Goal: Find specific page/section: Find specific page/section

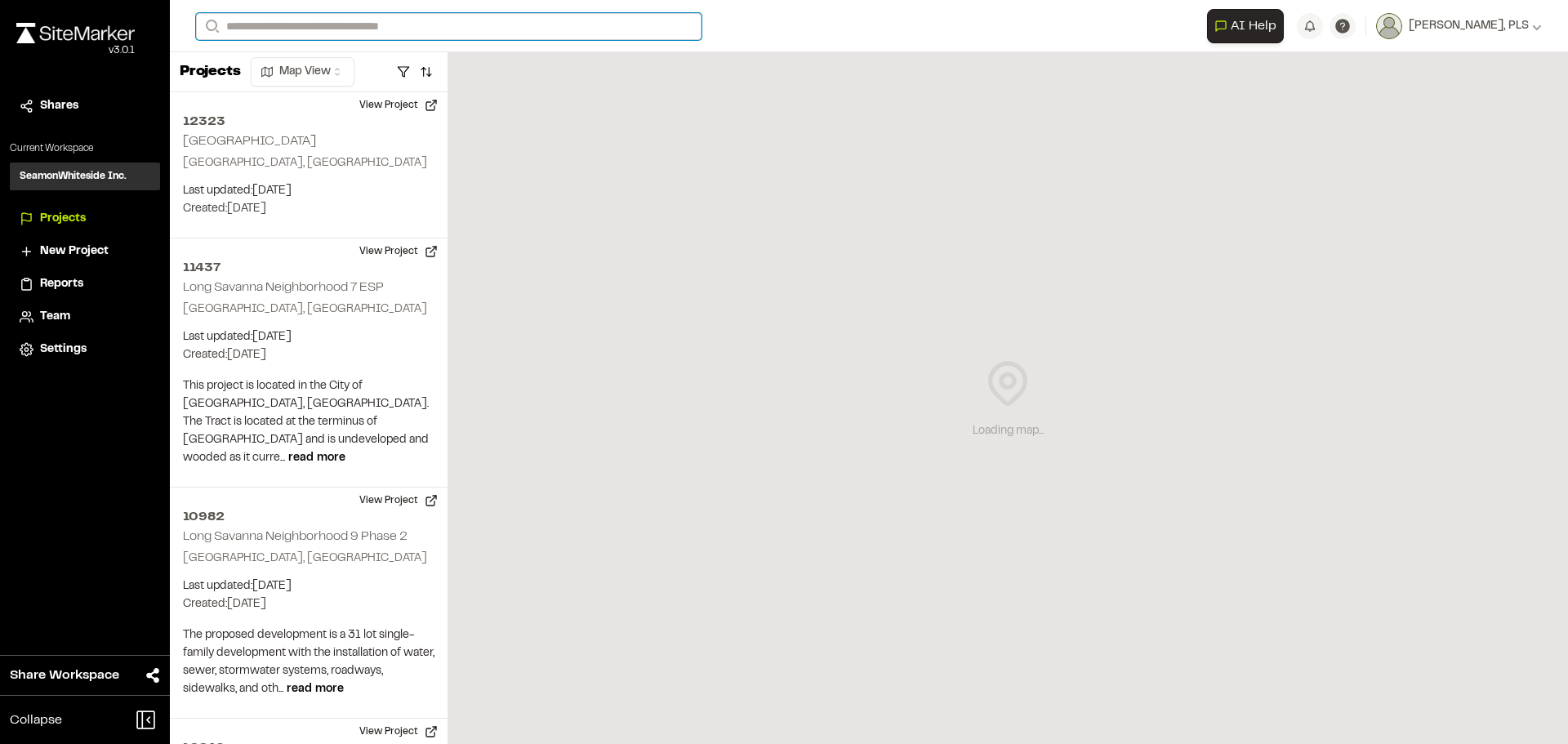
click at [282, 21] on input "Search" at bounding box center [448, 26] width 505 height 27
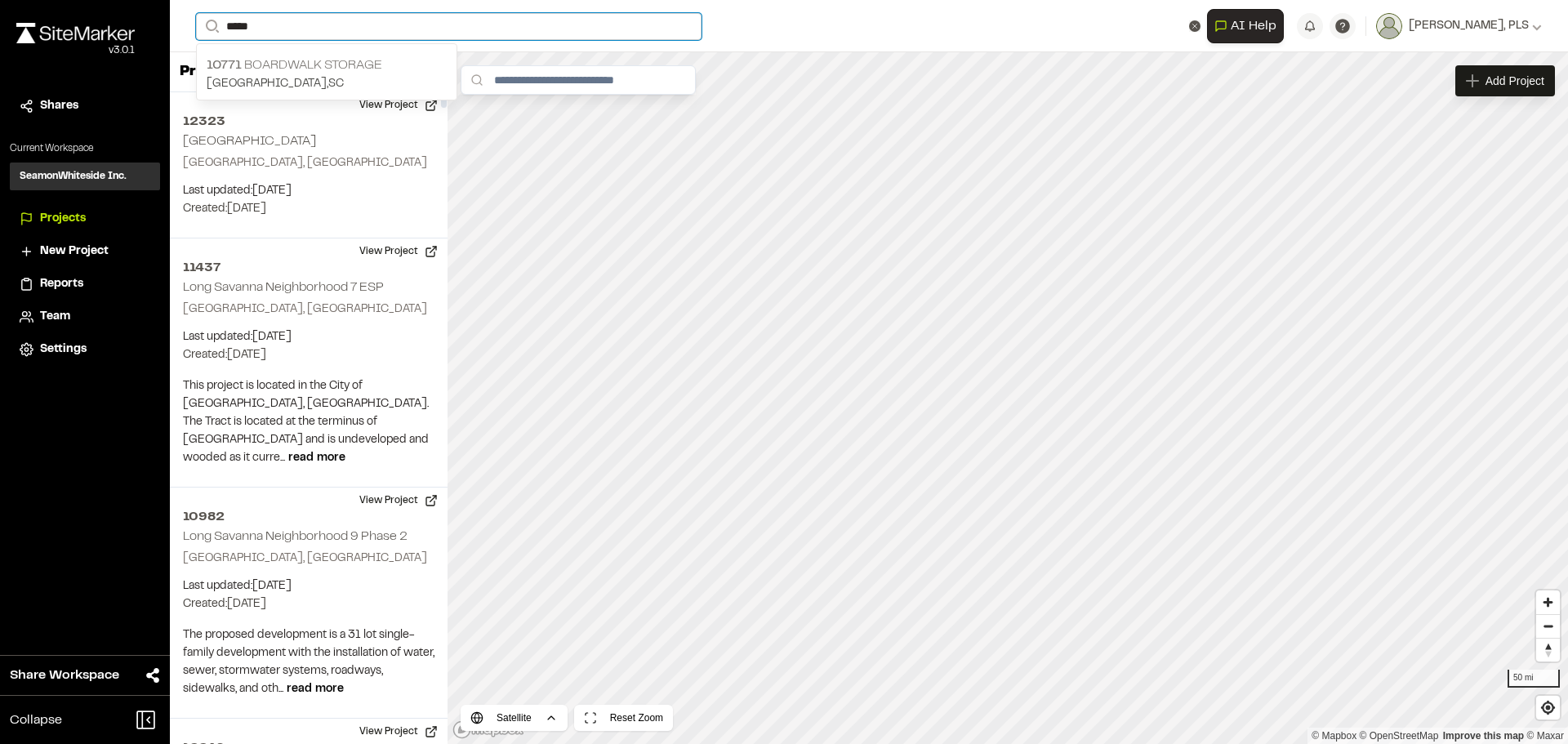
type input "*****"
click at [323, 82] on p "[GEOGRAPHIC_DATA] , [GEOGRAPHIC_DATA]" at bounding box center [326, 85] width 240 height 18
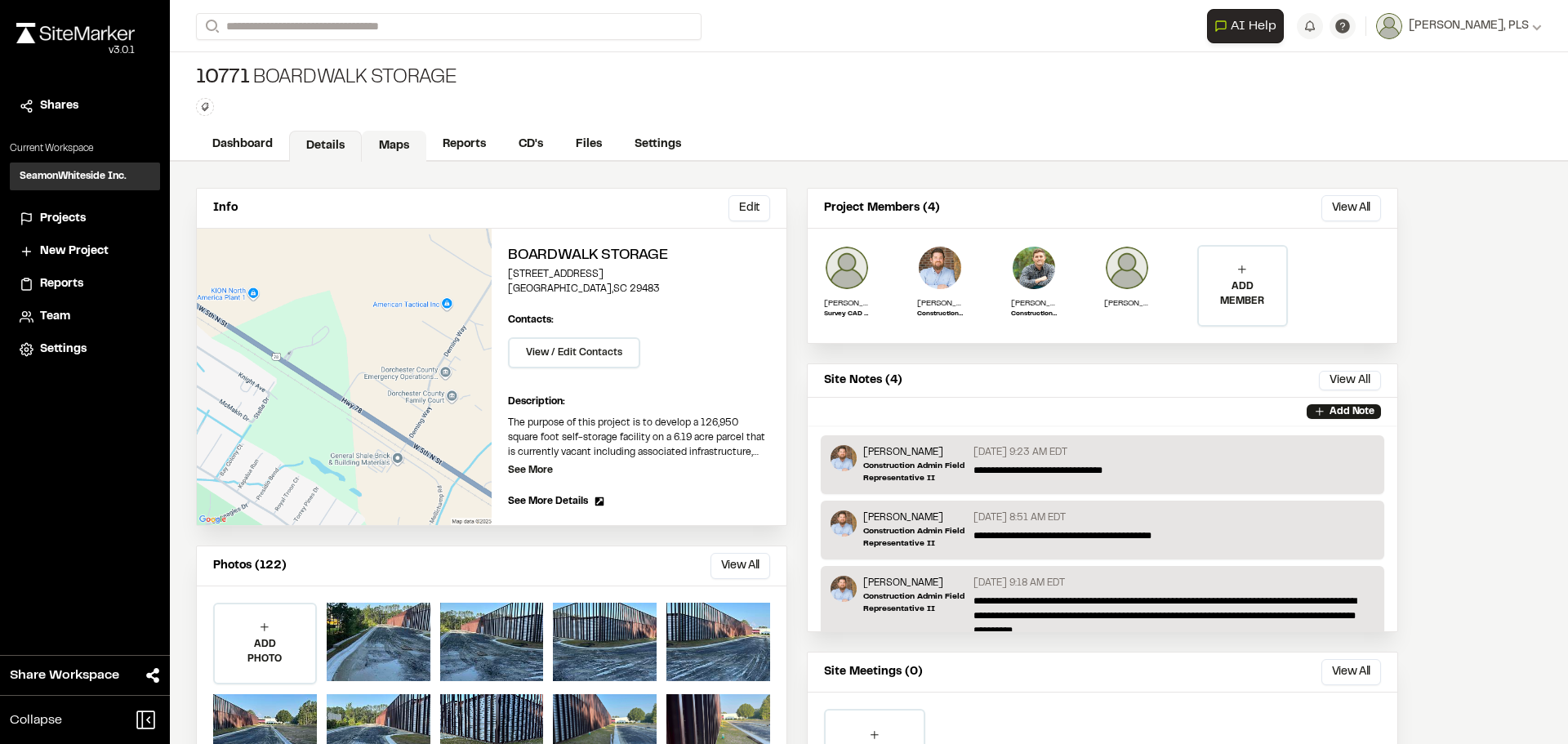
click at [399, 145] on link "Maps" at bounding box center [394, 146] width 64 height 31
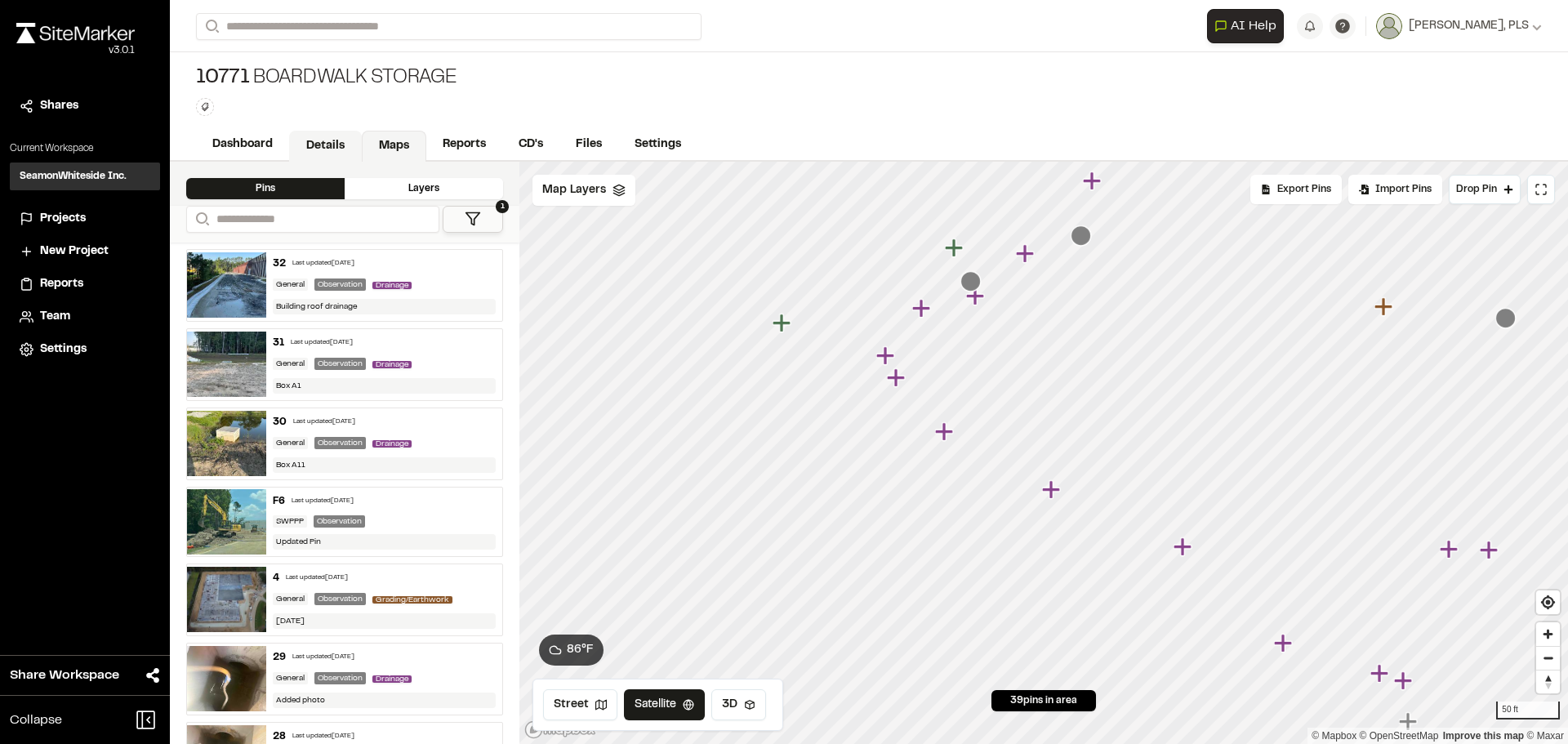
click at [300, 141] on link "Details" at bounding box center [325, 146] width 73 height 31
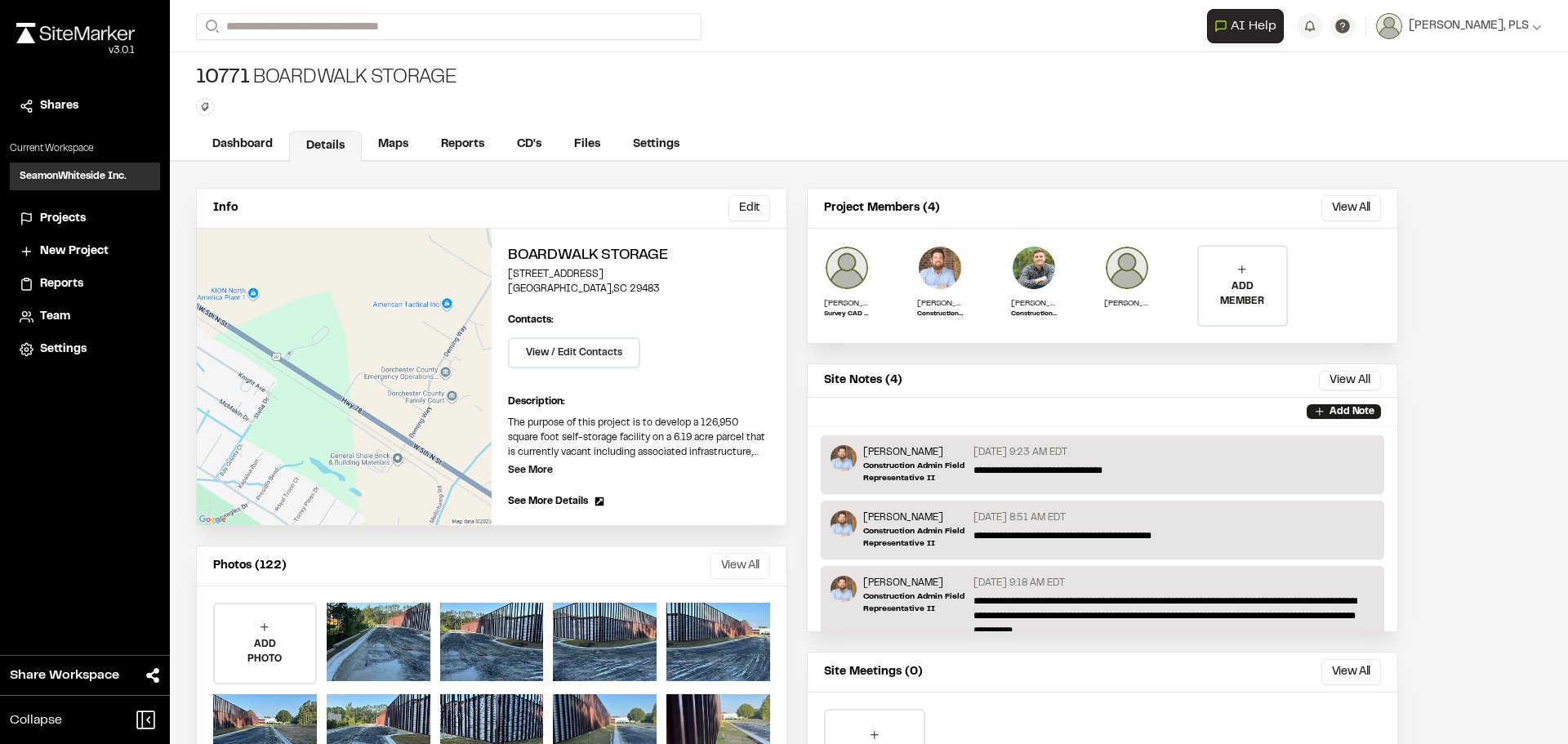
click at [740, 553] on button "View All" at bounding box center [740, 565] width 60 height 26
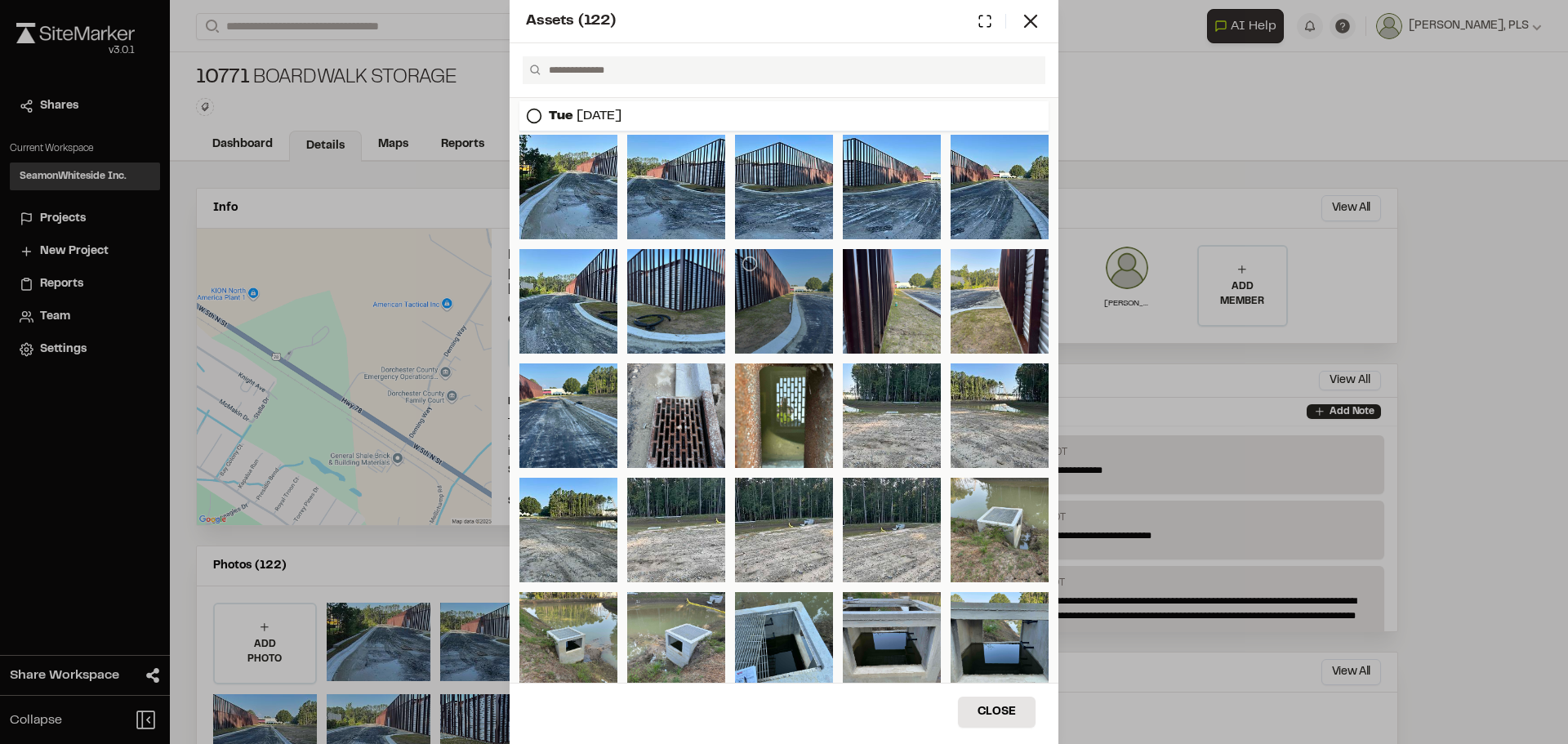
click at [787, 321] on div at bounding box center [784, 301] width 98 height 105
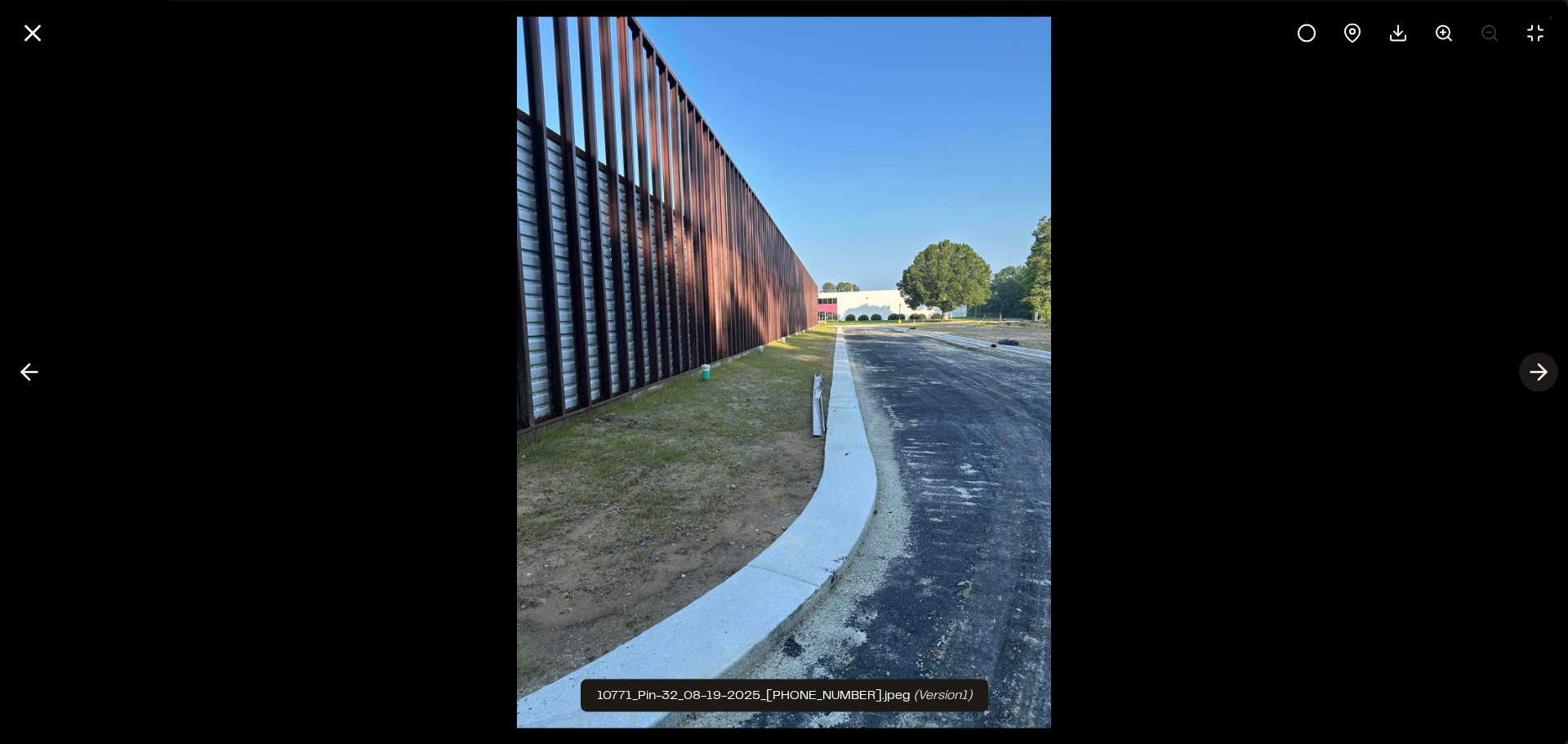
click at [1528, 373] on icon at bounding box center [1539, 372] width 26 height 28
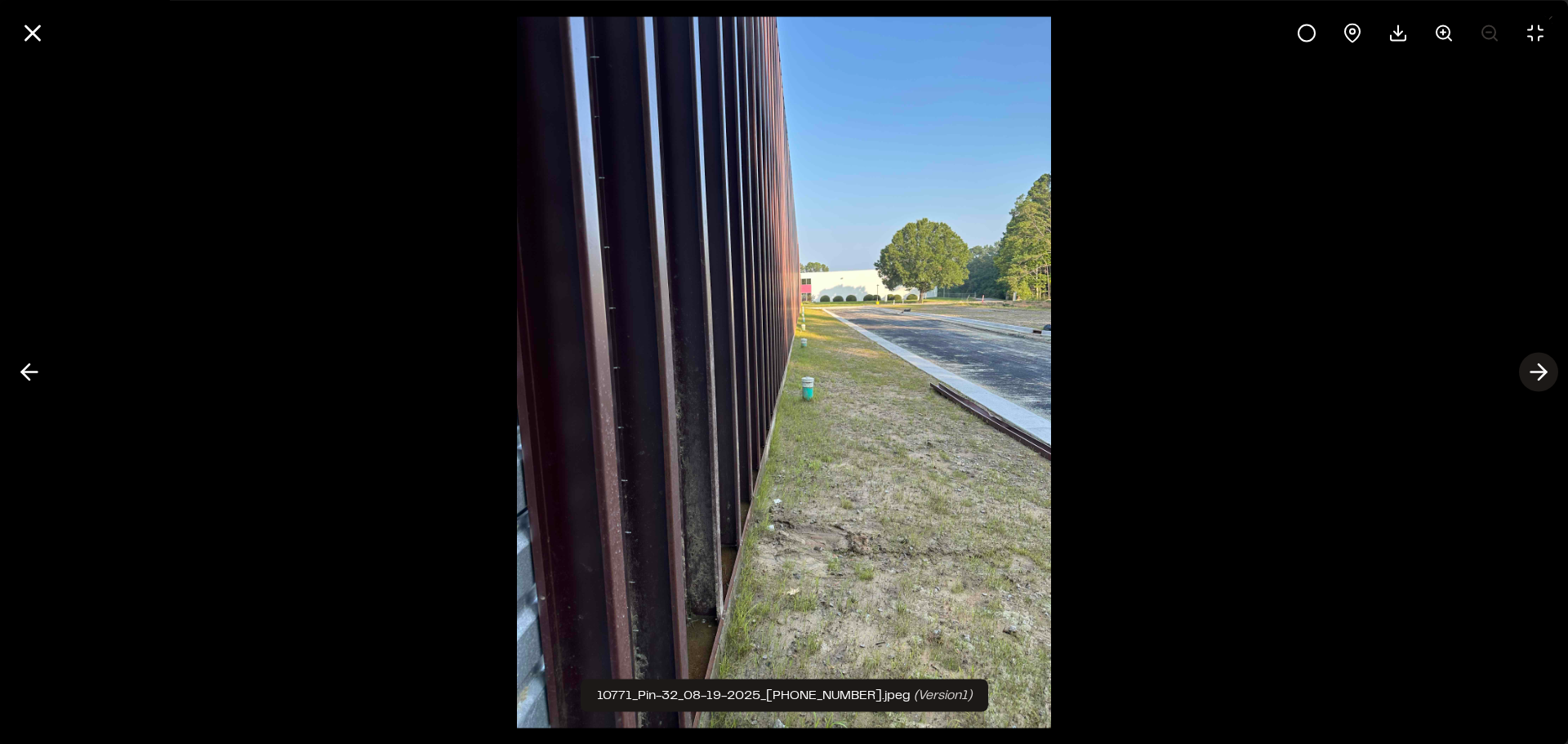
click at [1528, 373] on icon at bounding box center [1539, 372] width 26 height 28
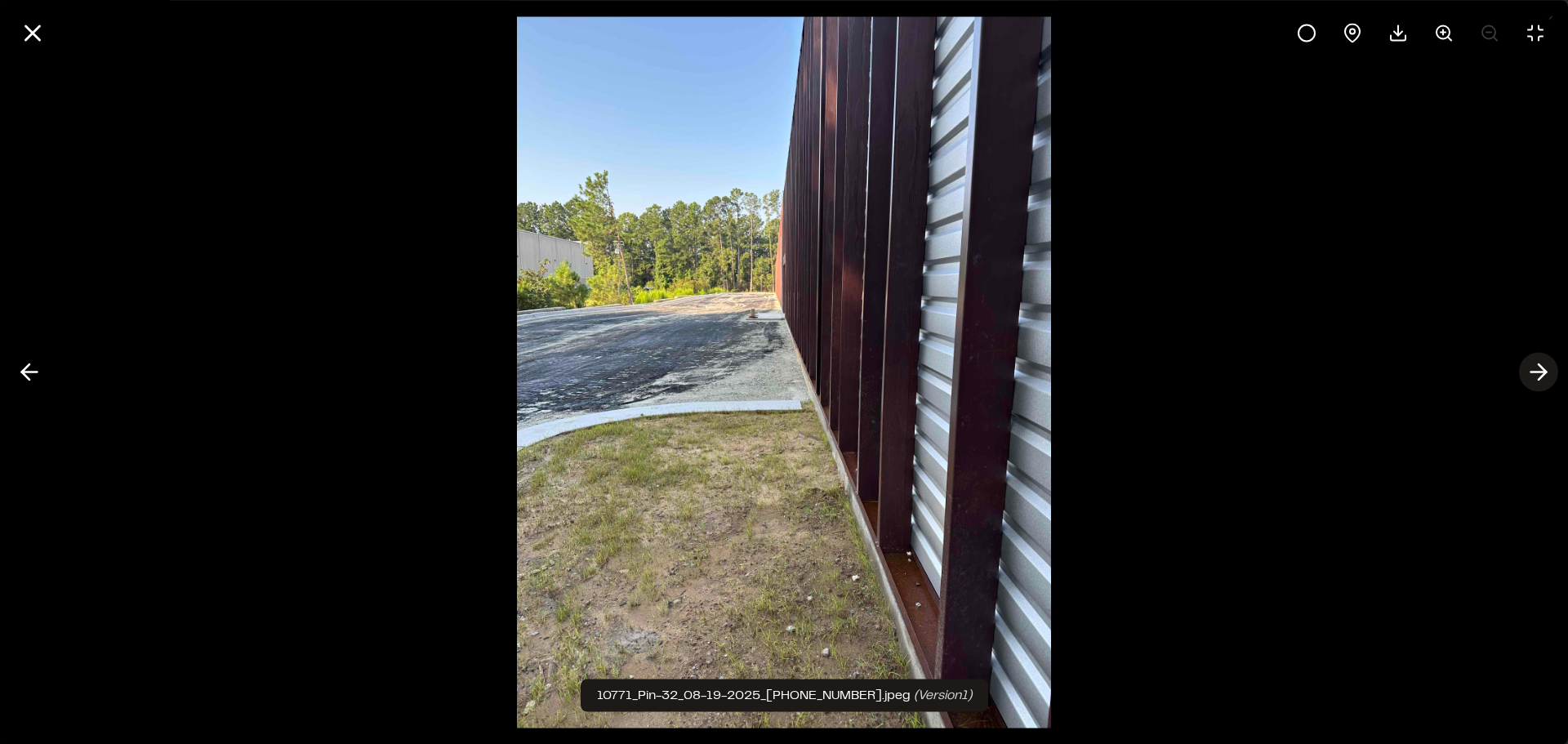
click at [1528, 373] on icon at bounding box center [1539, 372] width 26 height 28
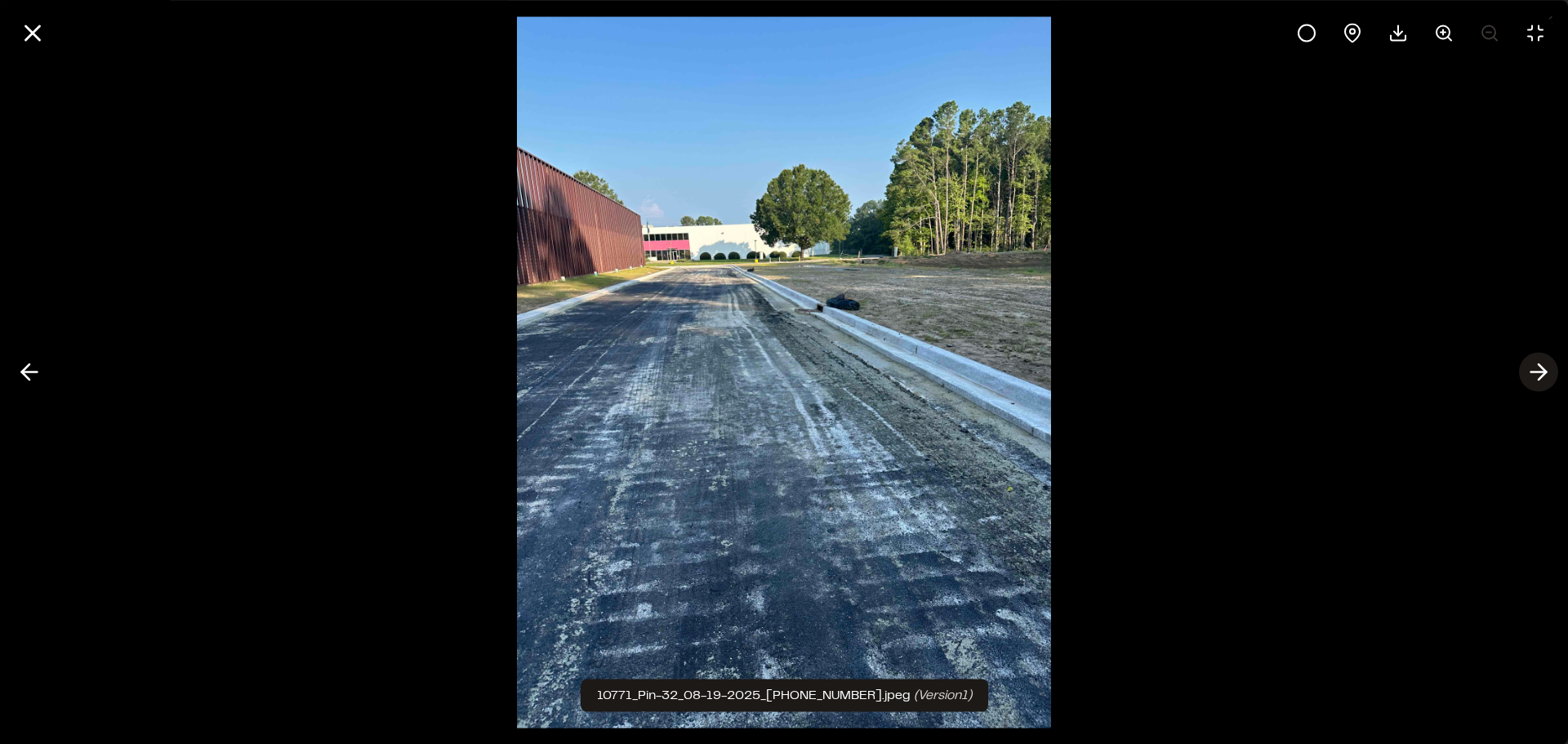
click at [1528, 373] on icon at bounding box center [1539, 372] width 26 height 28
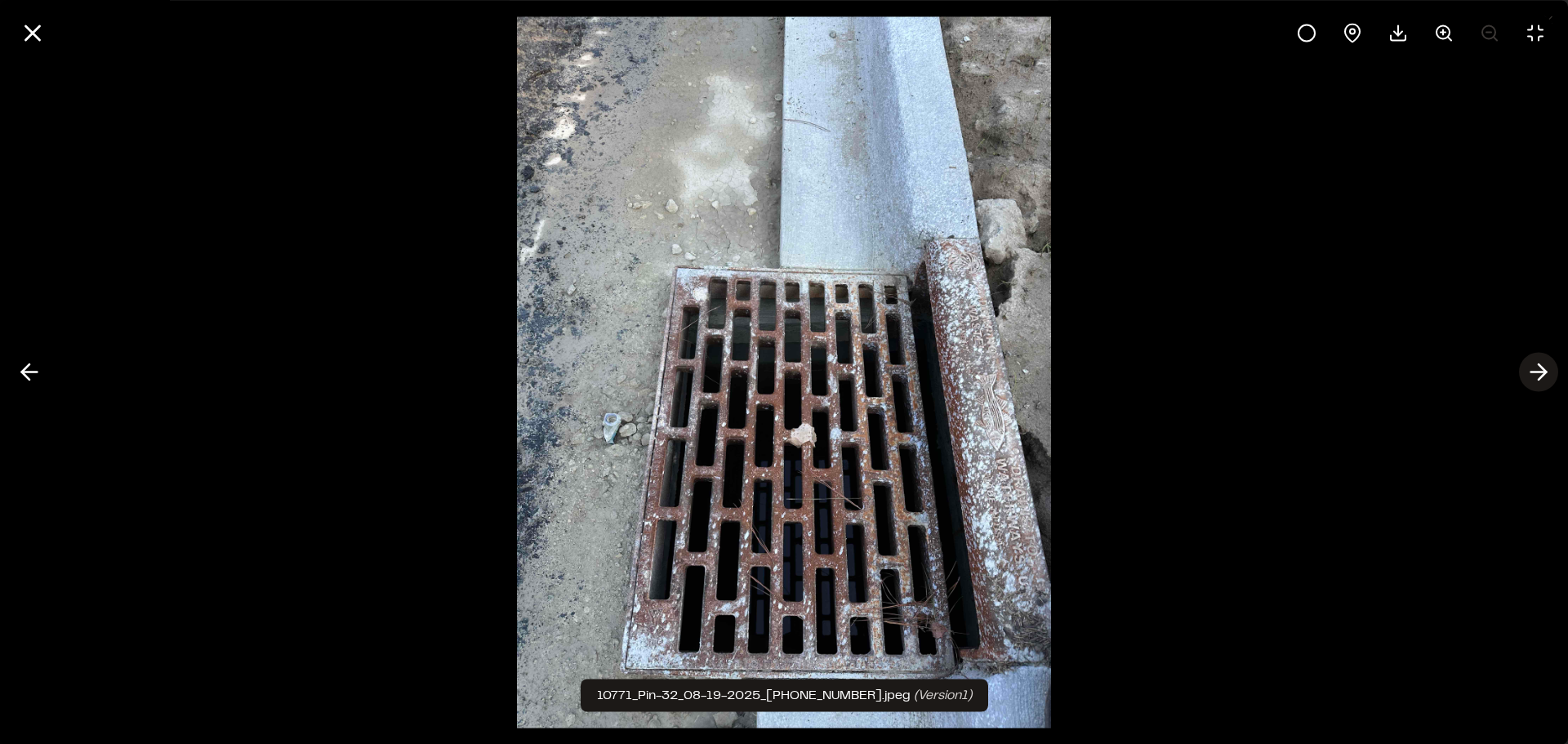
click at [1528, 373] on icon at bounding box center [1539, 372] width 26 height 28
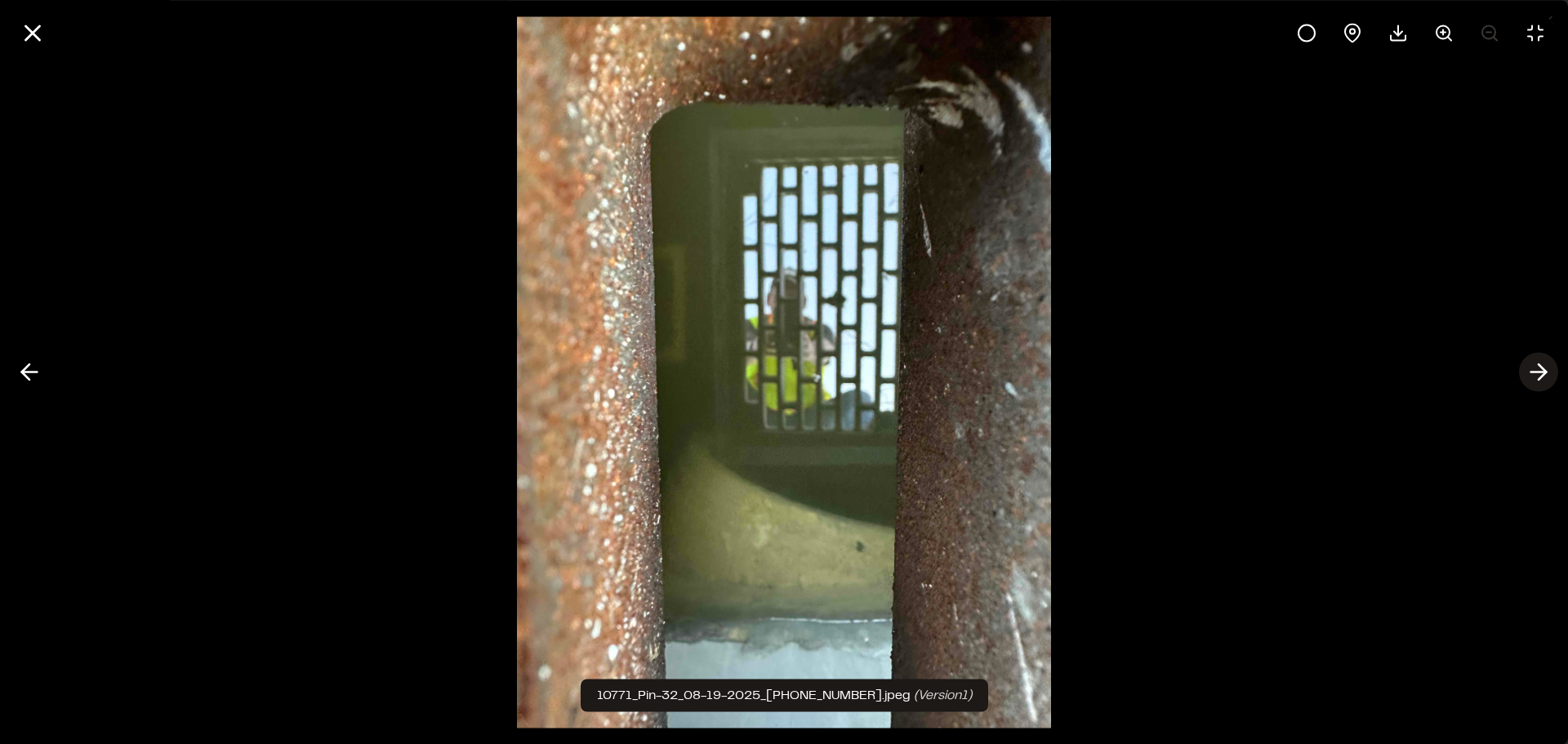
click at [1540, 372] on line at bounding box center [1539, 372] width 16 height 0
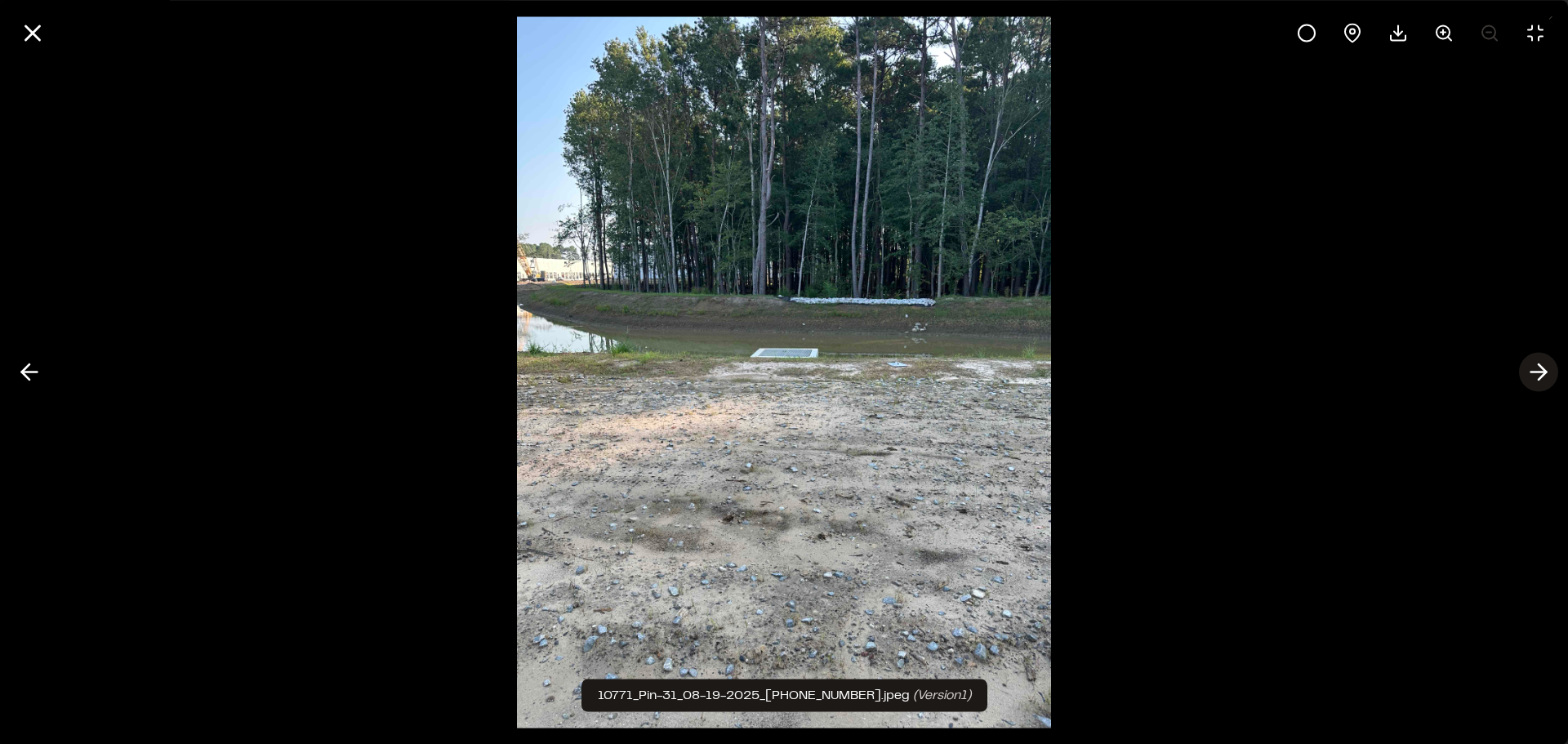
click at [1540, 372] on line at bounding box center [1539, 372] width 16 height 0
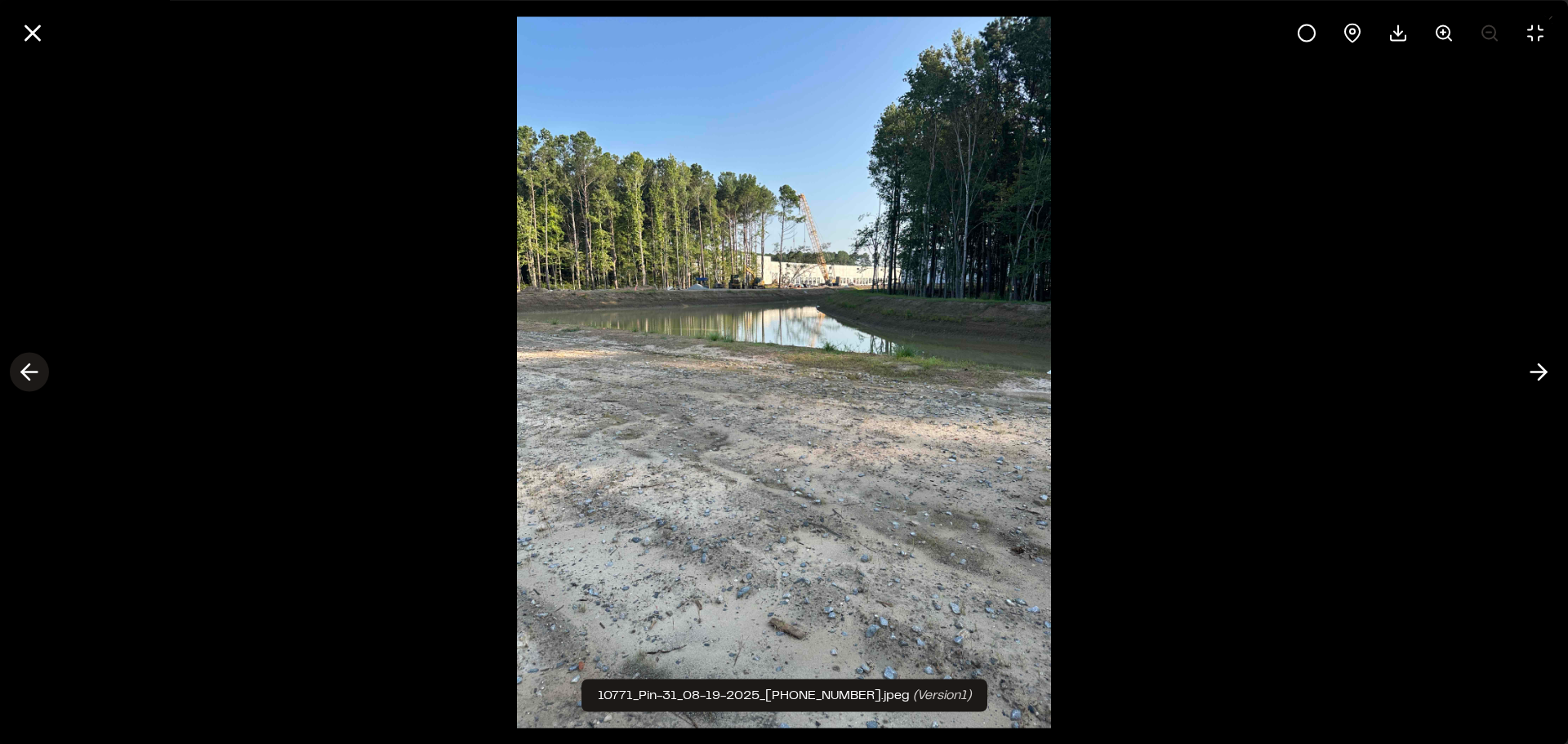
click at [13, 370] on button at bounding box center [29, 372] width 40 height 40
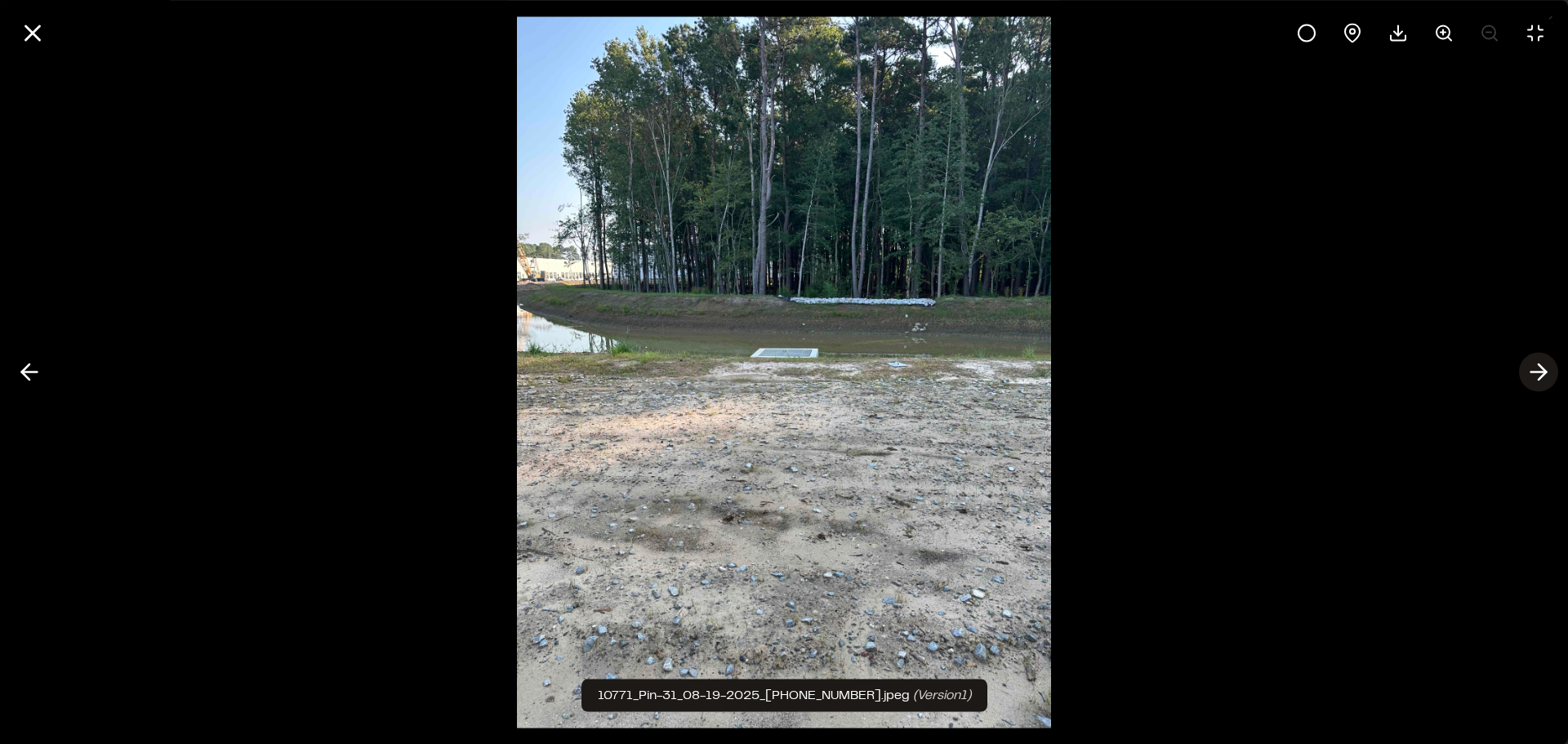
click at [1537, 372] on line at bounding box center [1539, 372] width 16 height 0
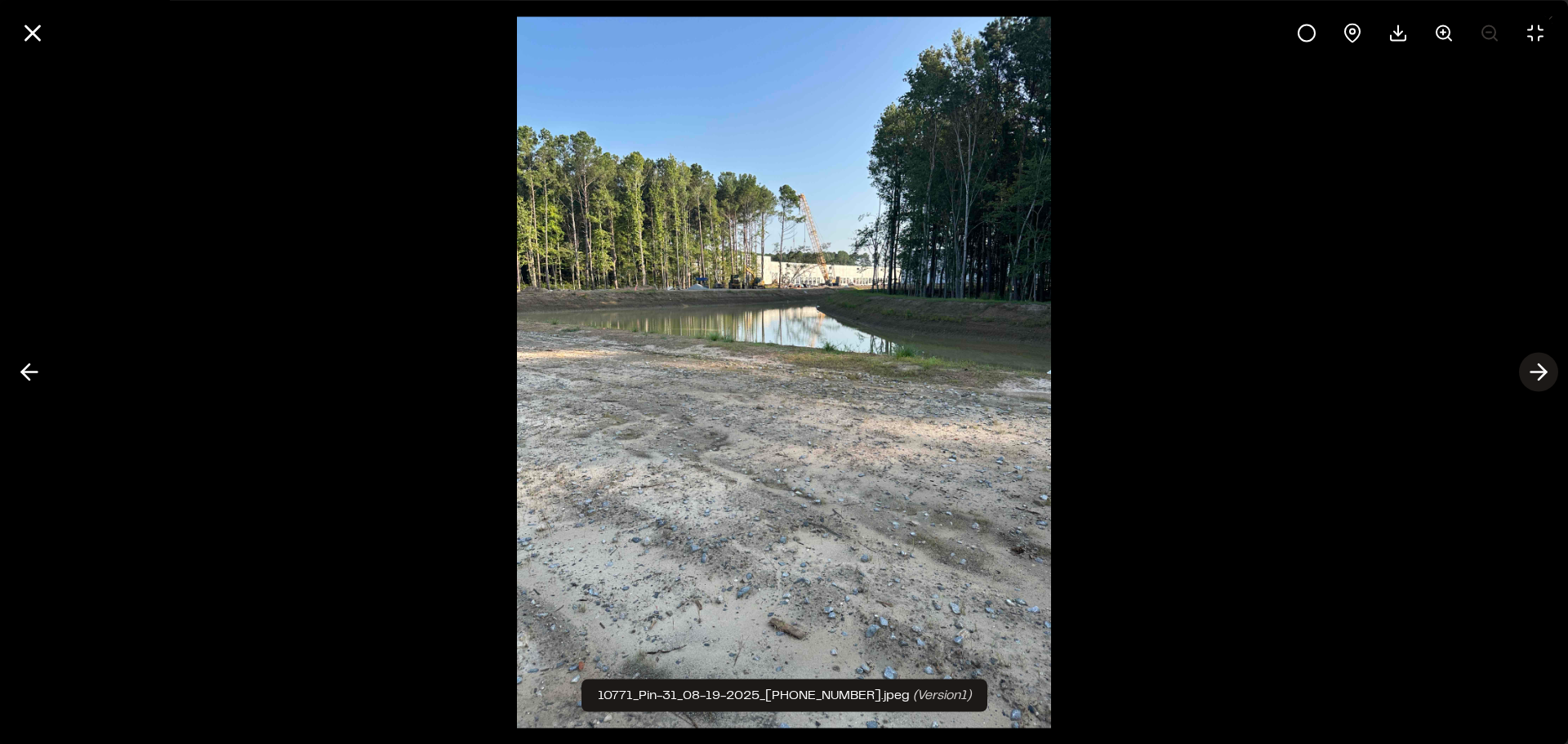
click at [1537, 372] on line at bounding box center [1539, 372] width 16 height 0
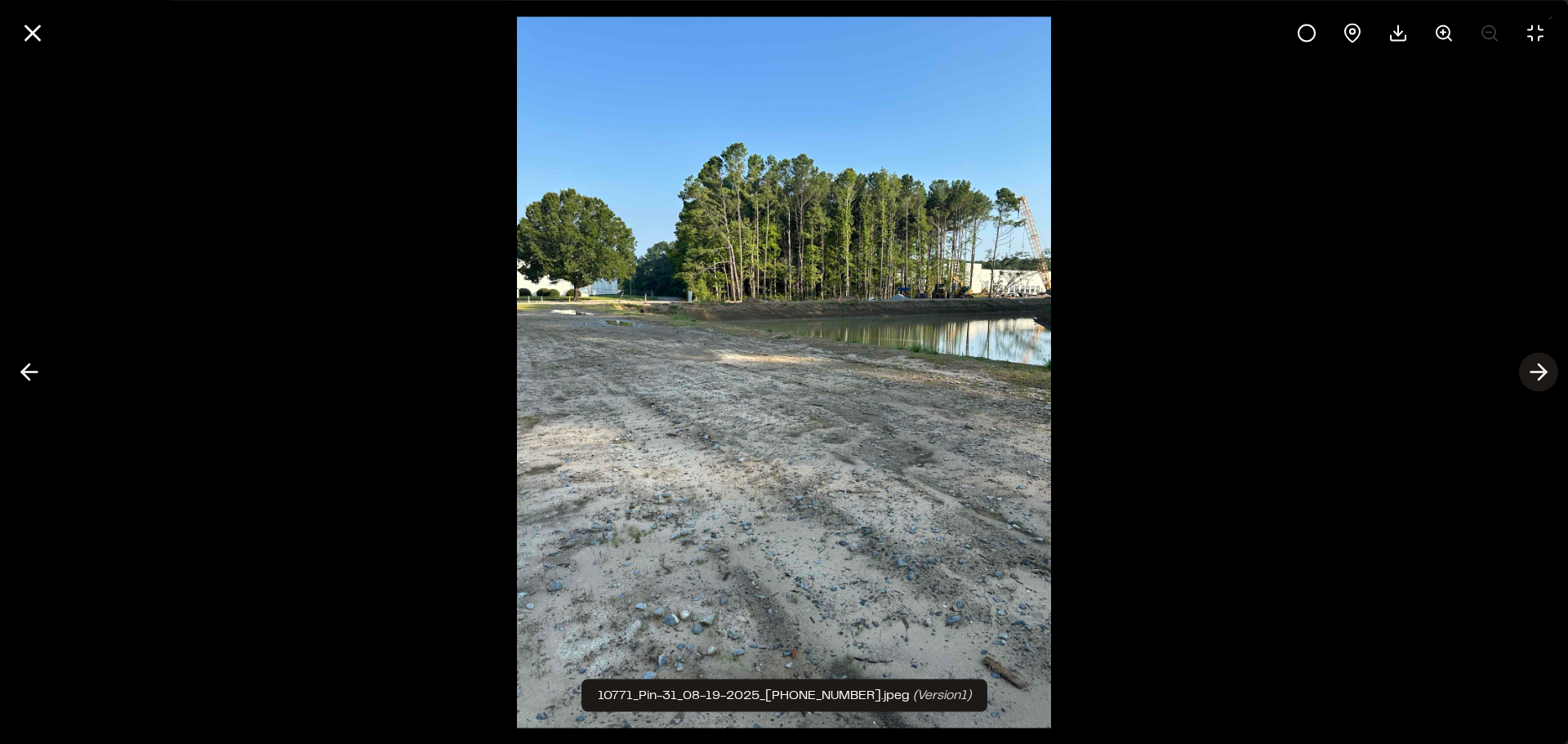
click at [1537, 372] on line at bounding box center [1539, 372] width 16 height 0
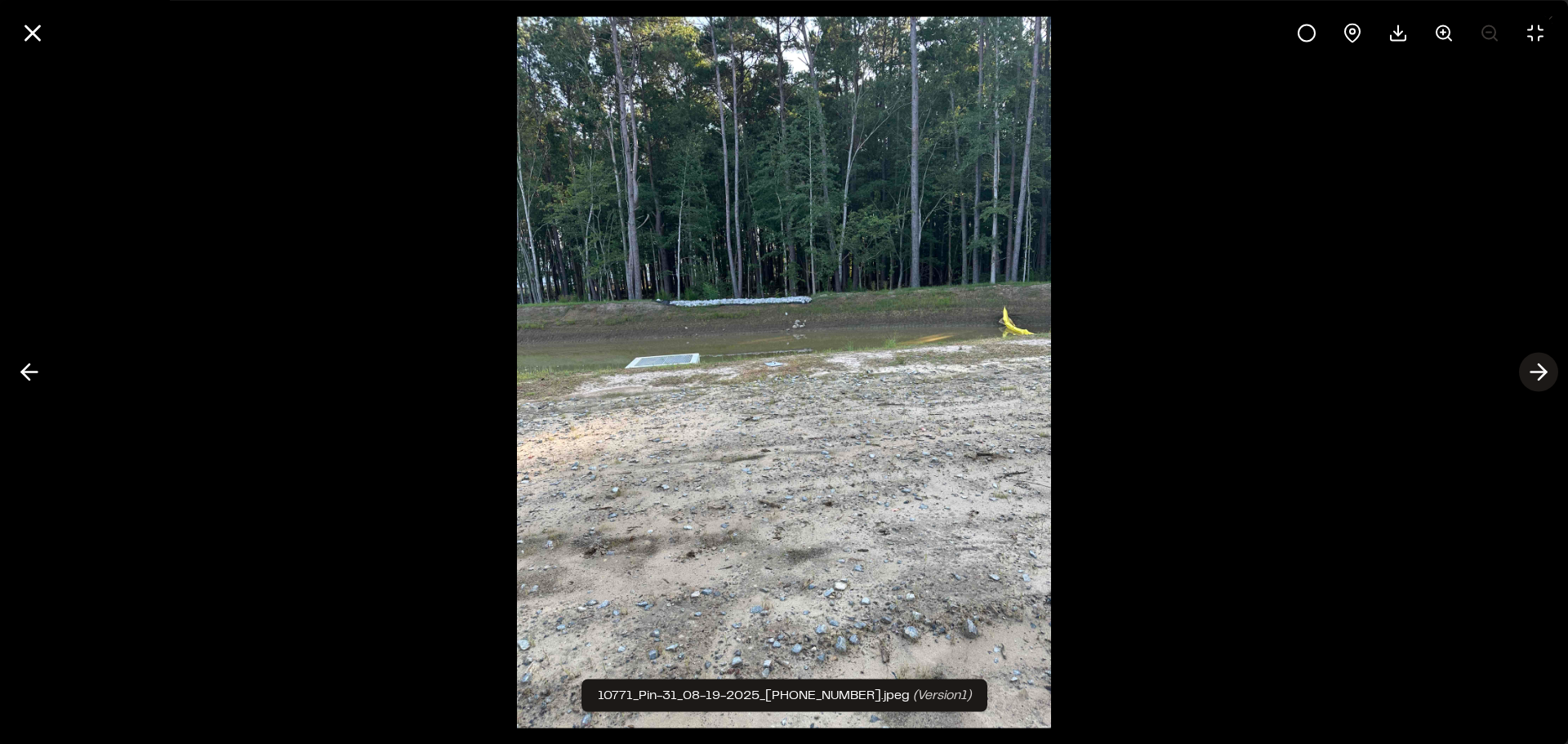
click at [1537, 372] on line at bounding box center [1539, 372] width 16 height 0
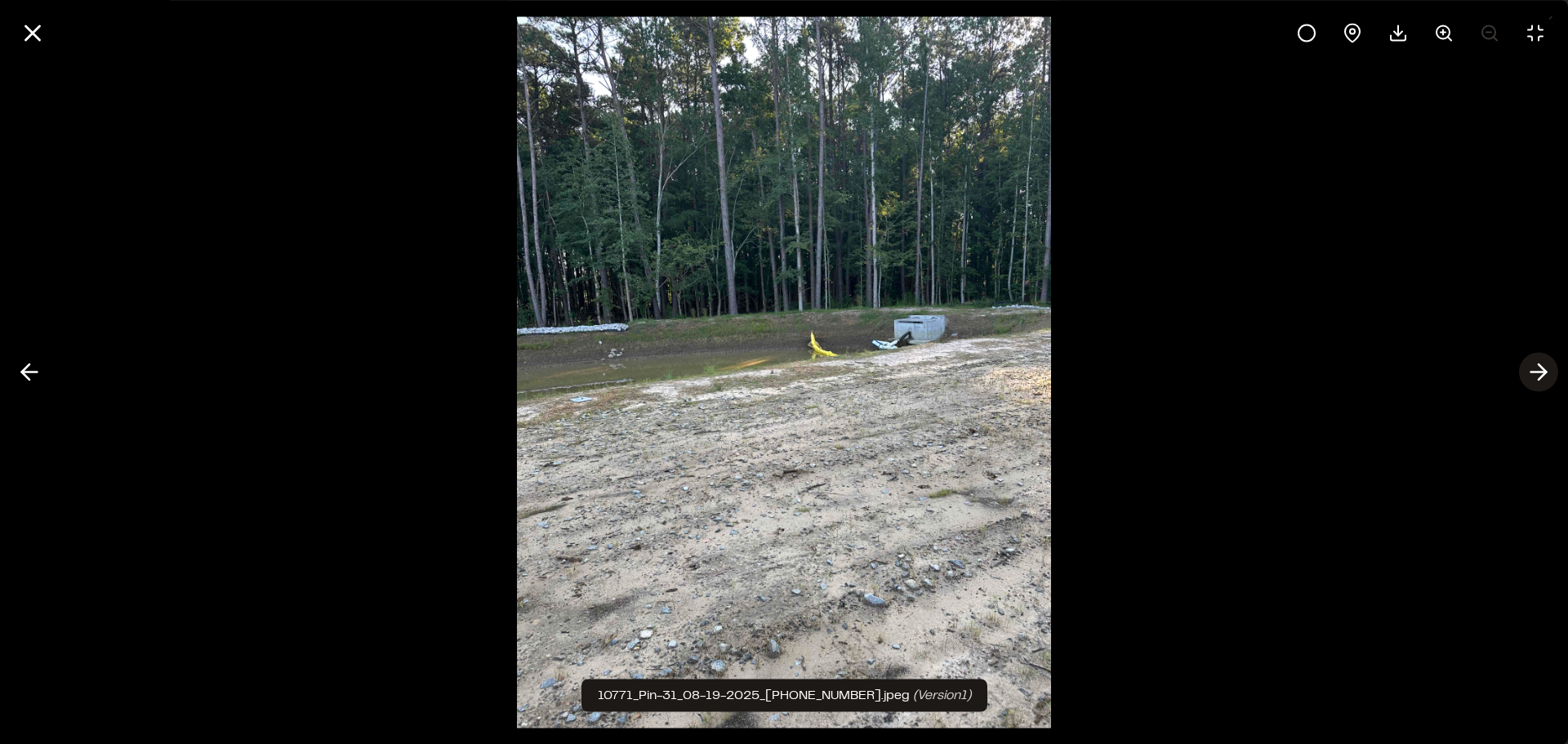
click at [1537, 372] on line at bounding box center [1539, 372] width 16 height 0
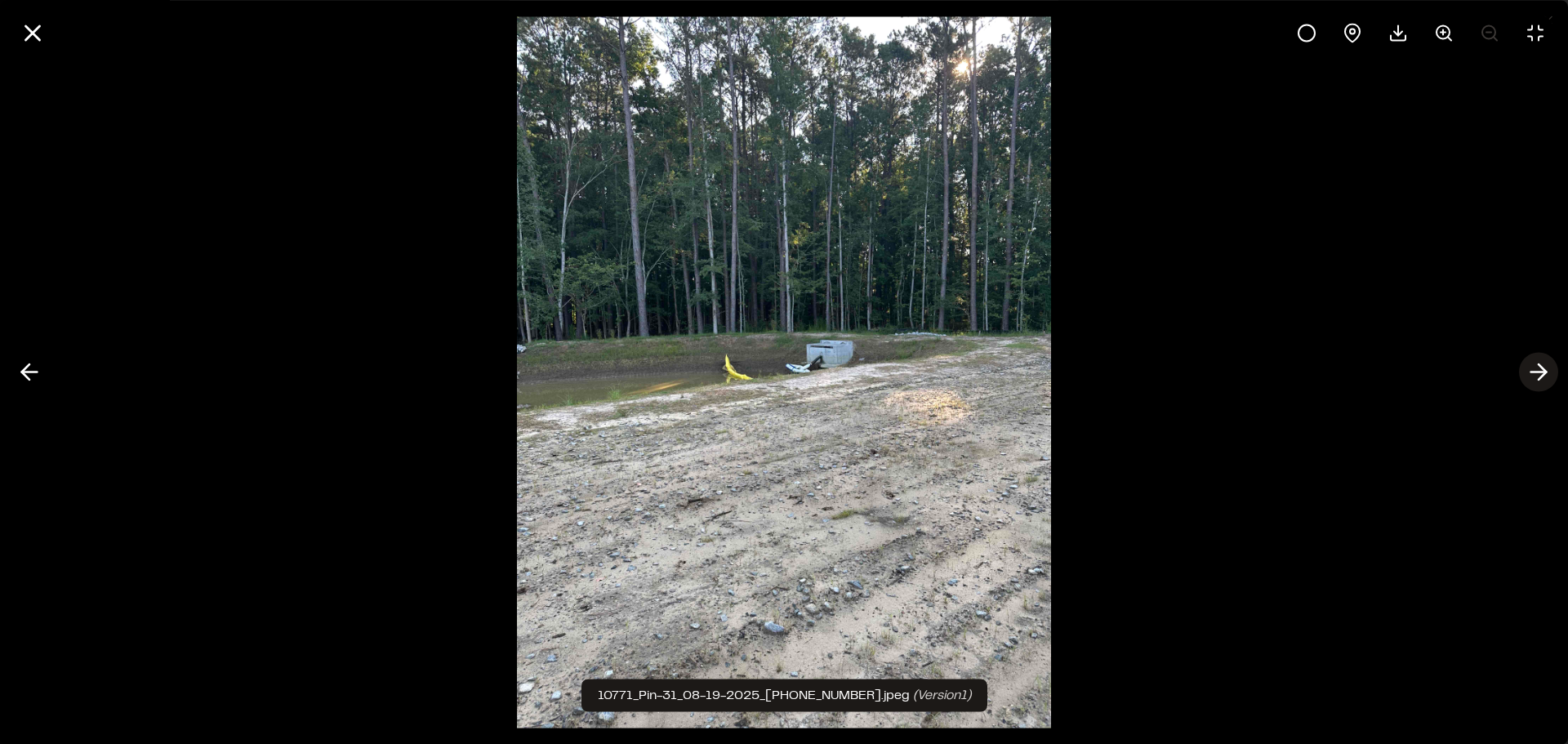
click at [1537, 372] on line at bounding box center [1539, 372] width 16 height 0
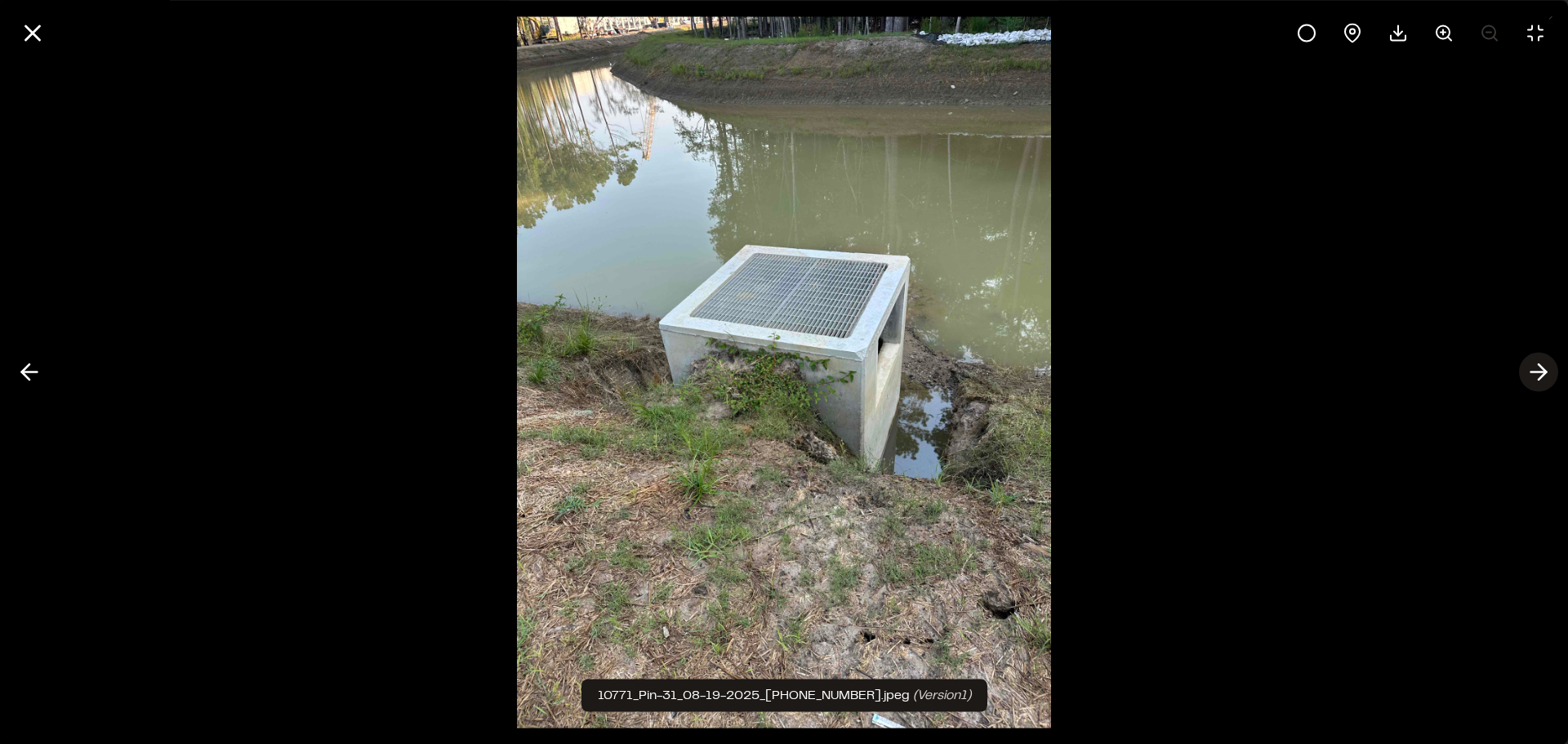
click at [1537, 372] on line at bounding box center [1539, 372] width 16 height 0
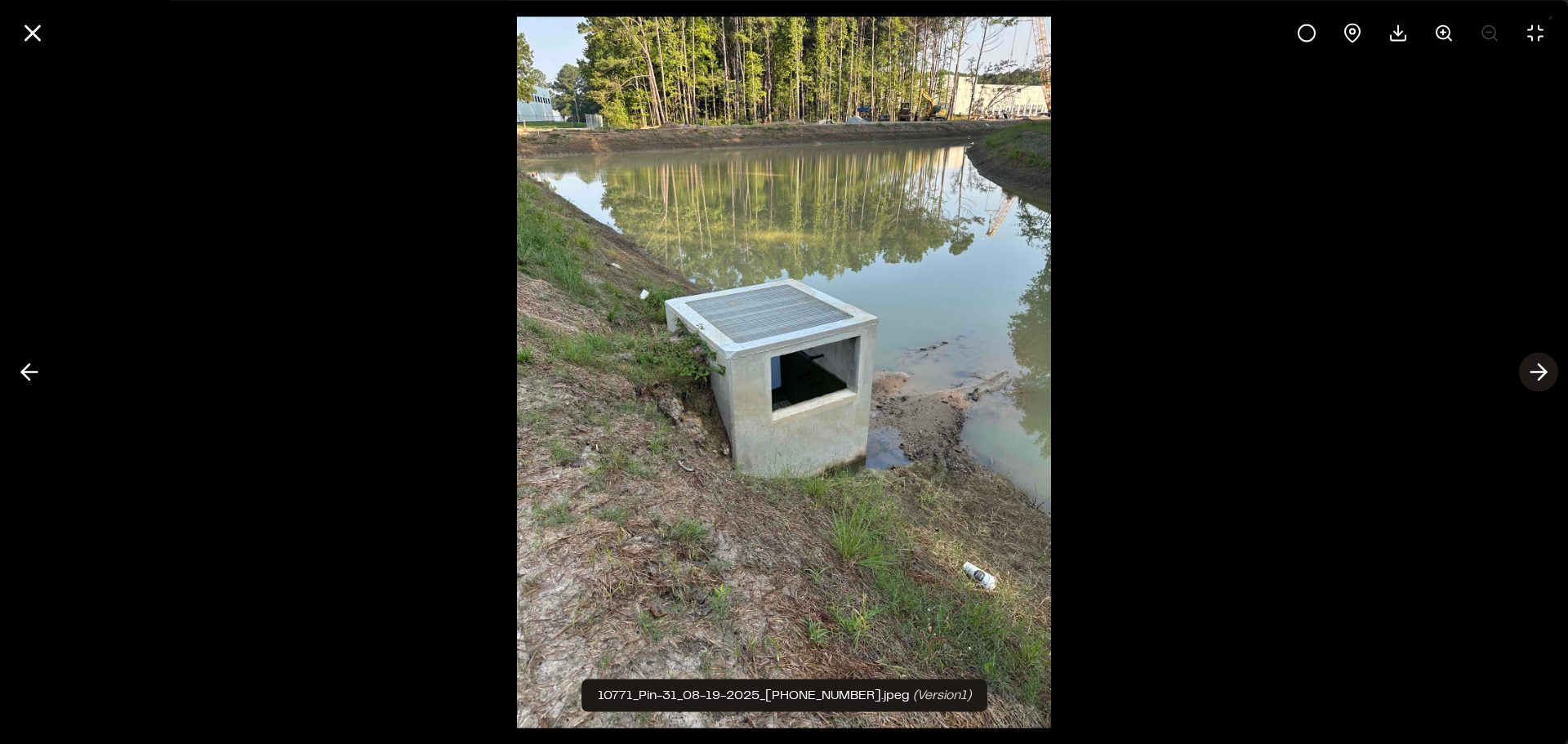
click at [1537, 372] on line at bounding box center [1539, 372] width 16 height 0
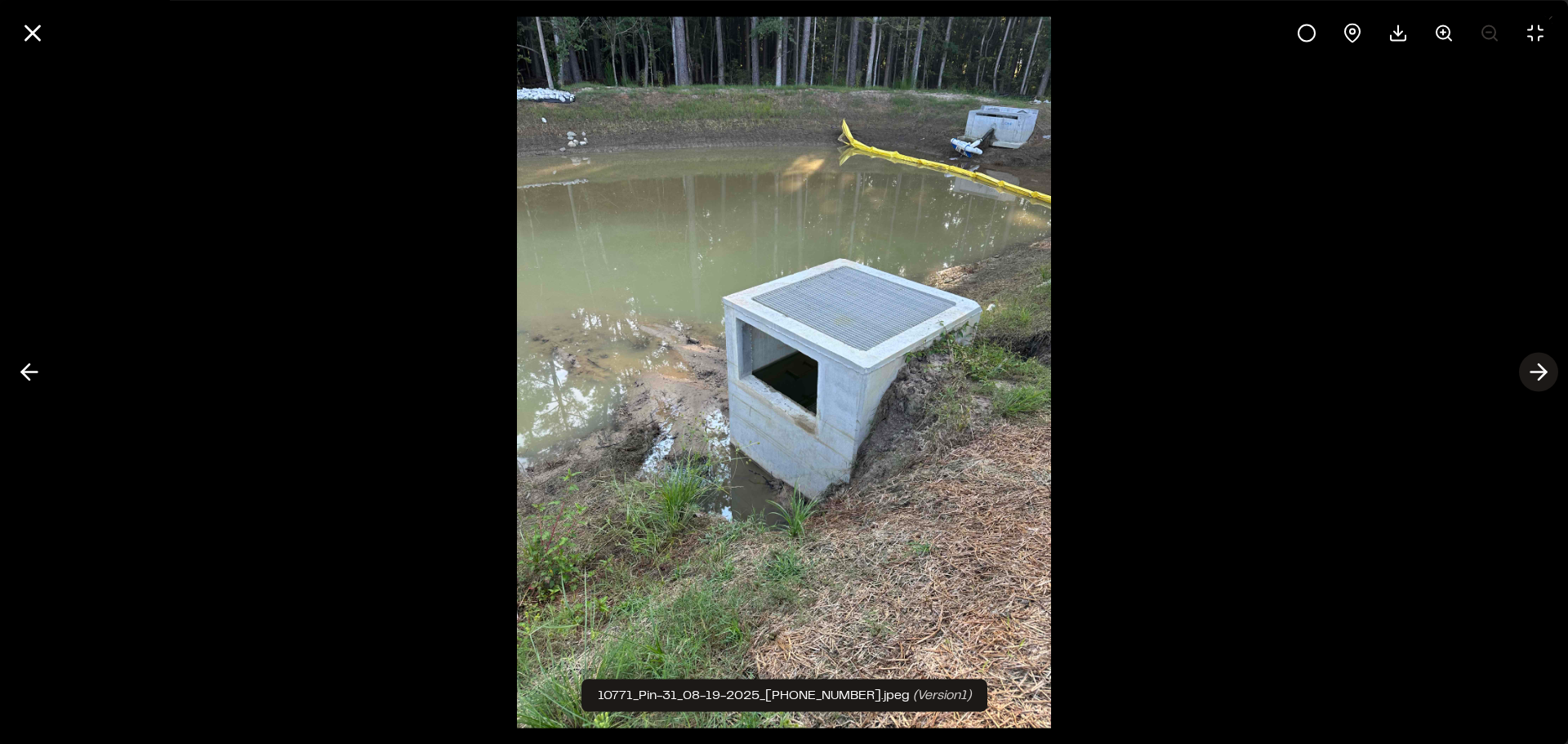
click at [1537, 372] on line at bounding box center [1539, 372] width 16 height 0
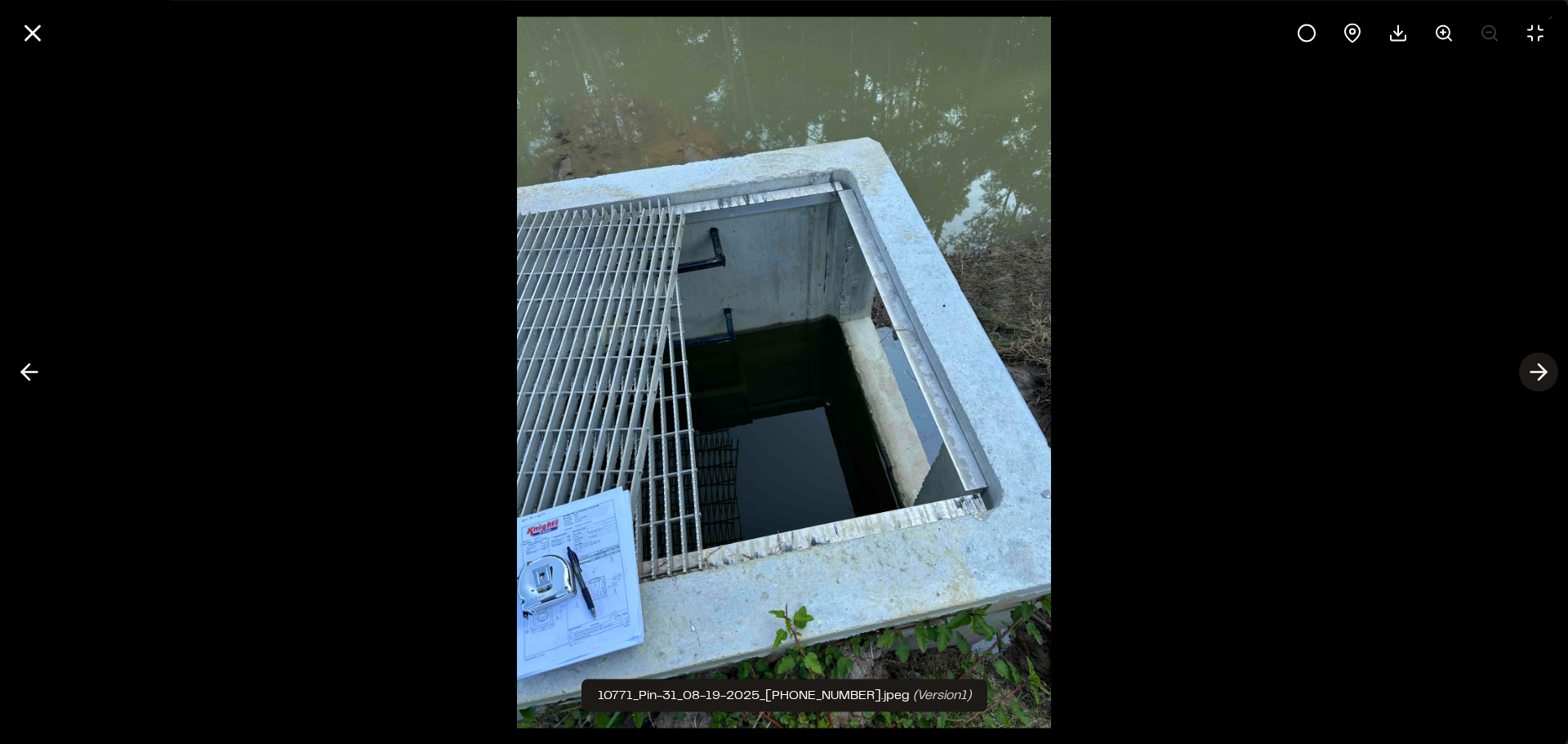
click at [1537, 372] on line at bounding box center [1539, 372] width 16 height 0
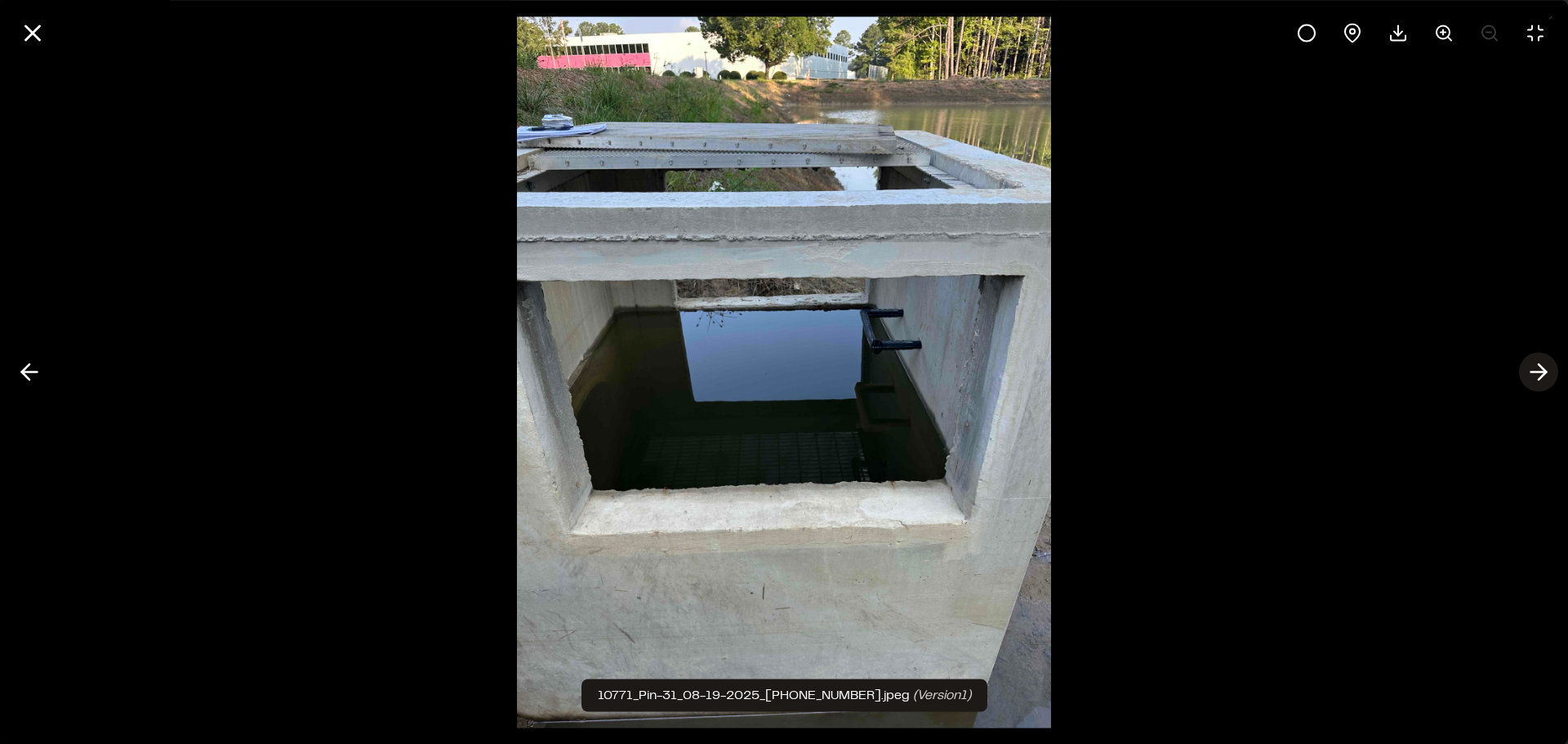
click at [1537, 372] on line at bounding box center [1539, 372] width 16 height 0
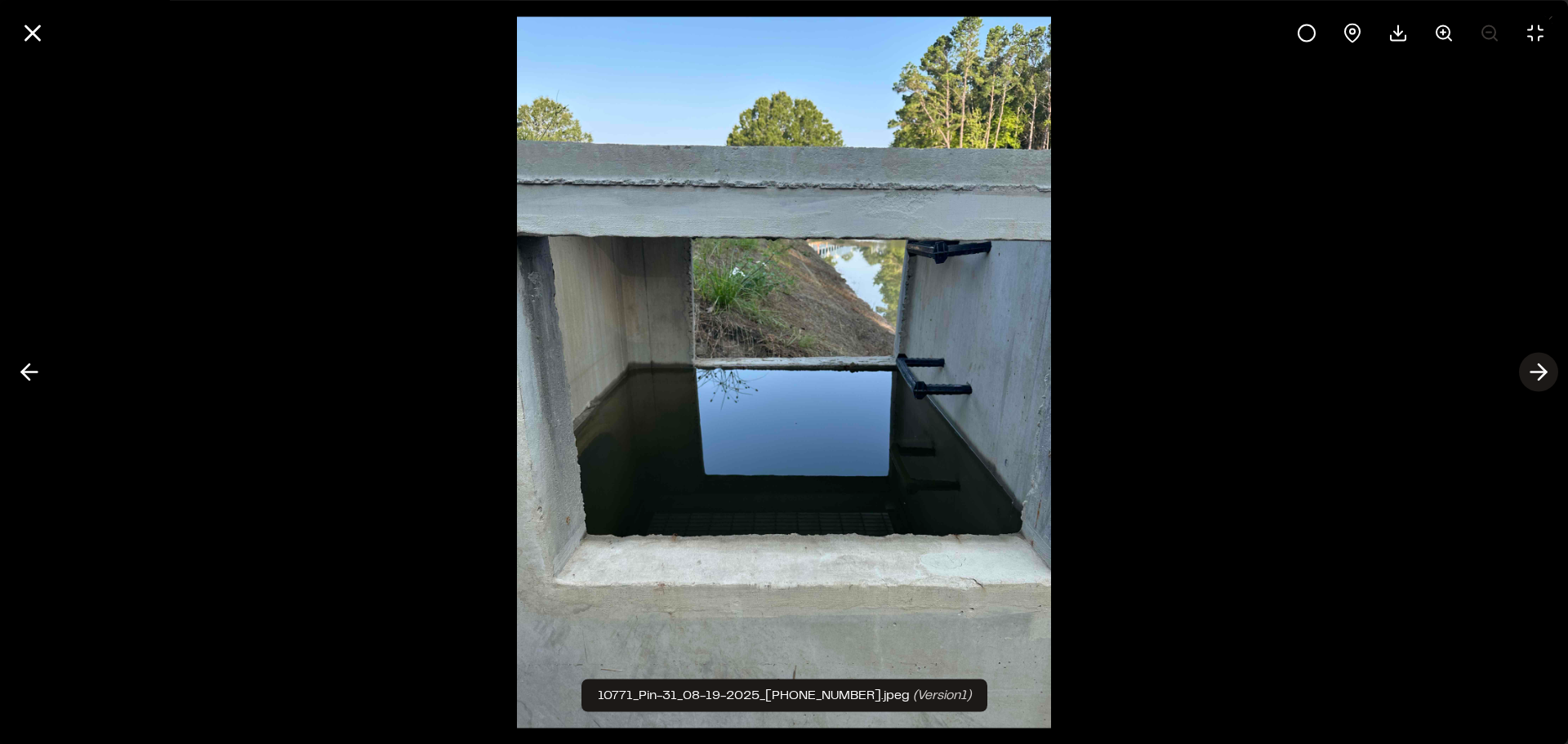
click at [1537, 372] on line at bounding box center [1539, 372] width 16 height 0
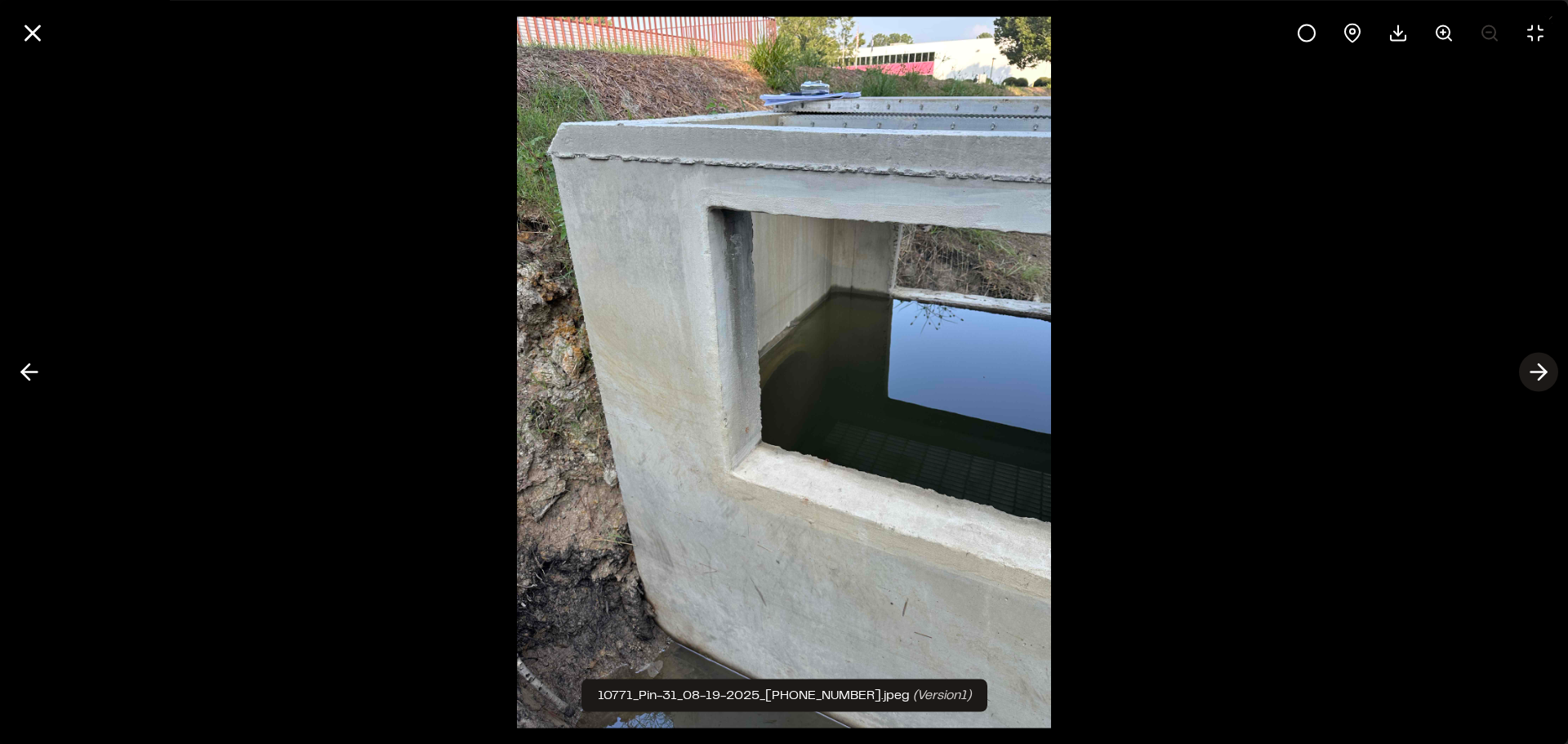
click at [1537, 372] on line at bounding box center [1539, 372] width 16 height 0
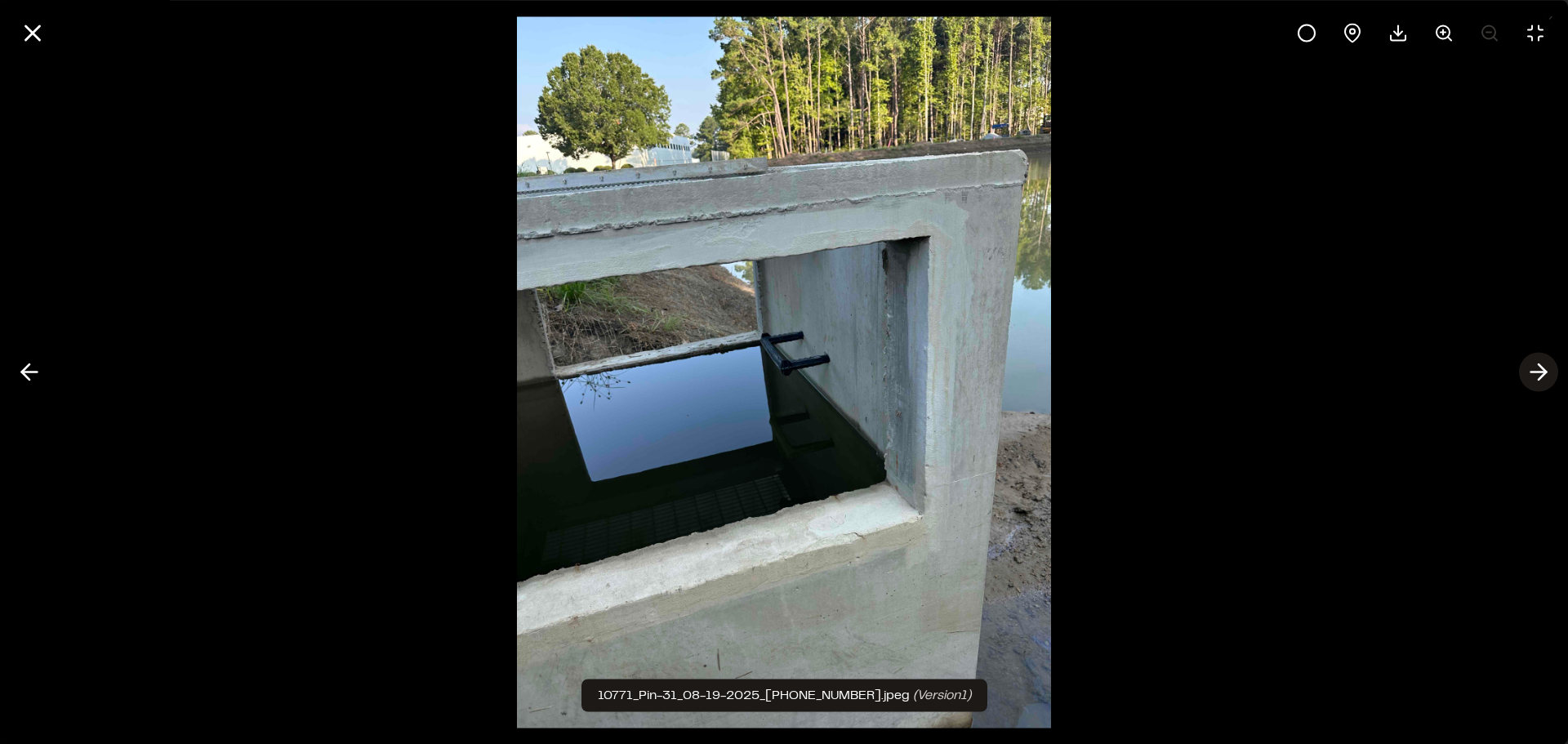
click at [1537, 372] on line at bounding box center [1539, 372] width 16 height 0
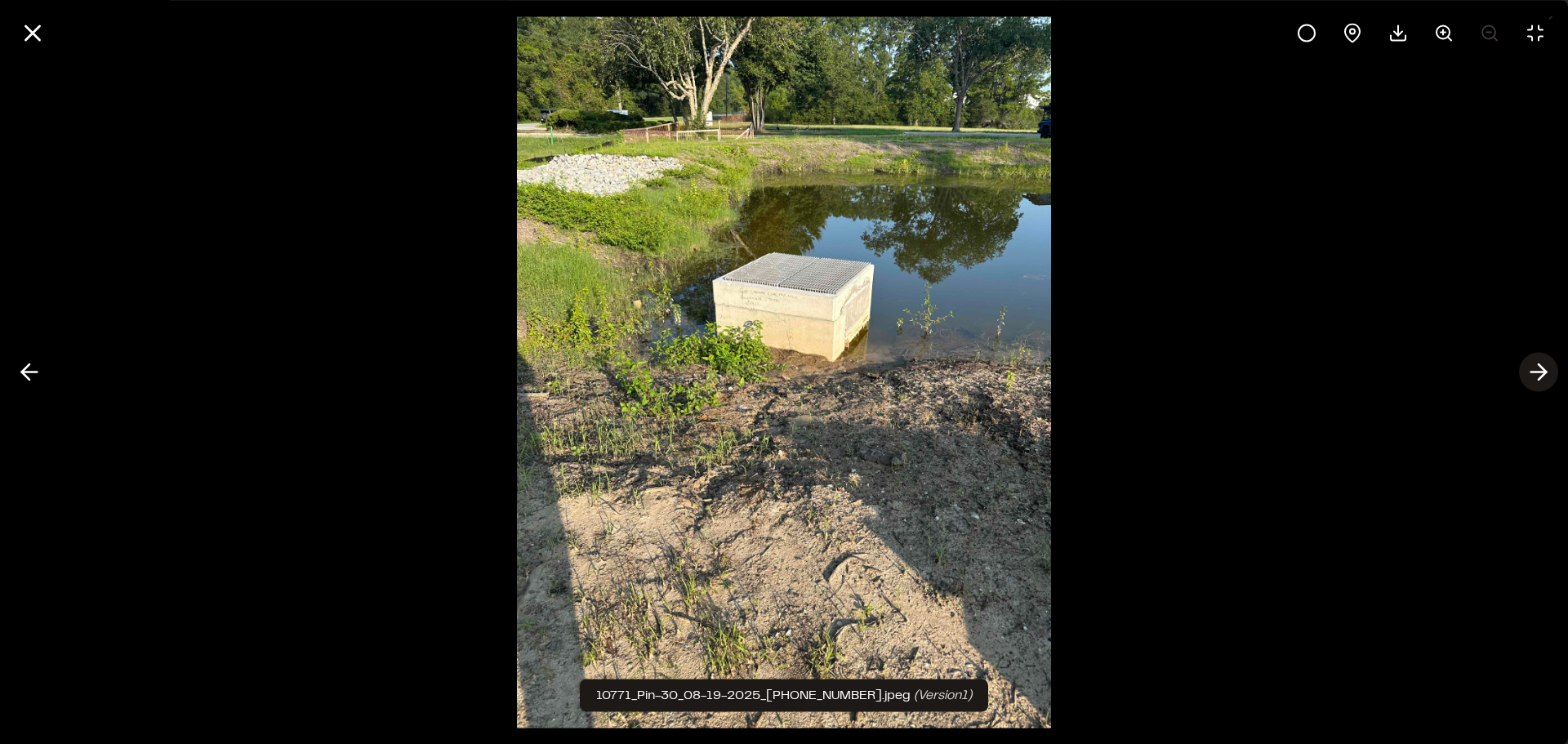
click at [1537, 372] on line at bounding box center [1539, 372] width 16 height 0
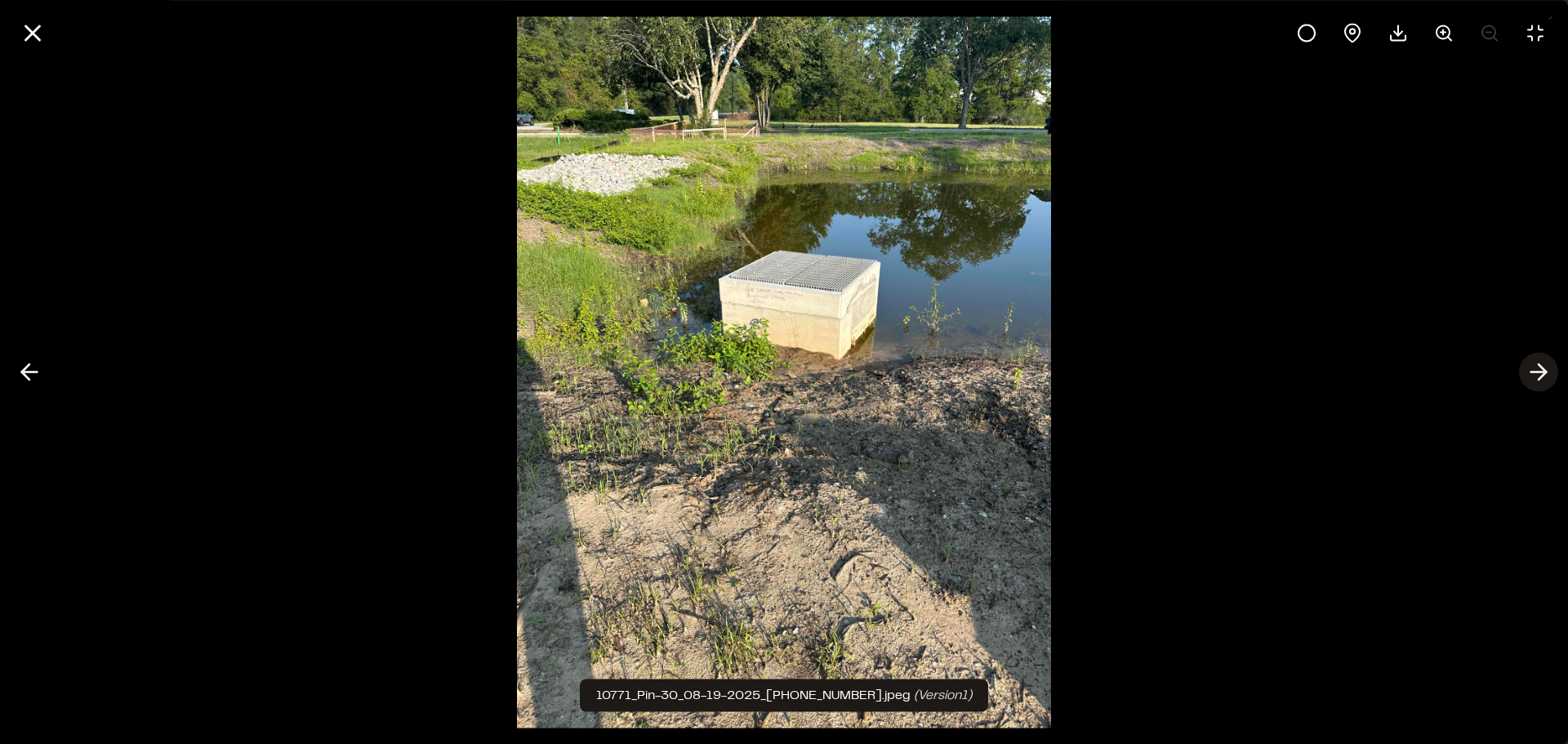
click at [1537, 372] on line at bounding box center [1539, 372] width 16 height 0
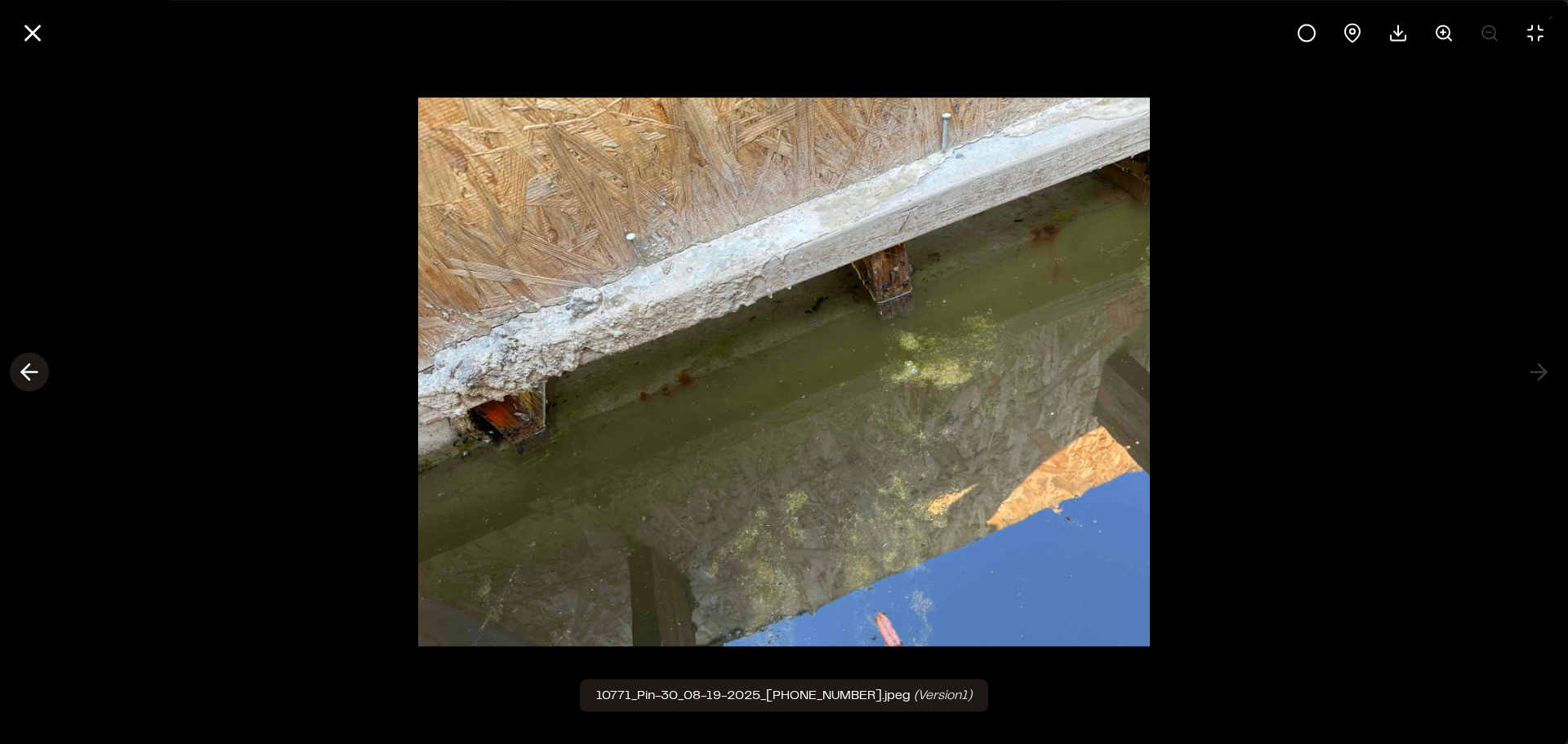
click at [26, 367] on polyline at bounding box center [26, 372] width 7 height 16
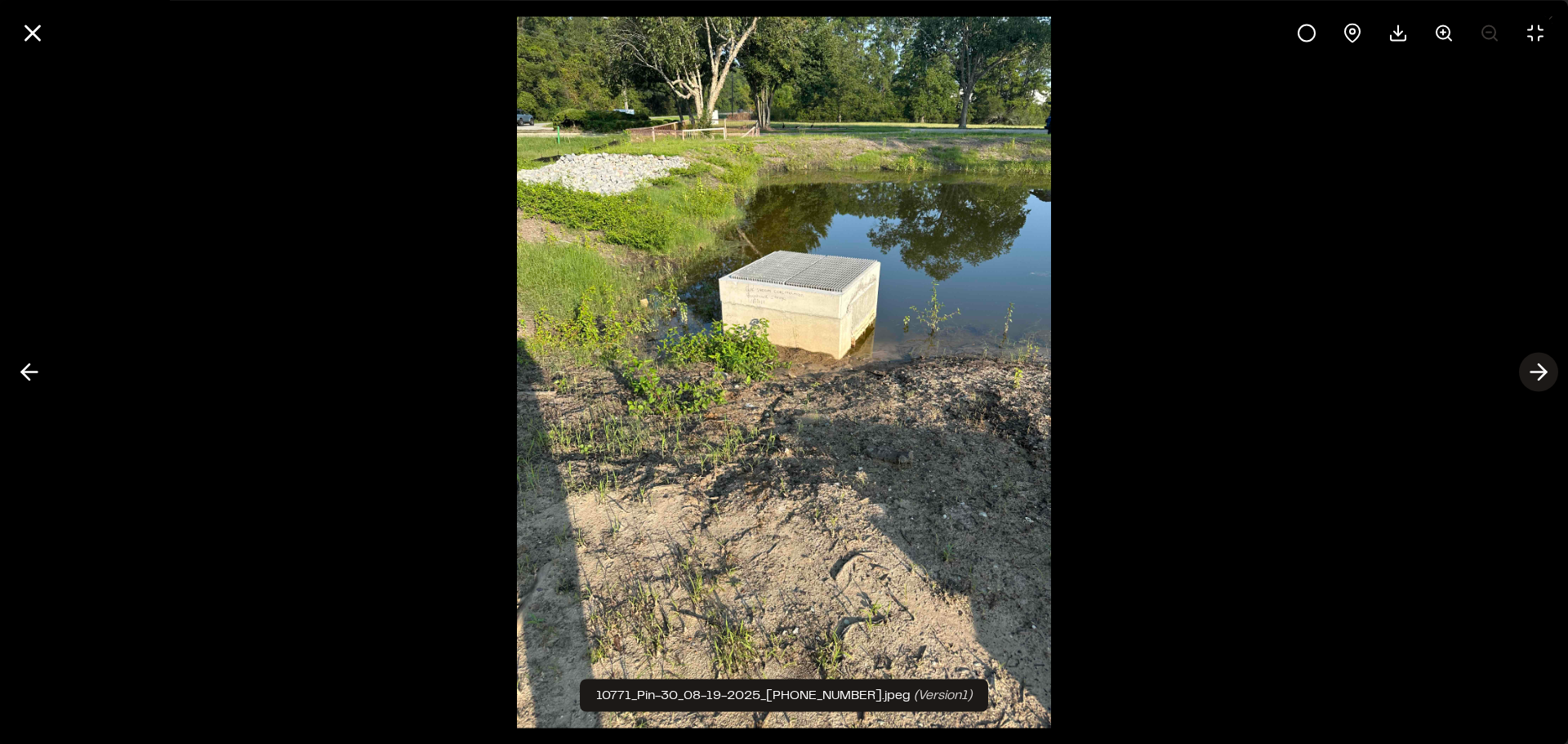
click at [1539, 378] on polyline at bounding box center [1542, 372] width 7 height 16
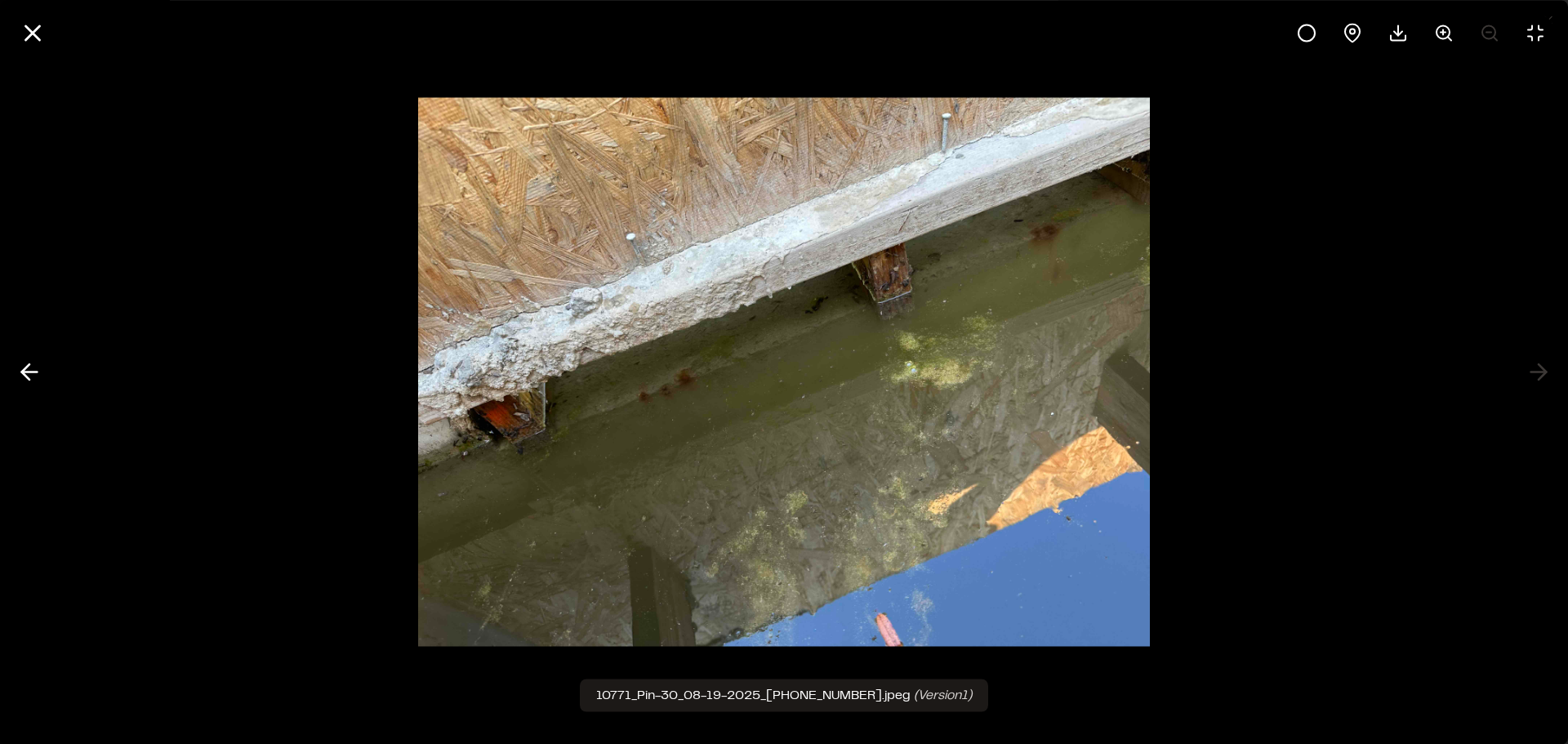
click at [1538, 375] on div at bounding box center [784, 372] width 1568 height 744
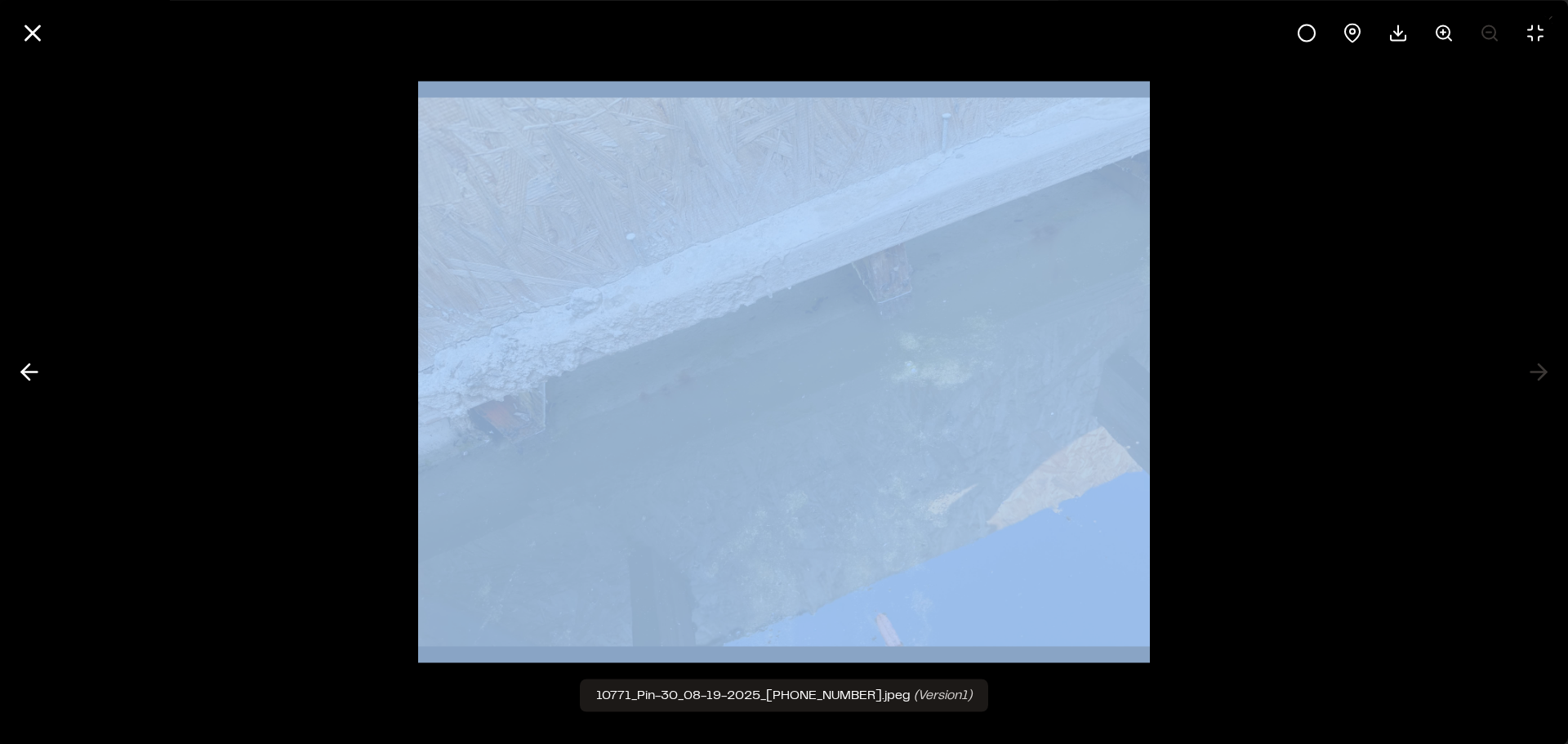
click at [1539, 375] on div at bounding box center [784, 372] width 1568 height 744
click at [27, 371] on icon at bounding box center [29, 372] width 26 height 28
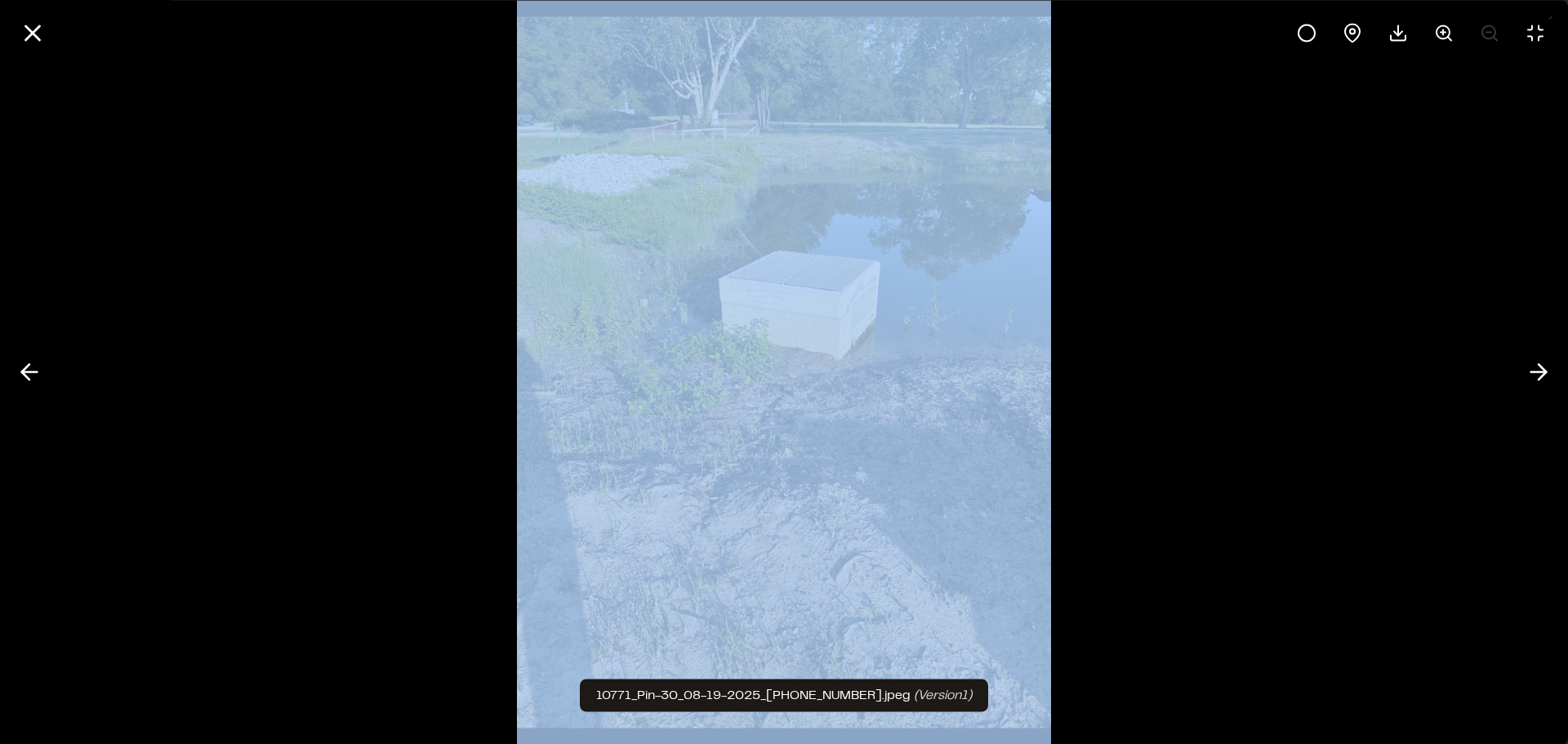
click at [363, 221] on div at bounding box center [784, 372] width 1568 height 744
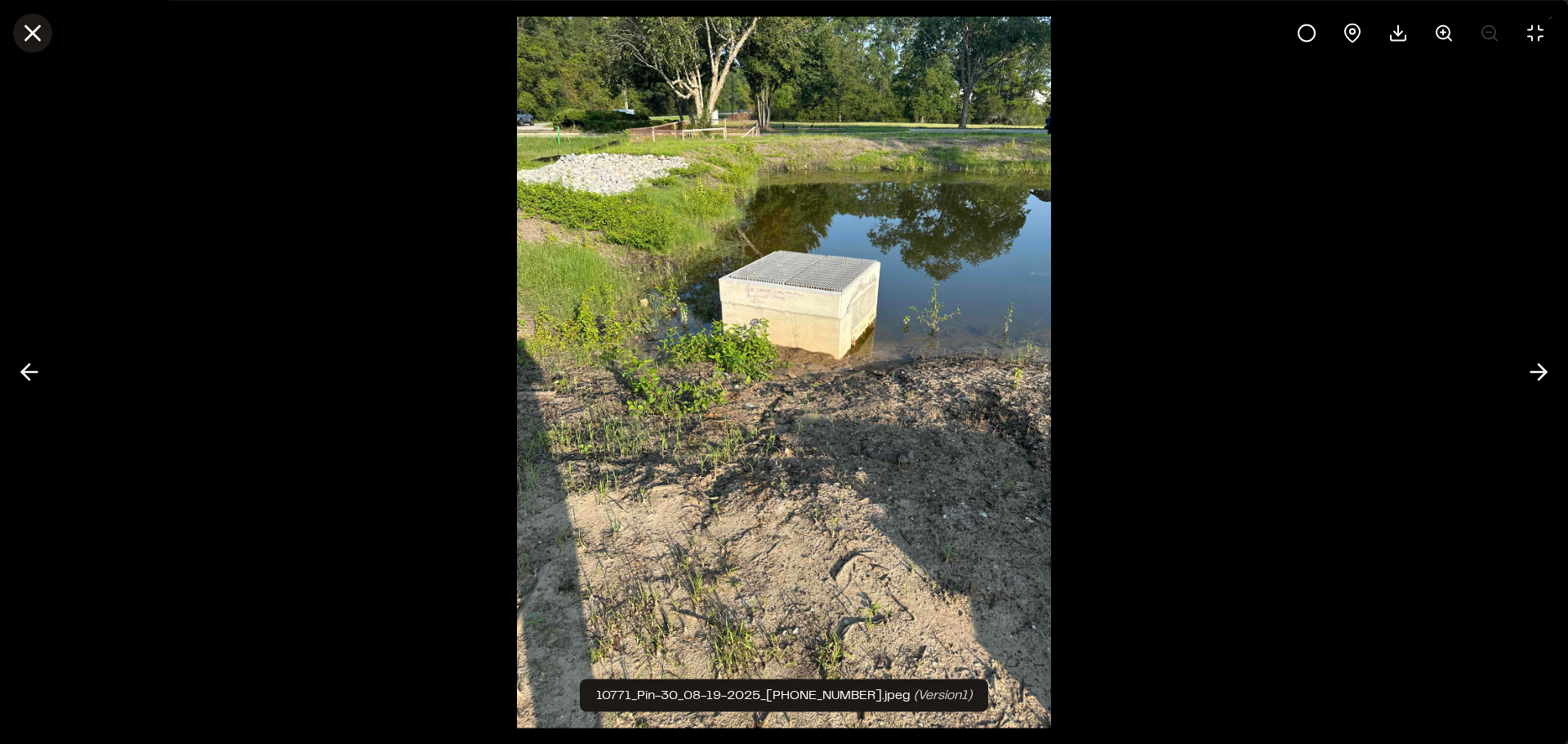
click at [41, 32] on icon at bounding box center [32, 32] width 28 height 28
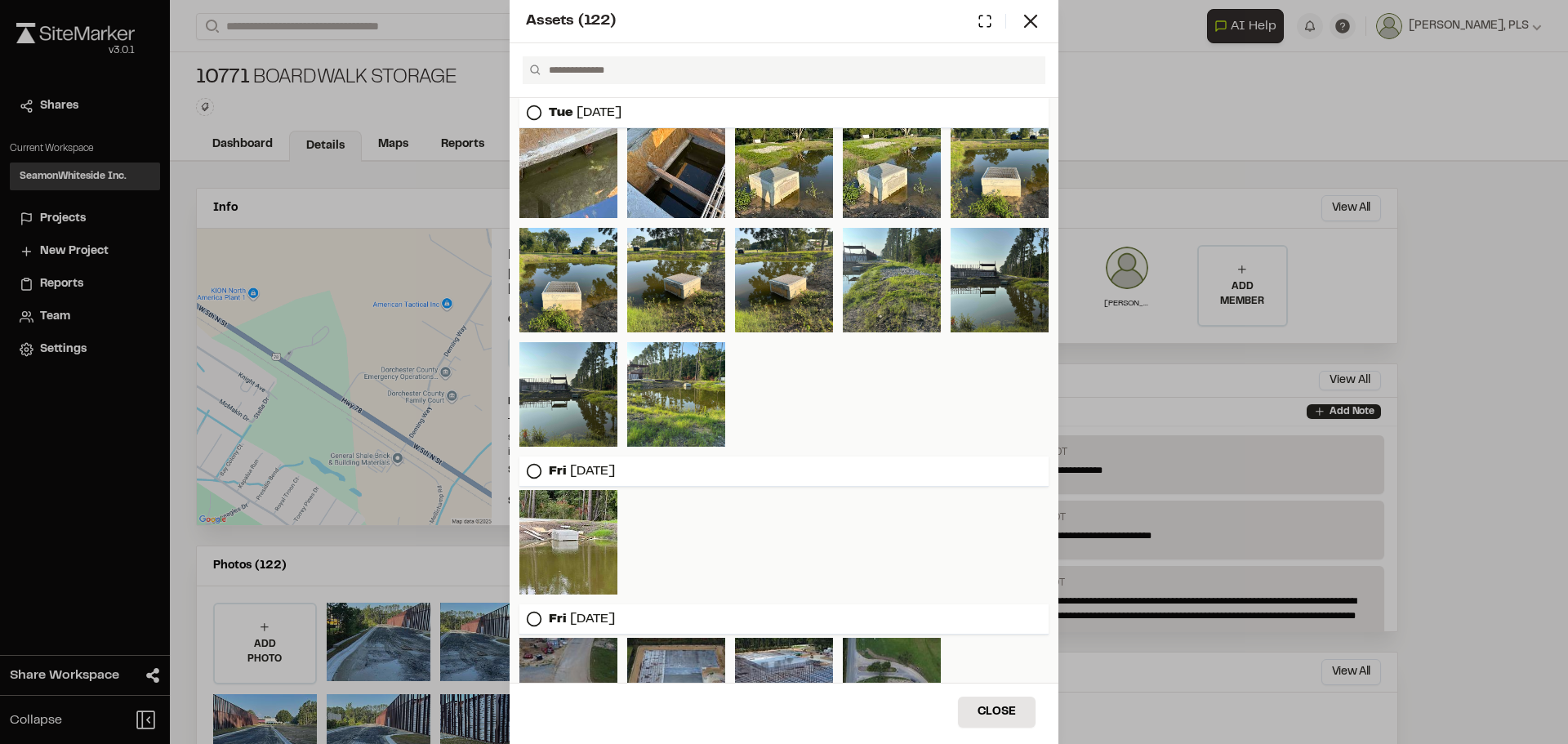
scroll to position [675, 0]
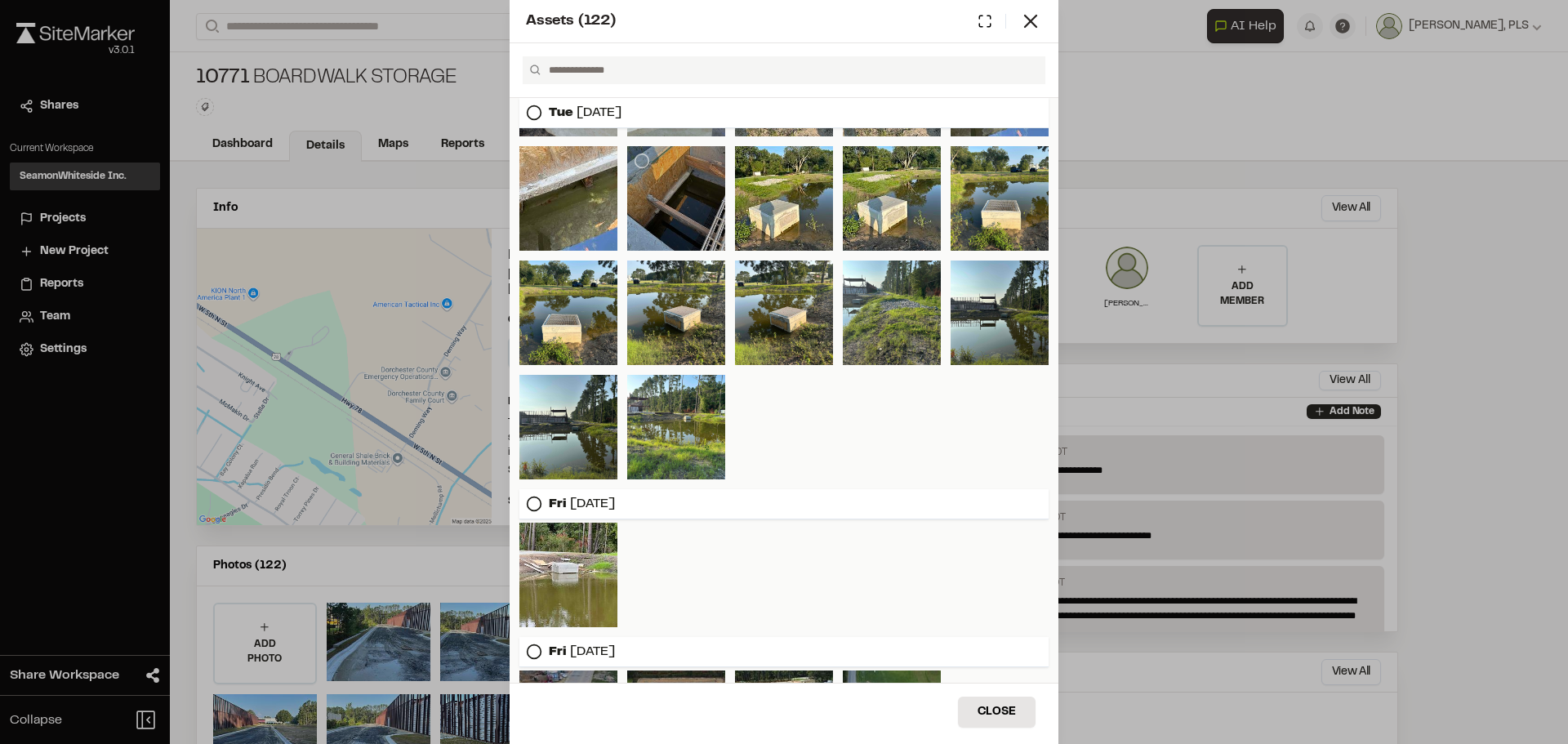
click at [671, 197] on div at bounding box center [676, 199] width 98 height 105
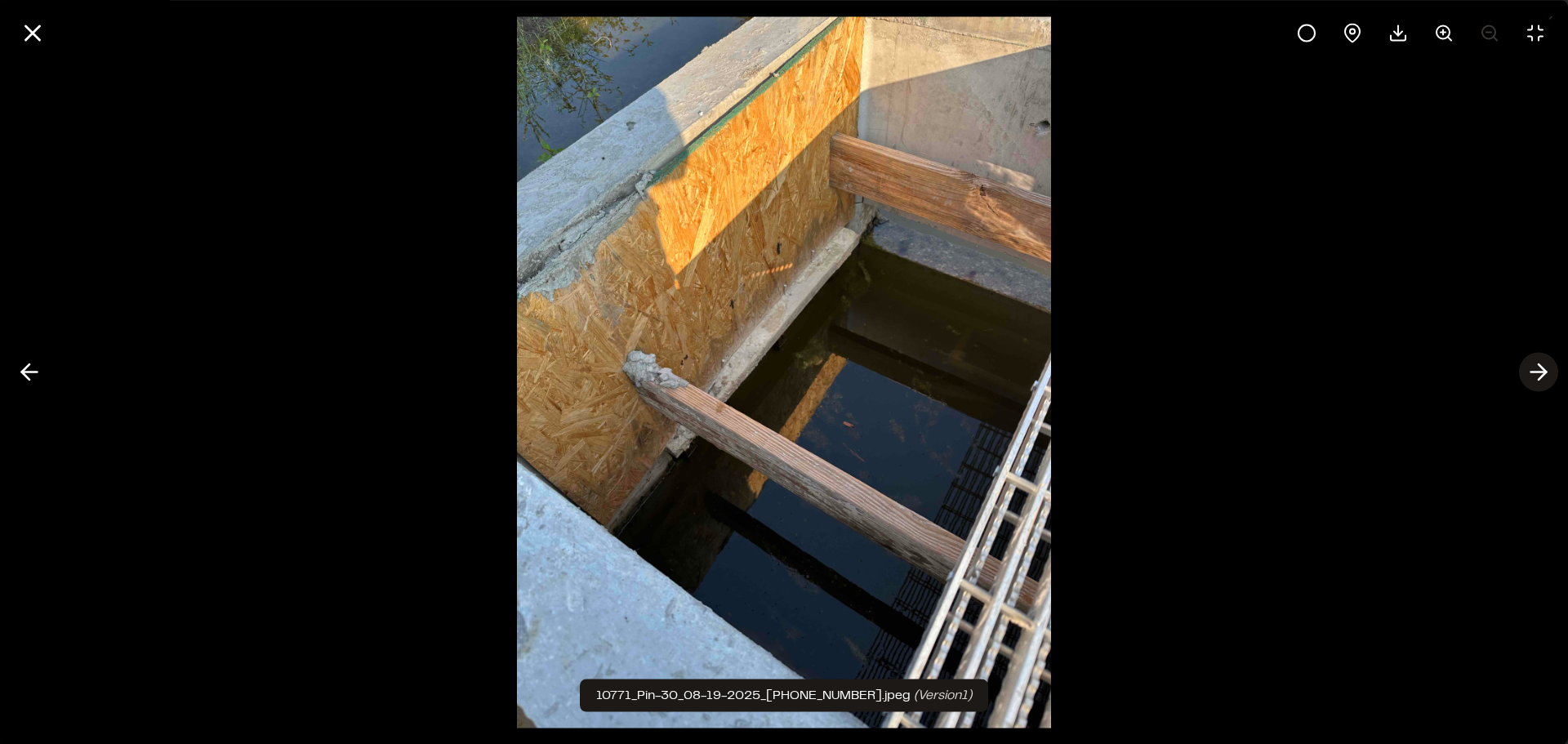
click at [1535, 367] on icon at bounding box center [1539, 372] width 26 height 28
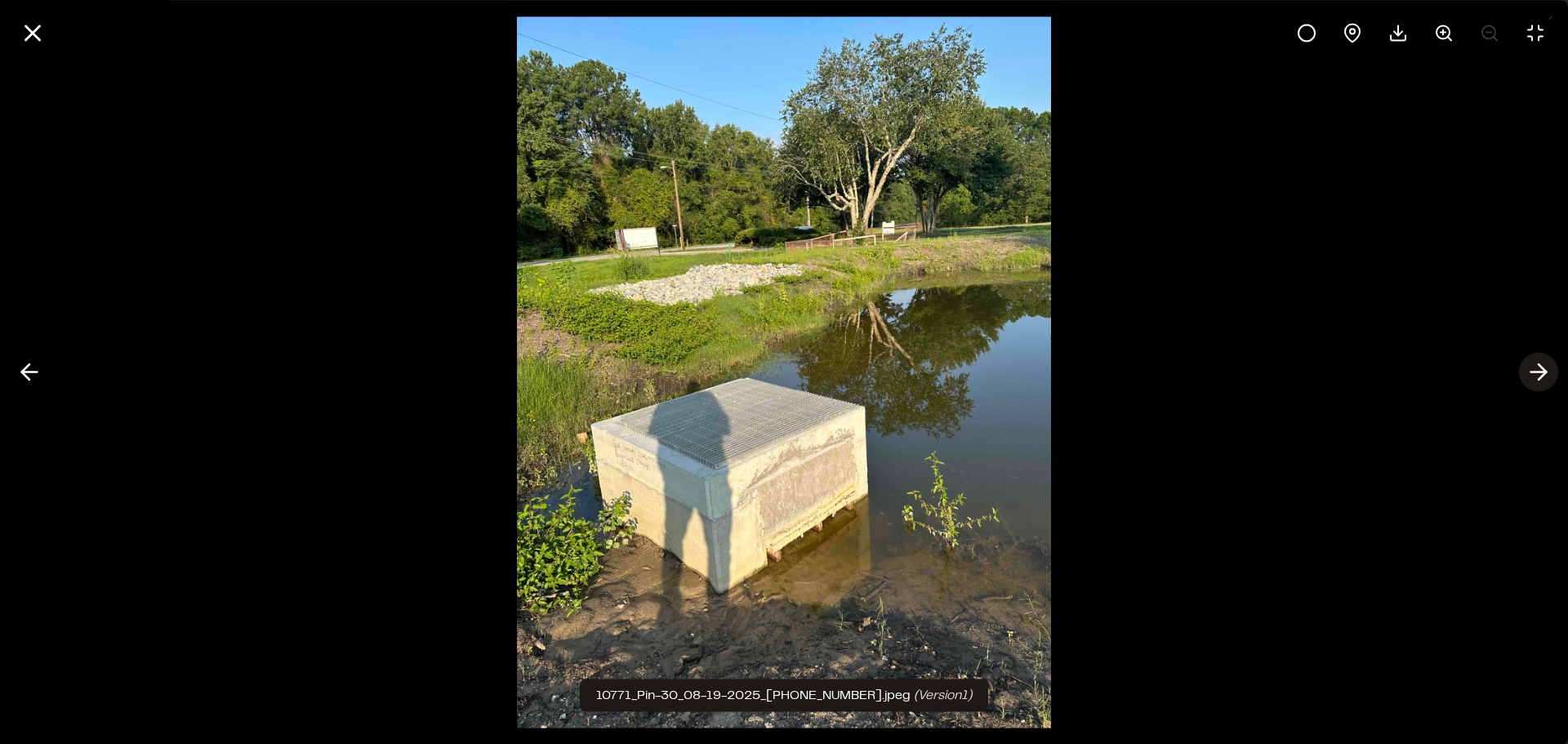
click at [1535, 367] on icon at bounding box center [1539, 372] width 26 height 28
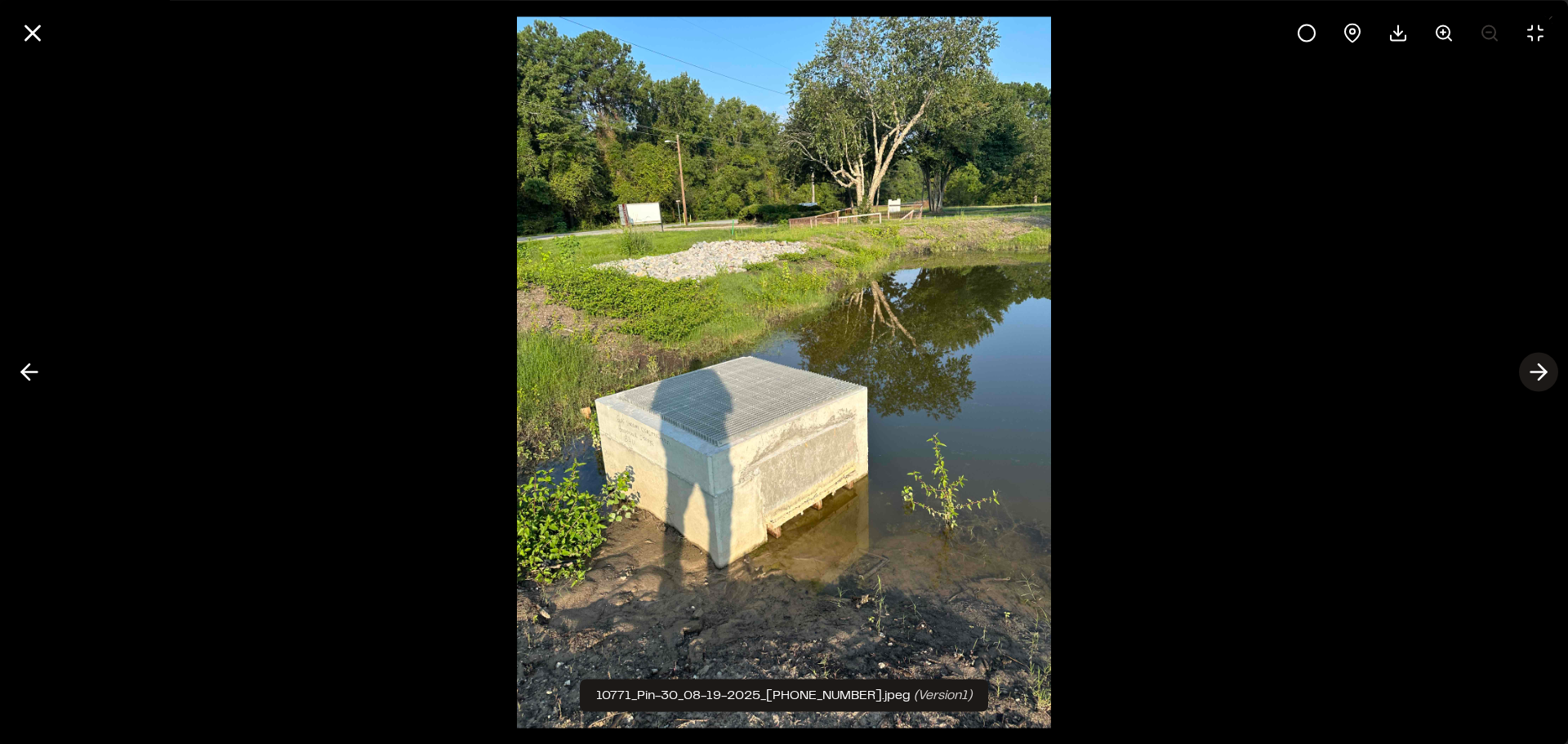
click at [1535, 367] on icon at bounding box center [1539, 372] width 26 height 28
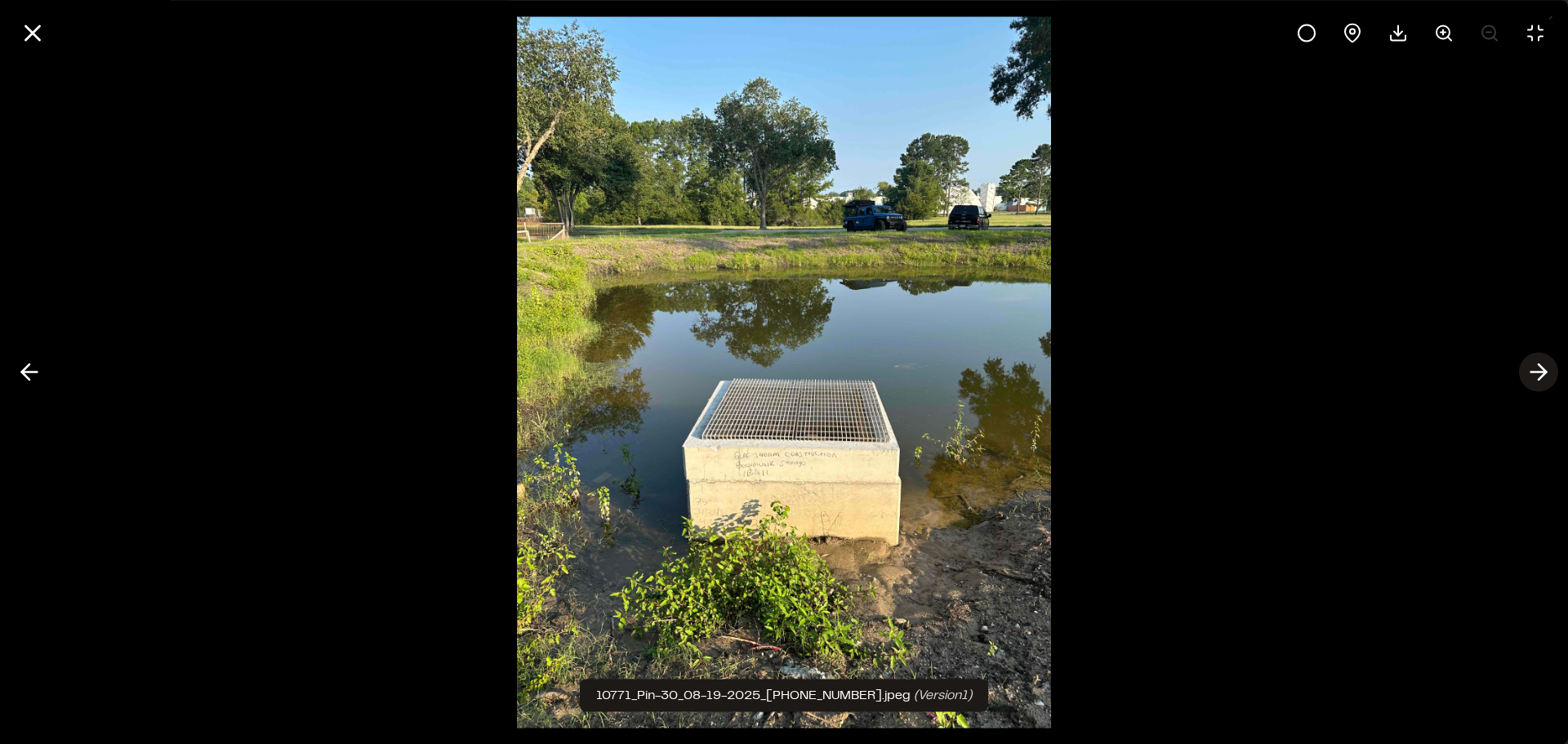
click at [1535, 367] on icon at bounding box center [1539, 372] width 26 height 28
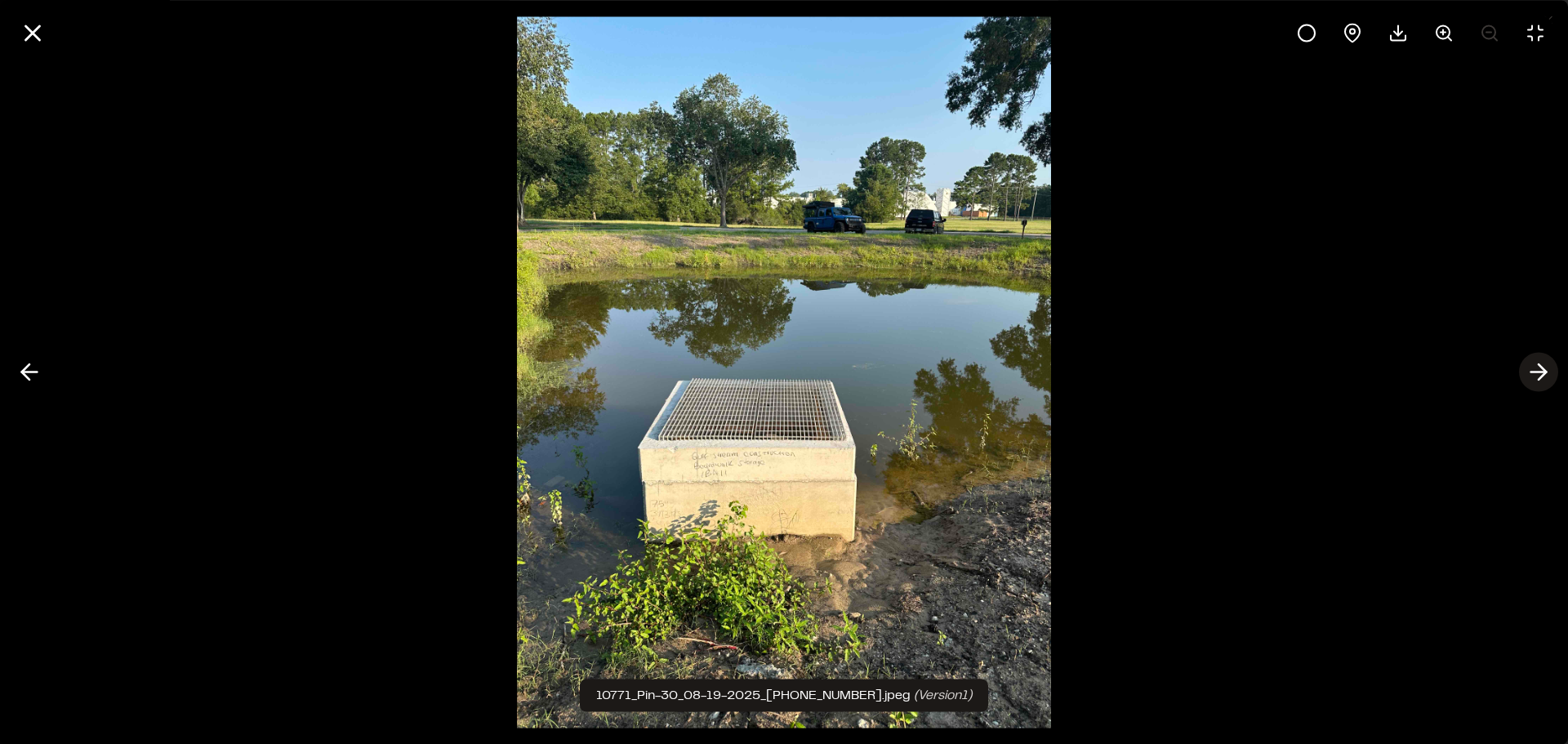
click at [1535, 367] on icon at bounding box center [1539, 372] width 26 height 28
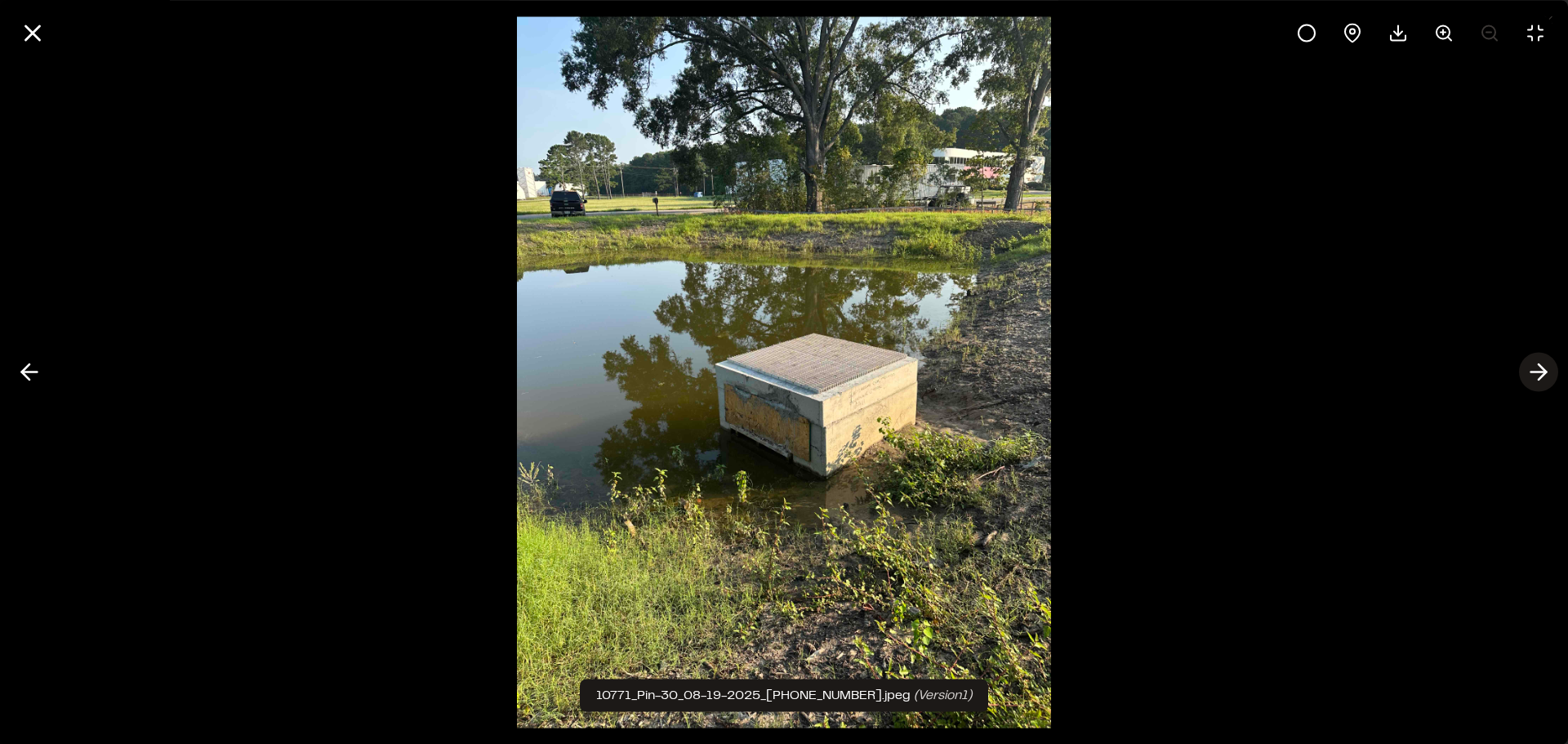
click at [1535, 367] on icon at bounding box center [1539, 372] width 26 height 28
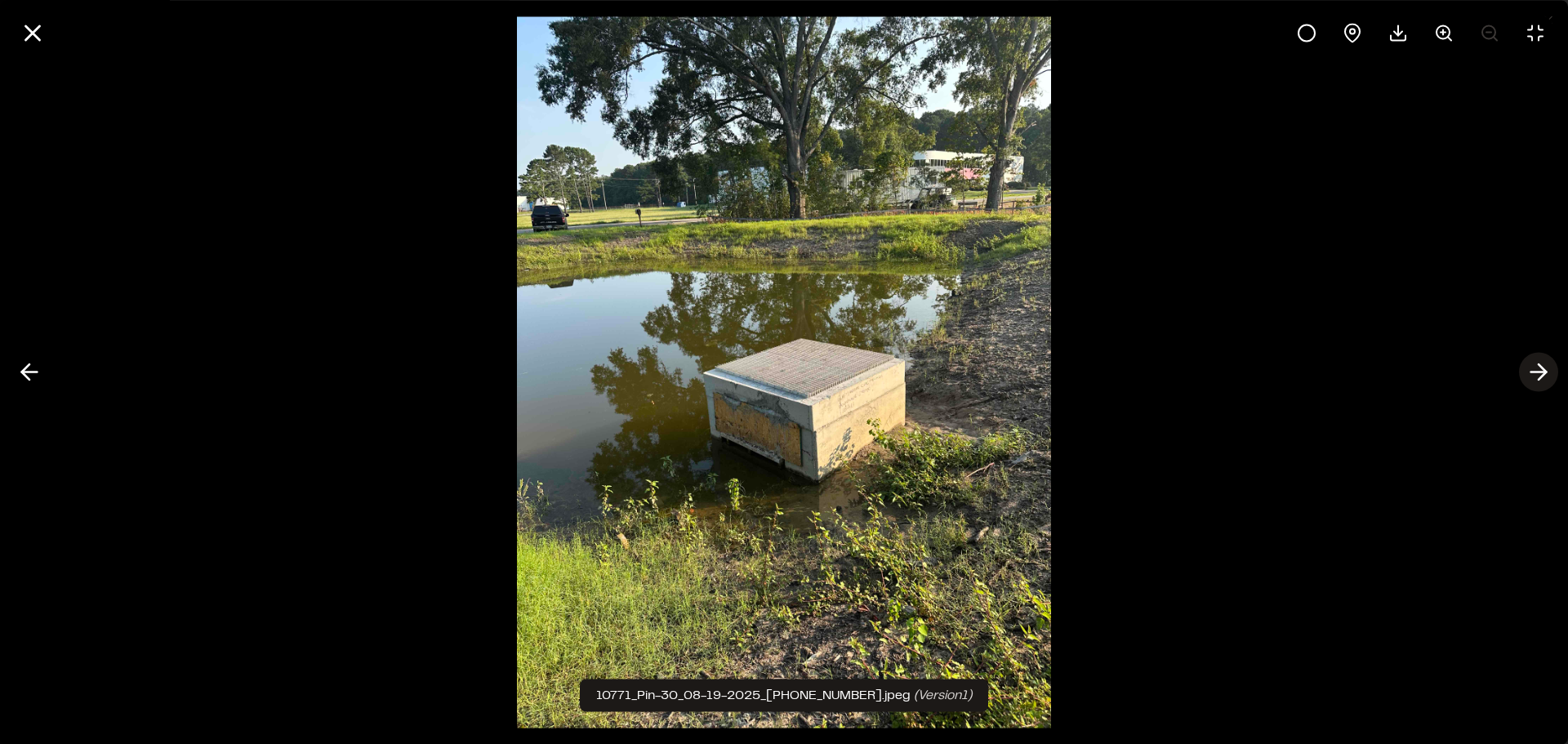
click at [1535, 367] on icon at bounding box center [1539, 372] width 26 height 28
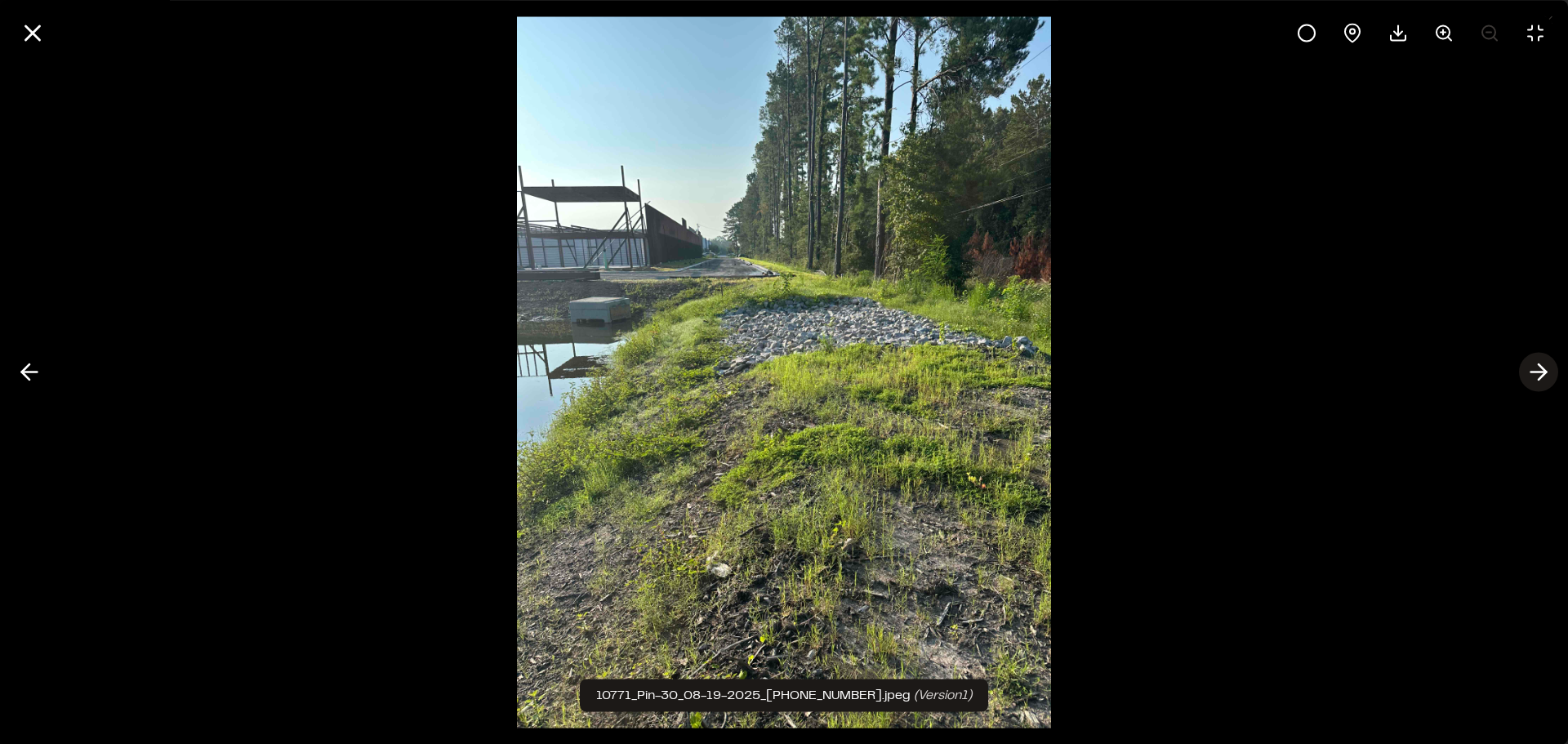
click at [1539, 372] on line at bounding box center [1539, 372] width 16 height 0
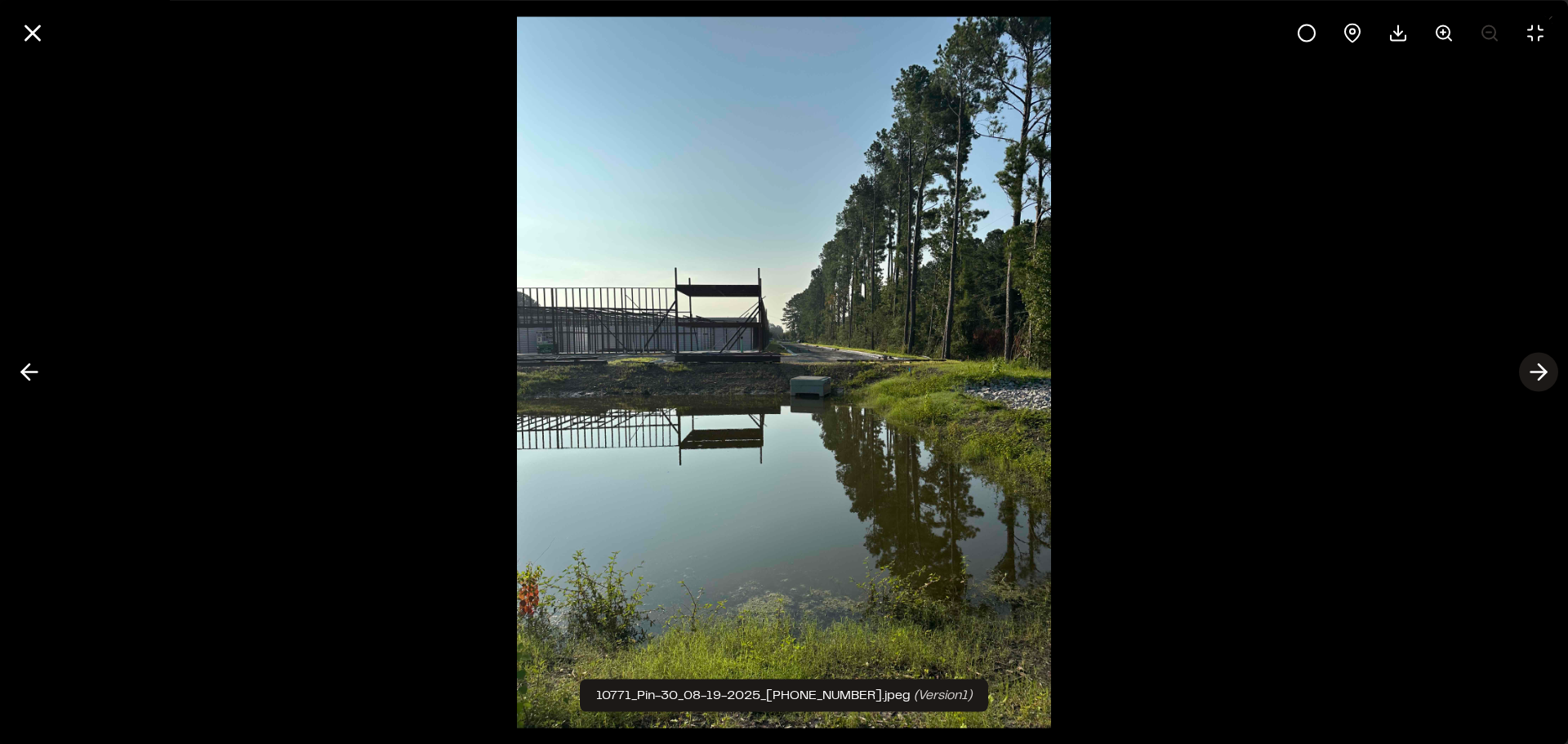
click at [1539, 372] on line at bounding box center [1539, 372] width 16 height 0
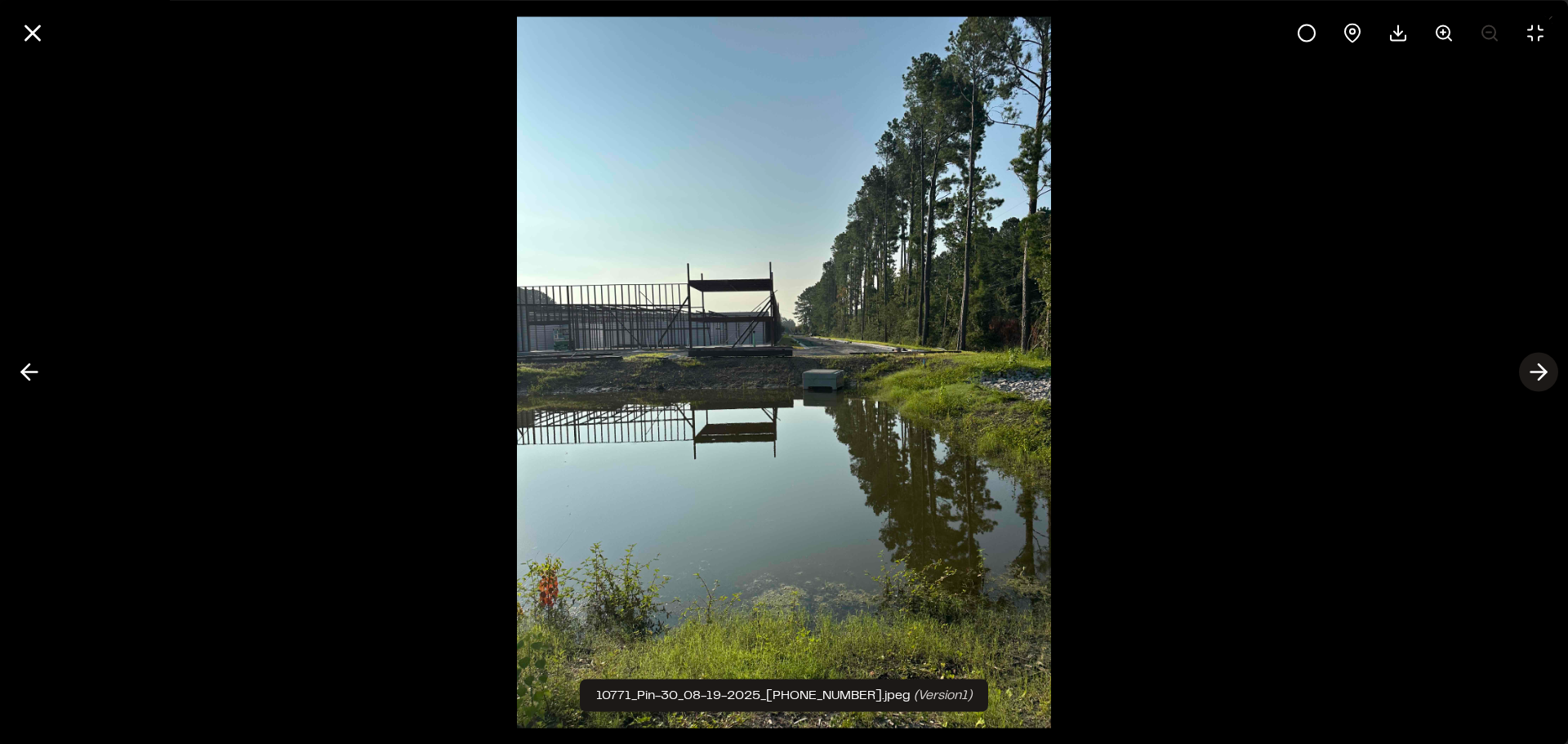
click at [1539, 372] on line at bounding box center [1539, 372] width 16 height 0
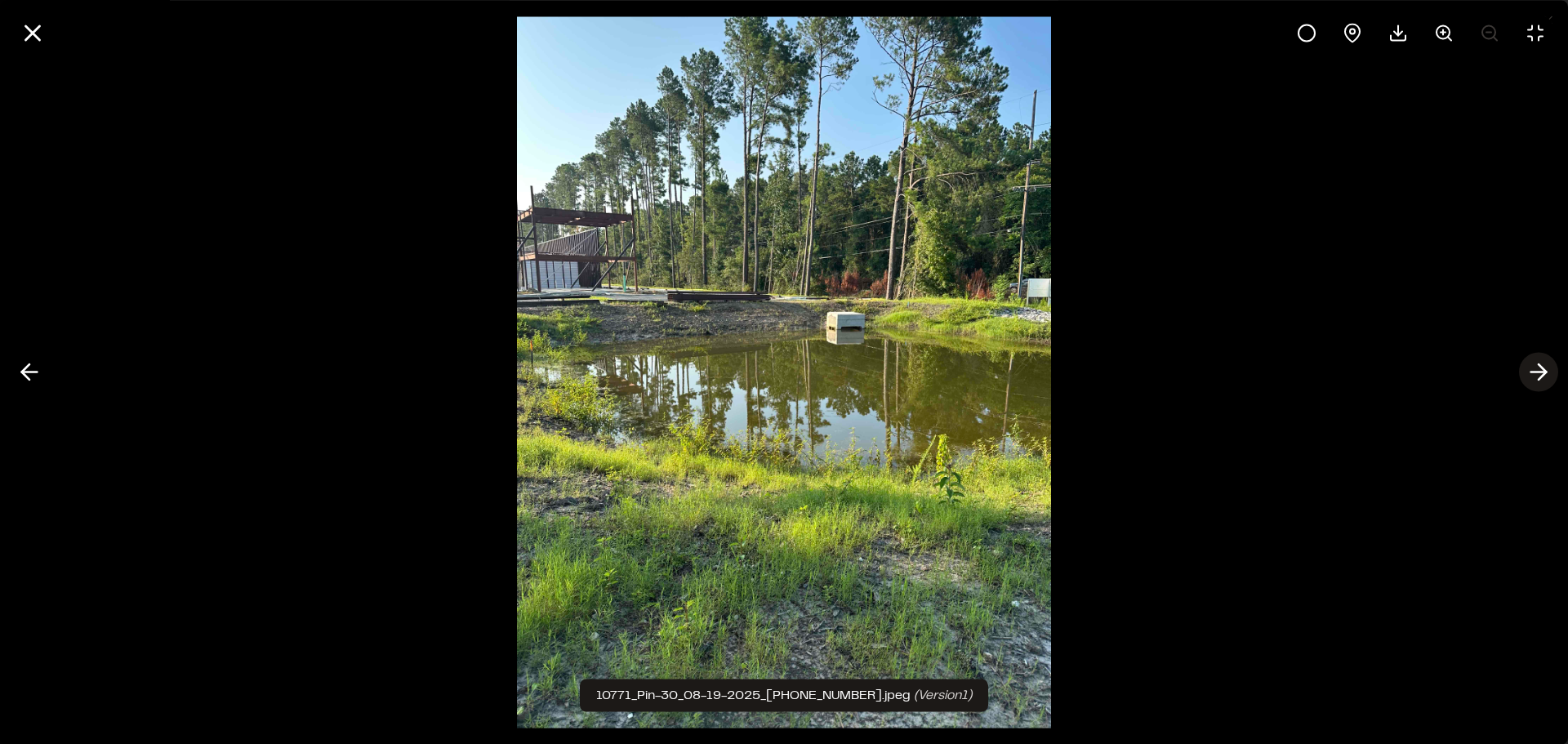
click at [1539, 372] on line at bounding box center [1539, 372] width 16 height 0
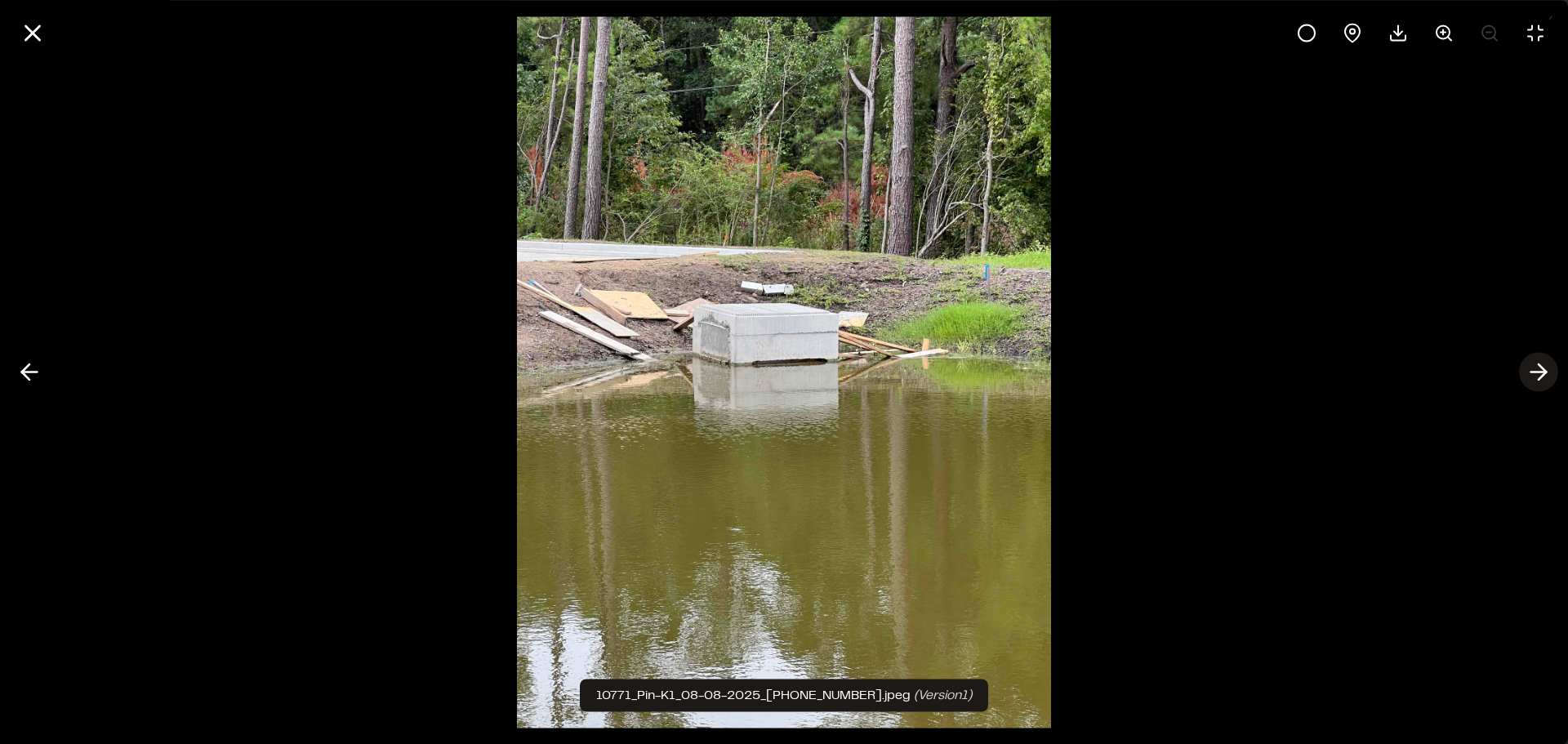
click at [1539, 372] on line at bounding box center [1539, 372] width 16 height 0
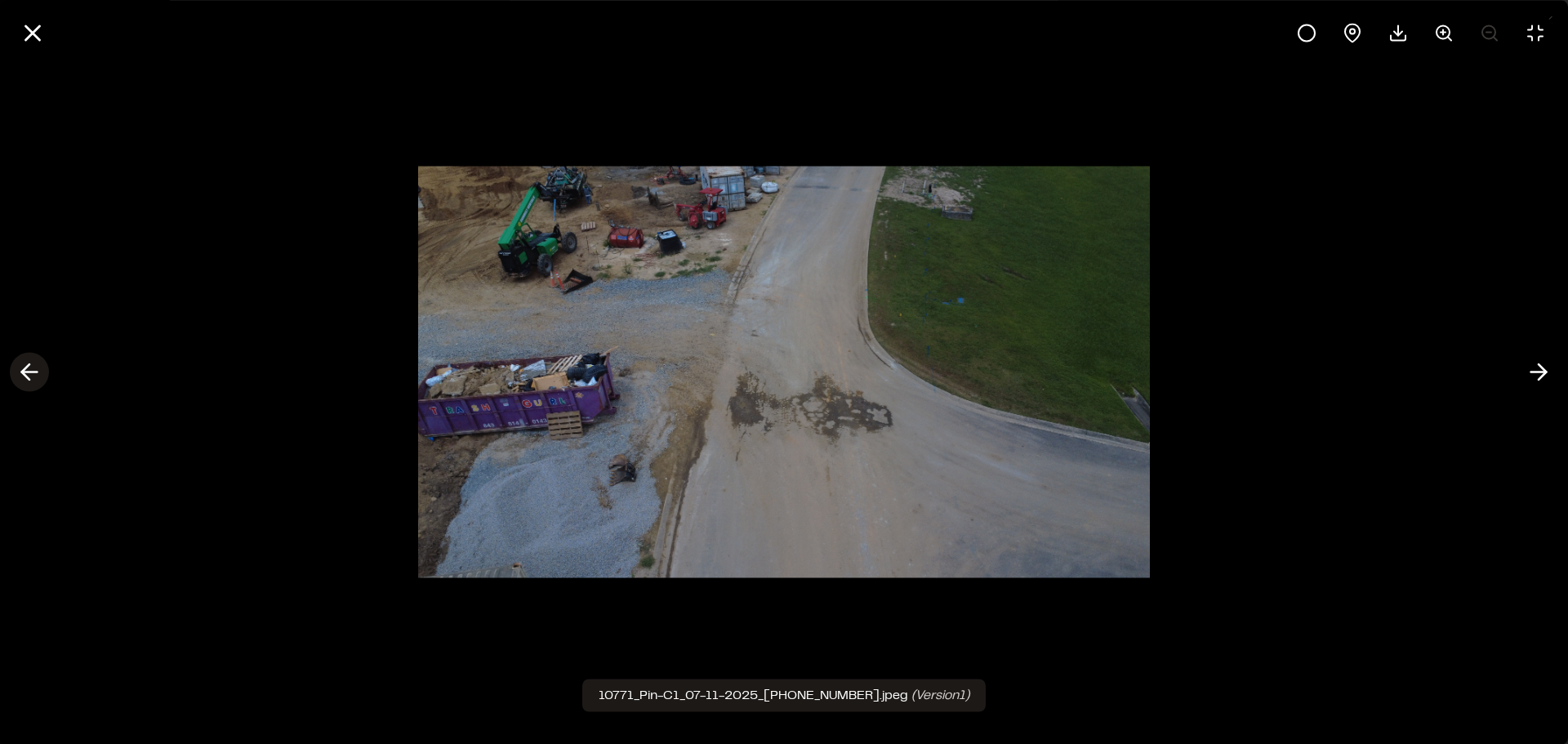
click at [23, 371] on polyline at bounding box center [26, 372] width 7 height 16
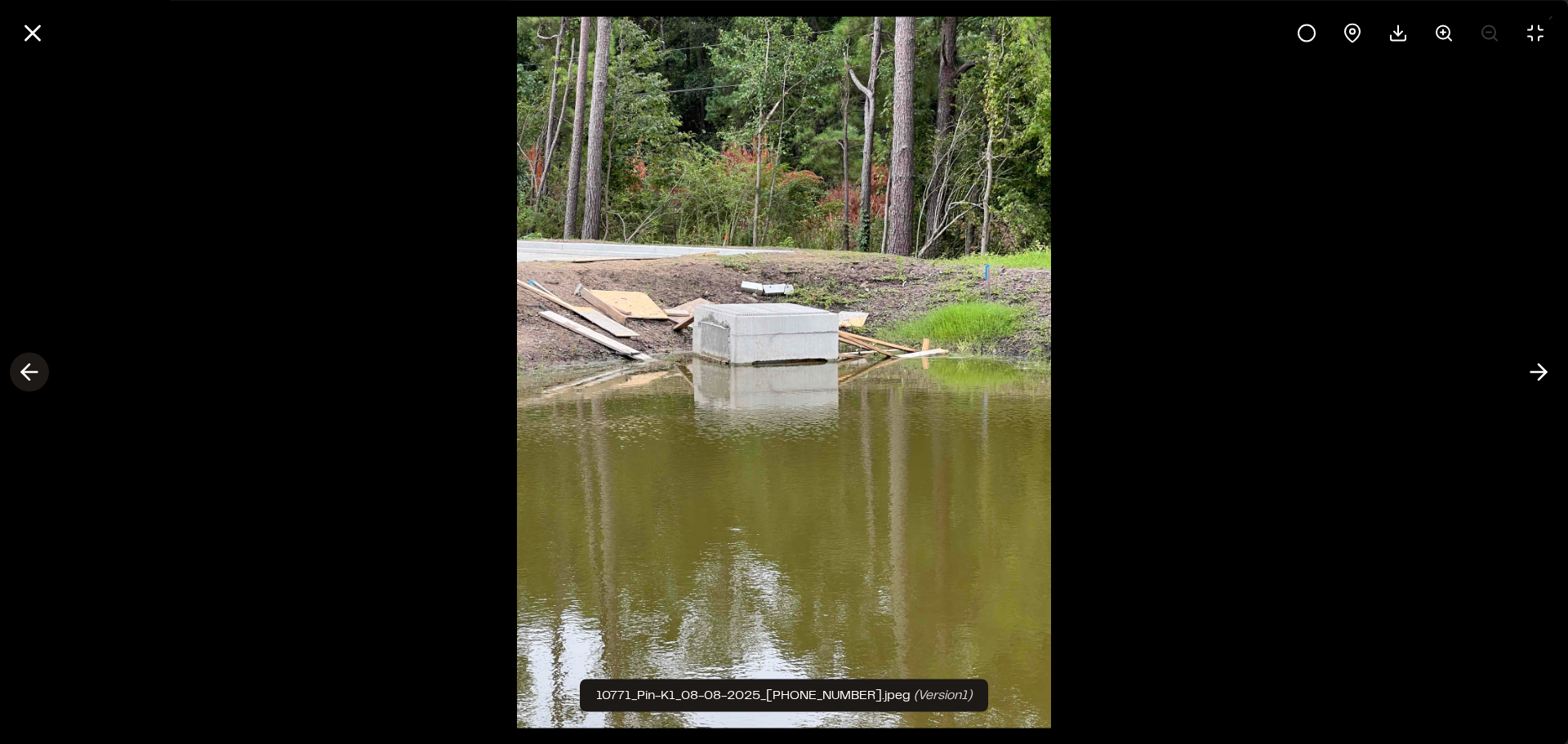
click at [34, 372] on line at bounding box center [29, 372] width 16 height 0
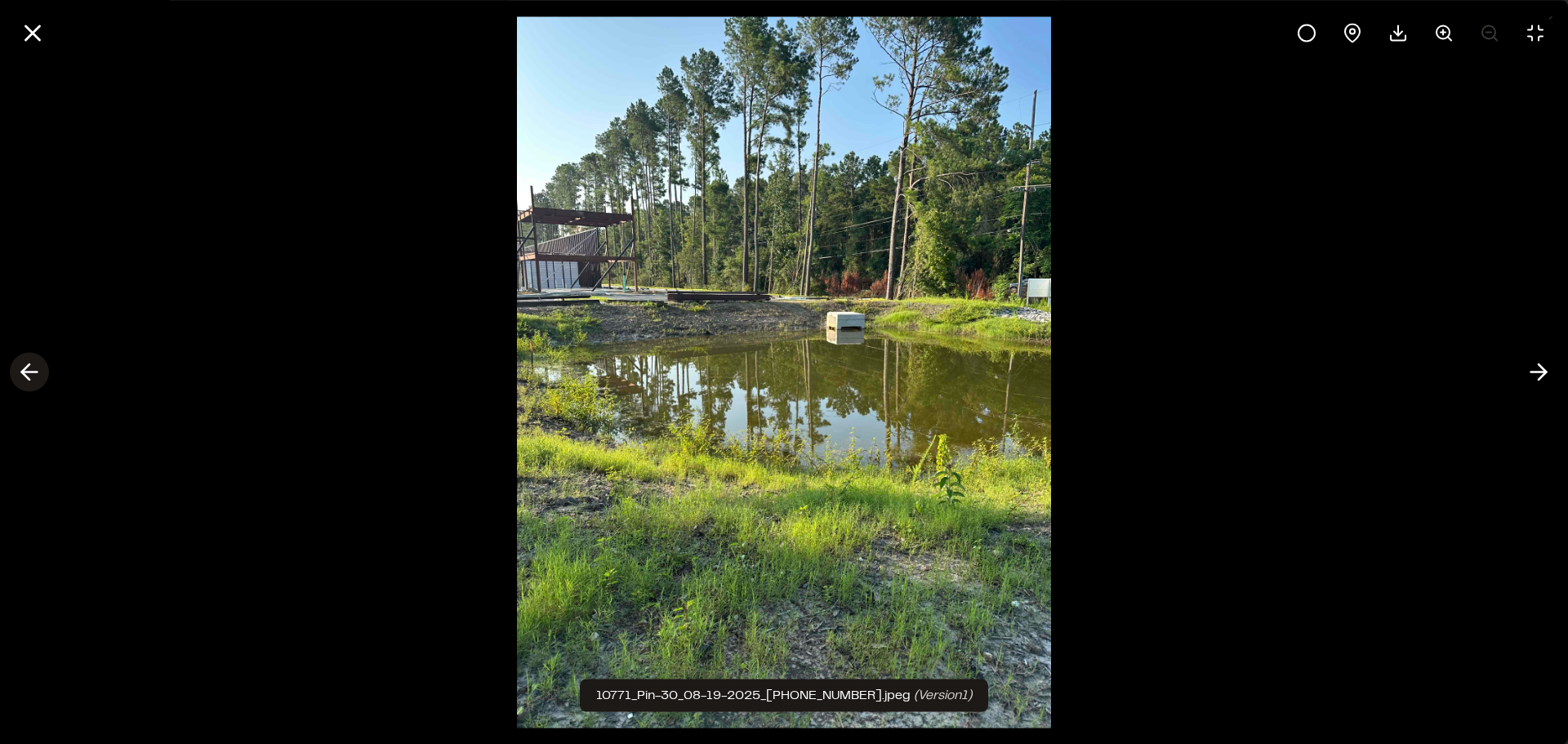
click at [29, 372] on line at bounding box center [29, 372] width 16 height 0
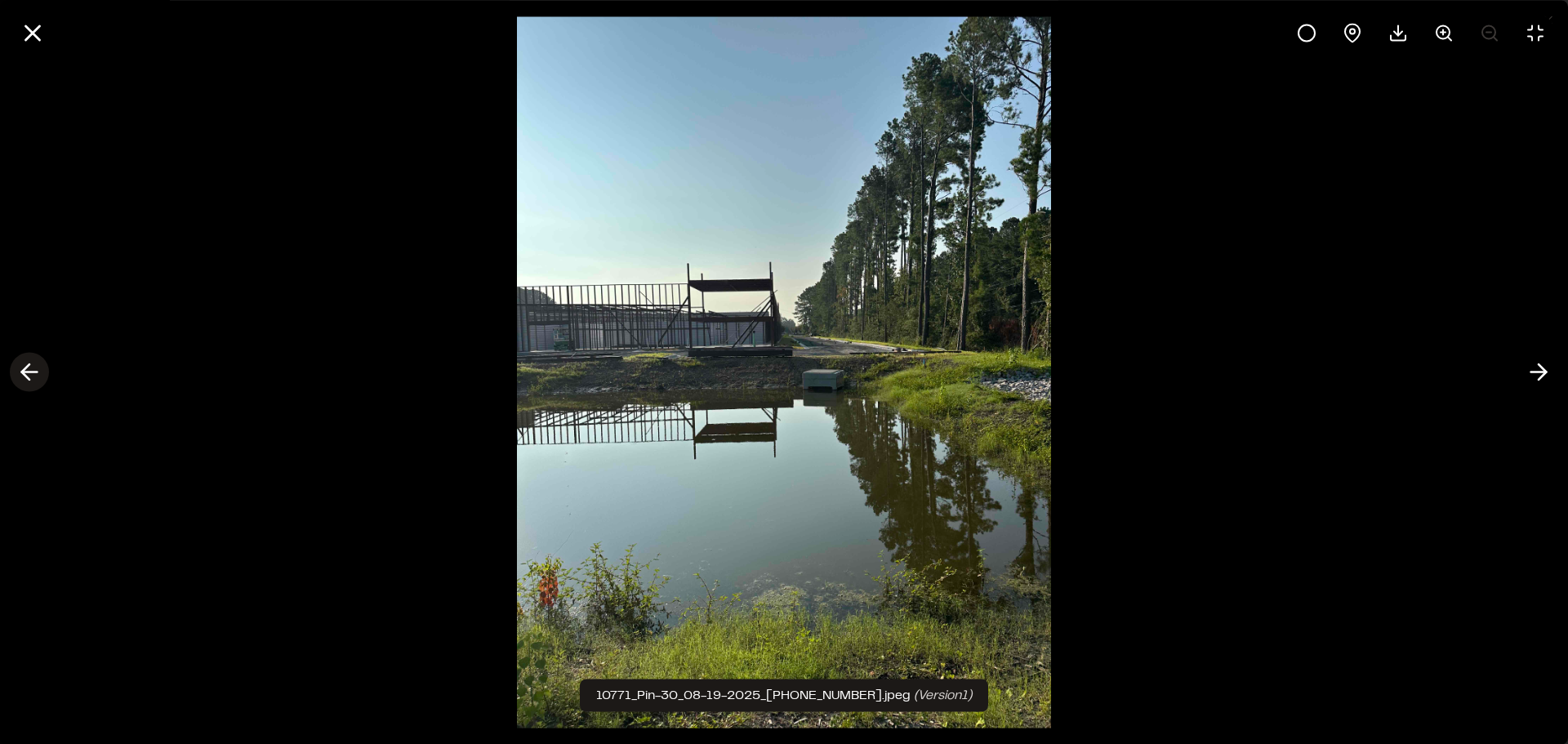
click at [29, 372] on line at bounding box center [29, 372] width 16 height 0
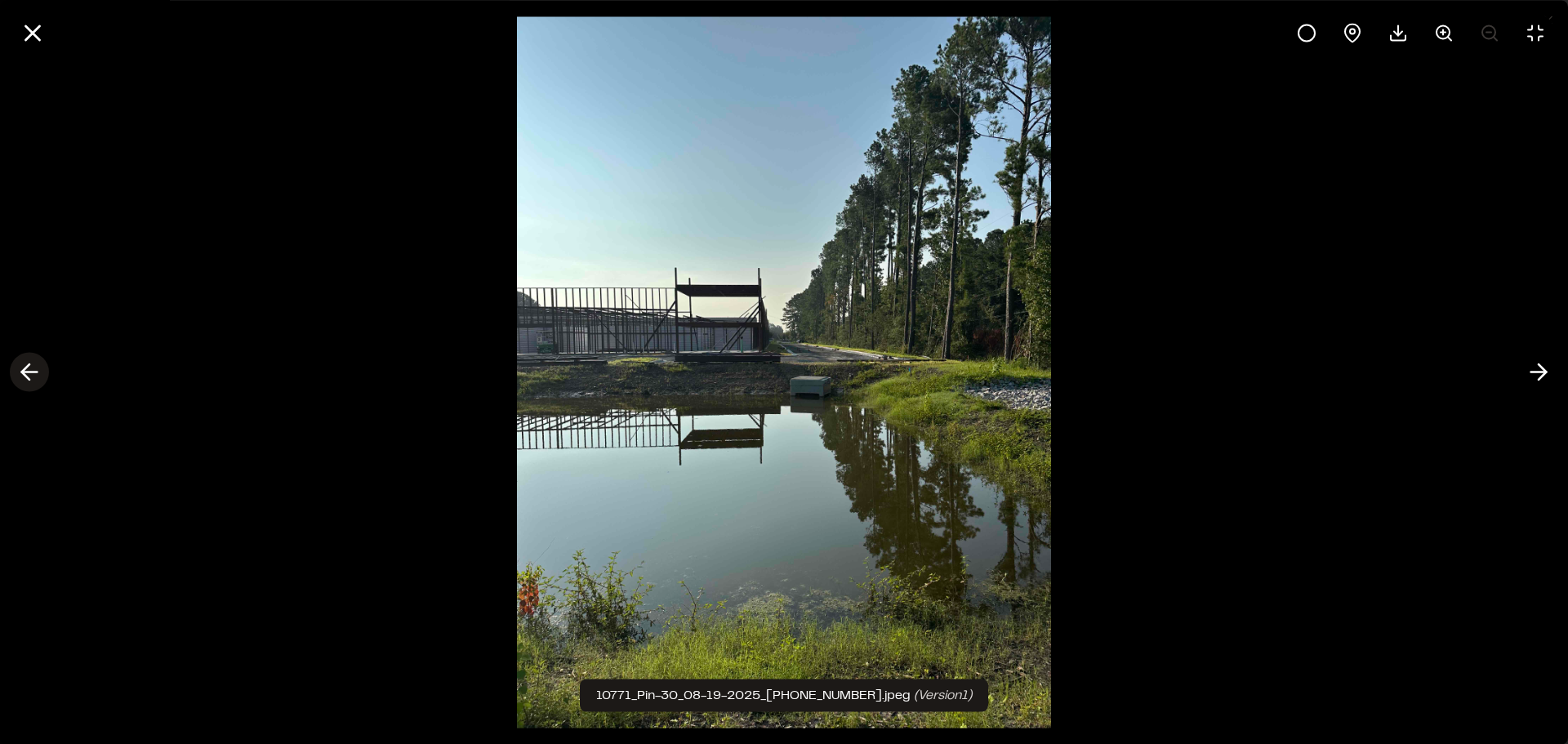
click at [29, 372] on line at bounding box center [29, 372] width 16 height 0
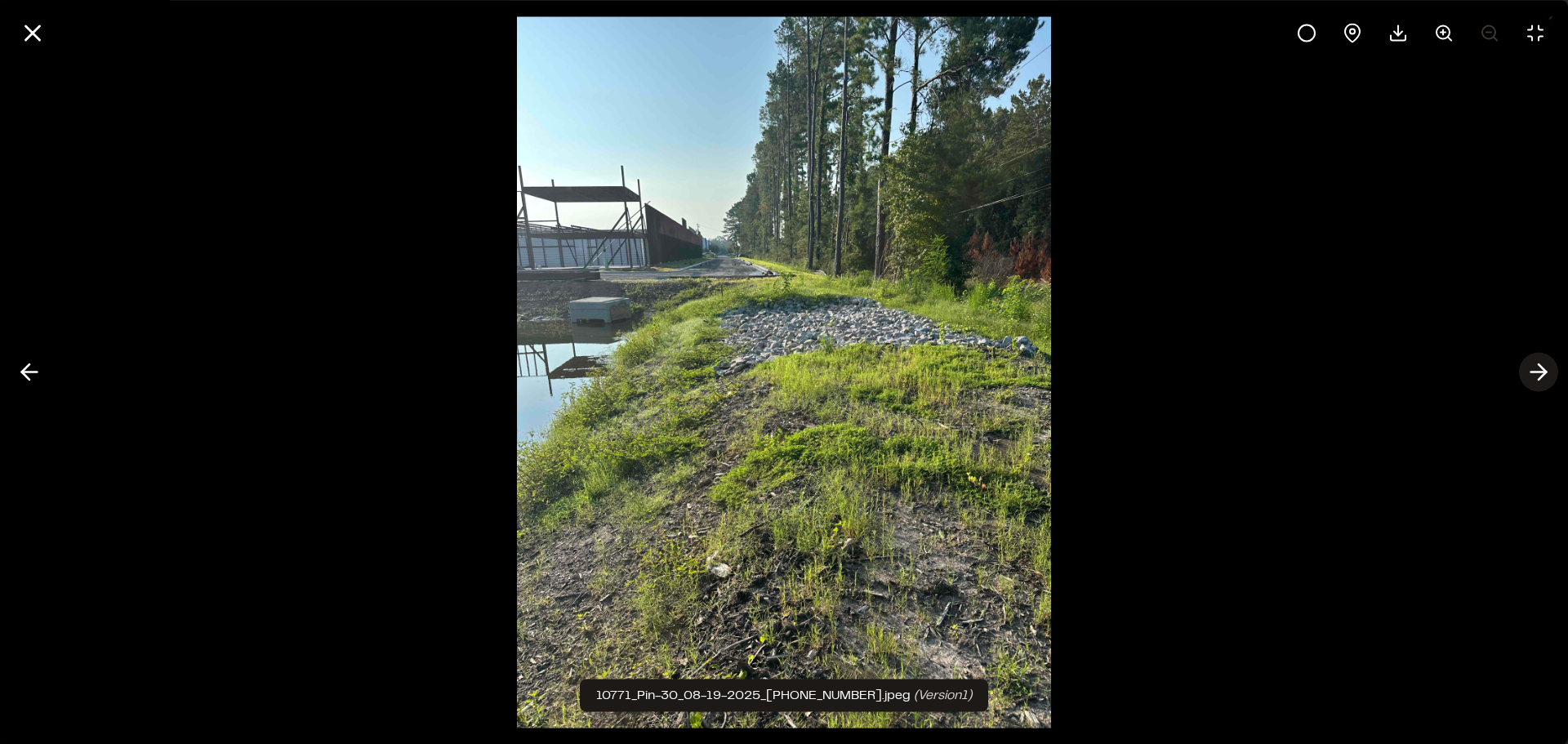
click at [1531, 372] on line at bounding box center [1539, 372] width 16 height 0
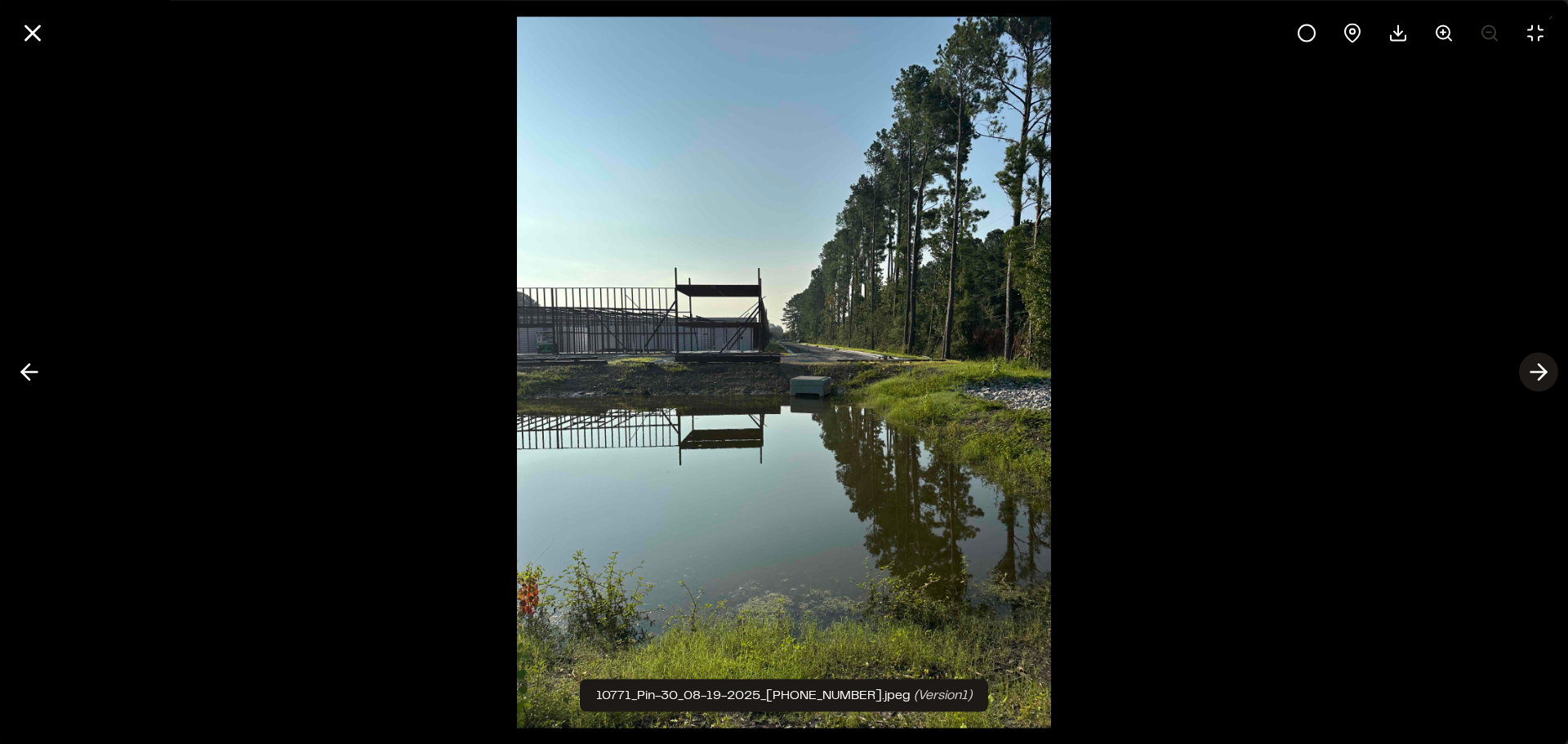
click at [1542, 368] on polyline at bounding box center [1542, 372] width 7 height 16
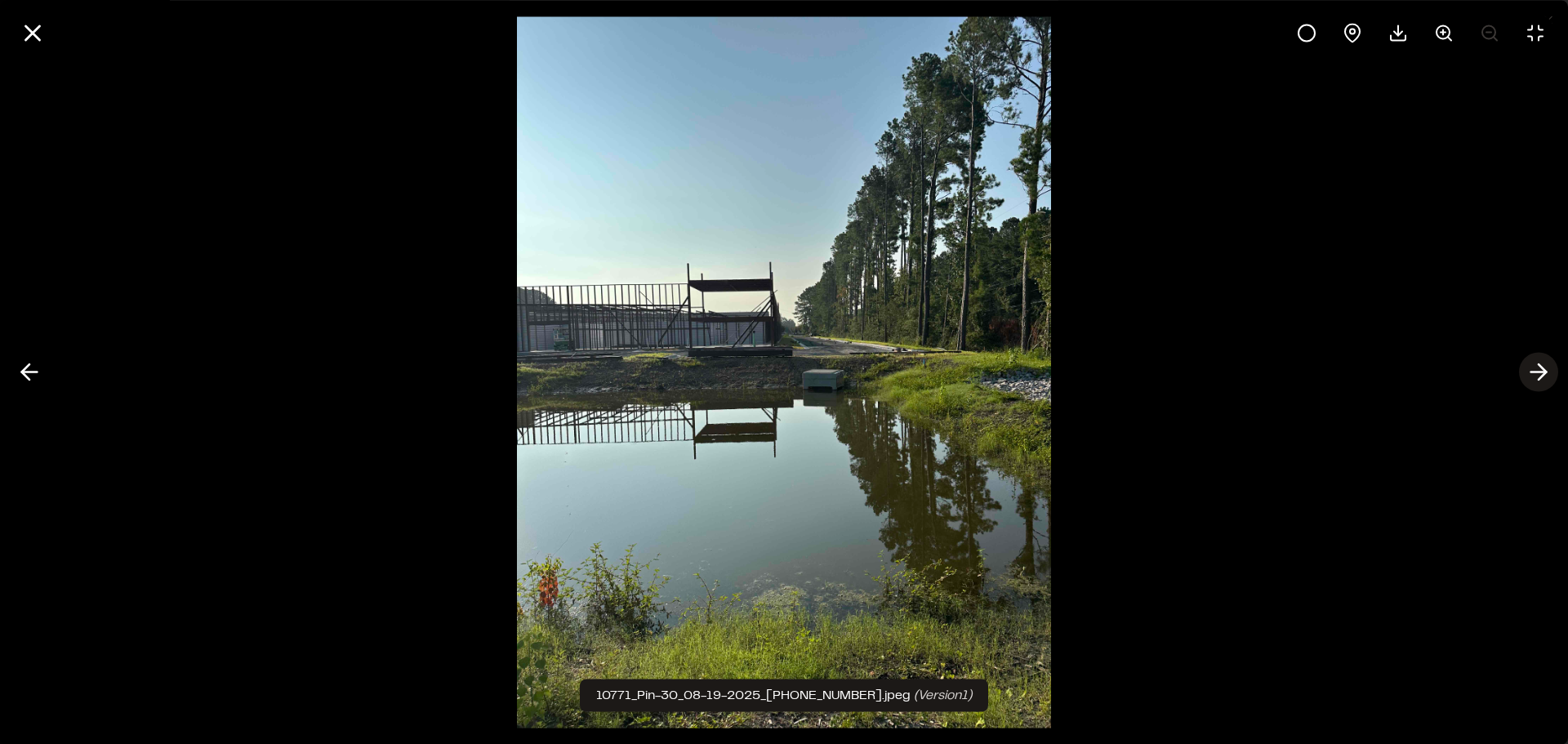
click at [1542, 368] on polyline at bounding box center [1542, 372] width 7 height 16
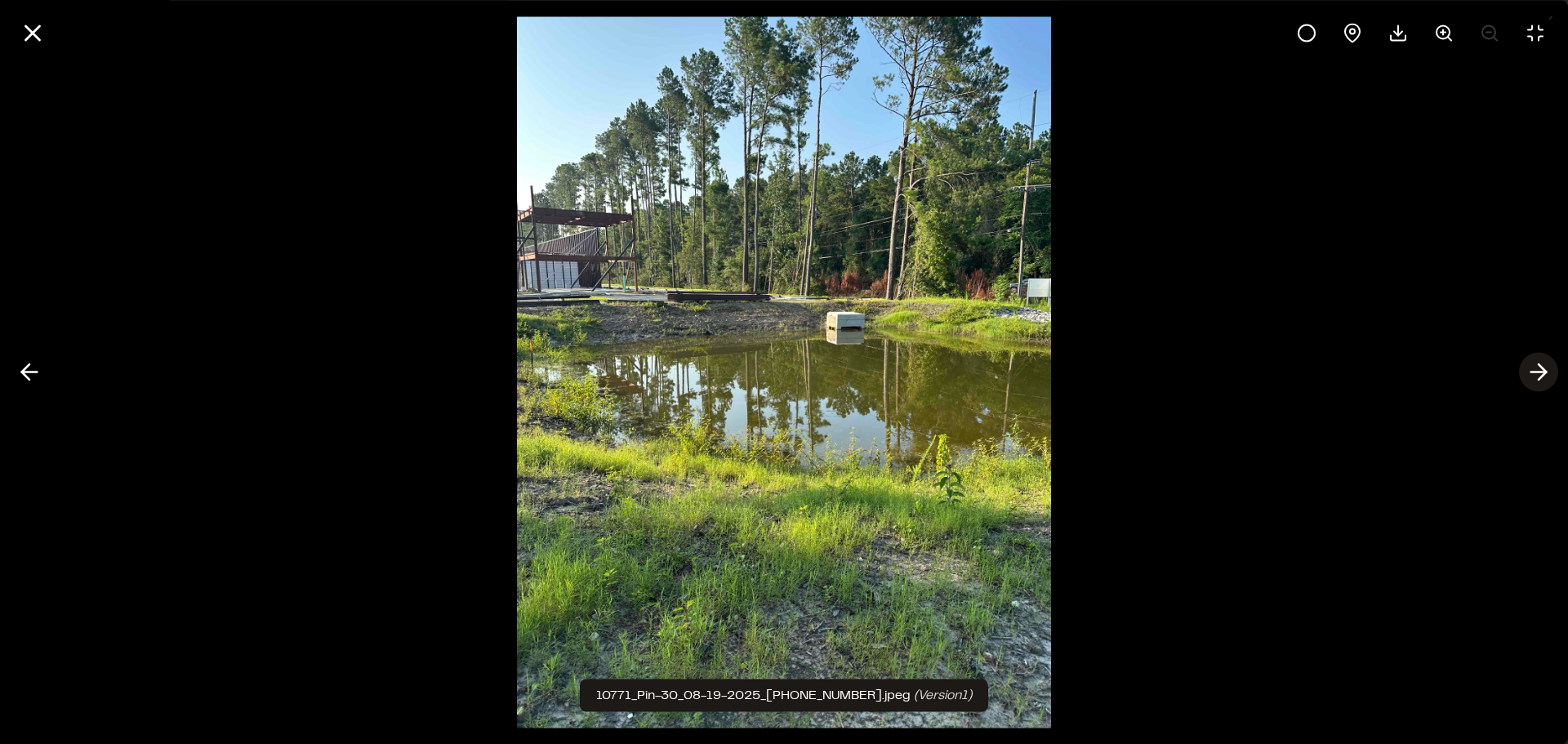
click at [1534, 367] on icon at bounding box center [1539, 372] width 26 height 28
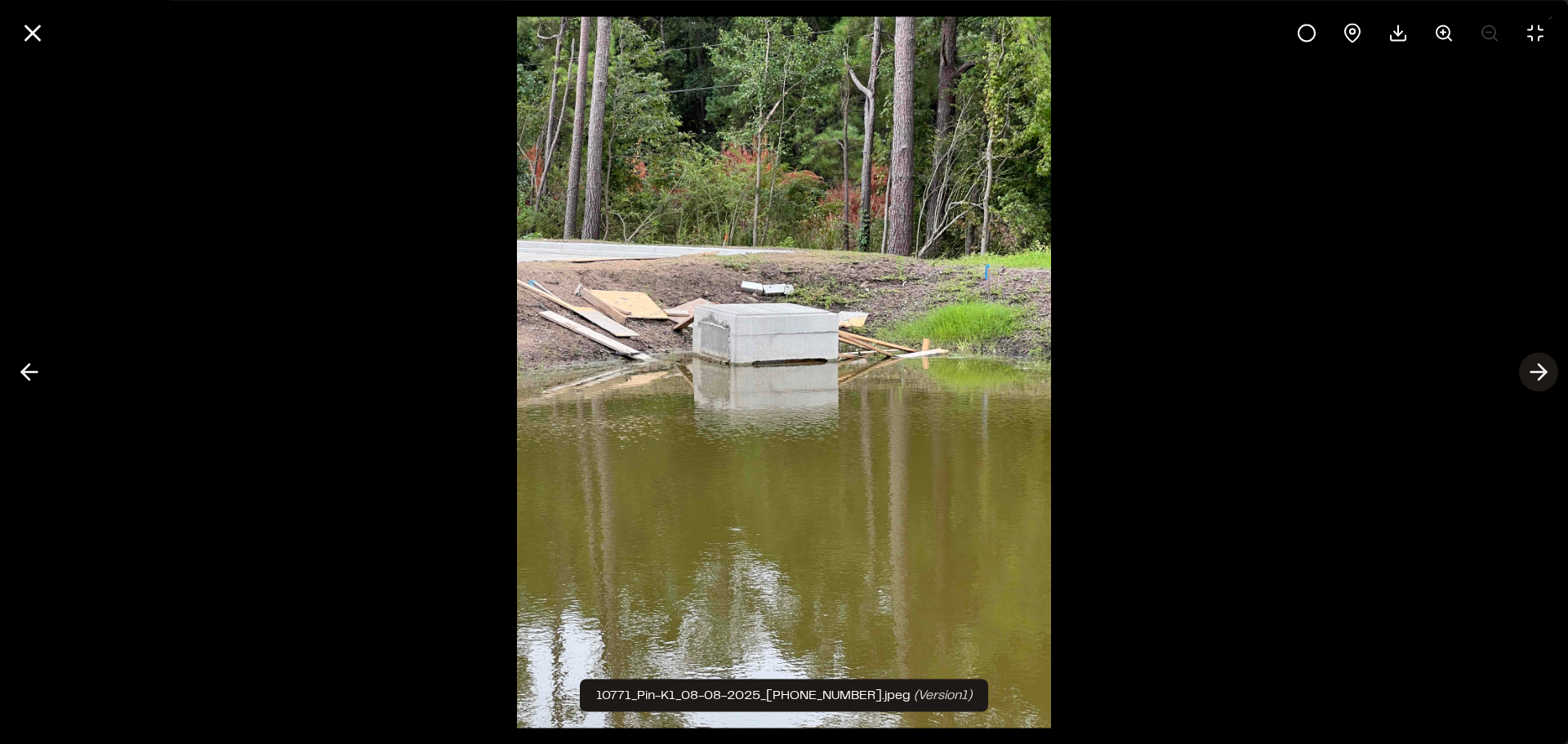
click at [1533, 373] on icon at bounding box center [1539, 372] width 26 height 28
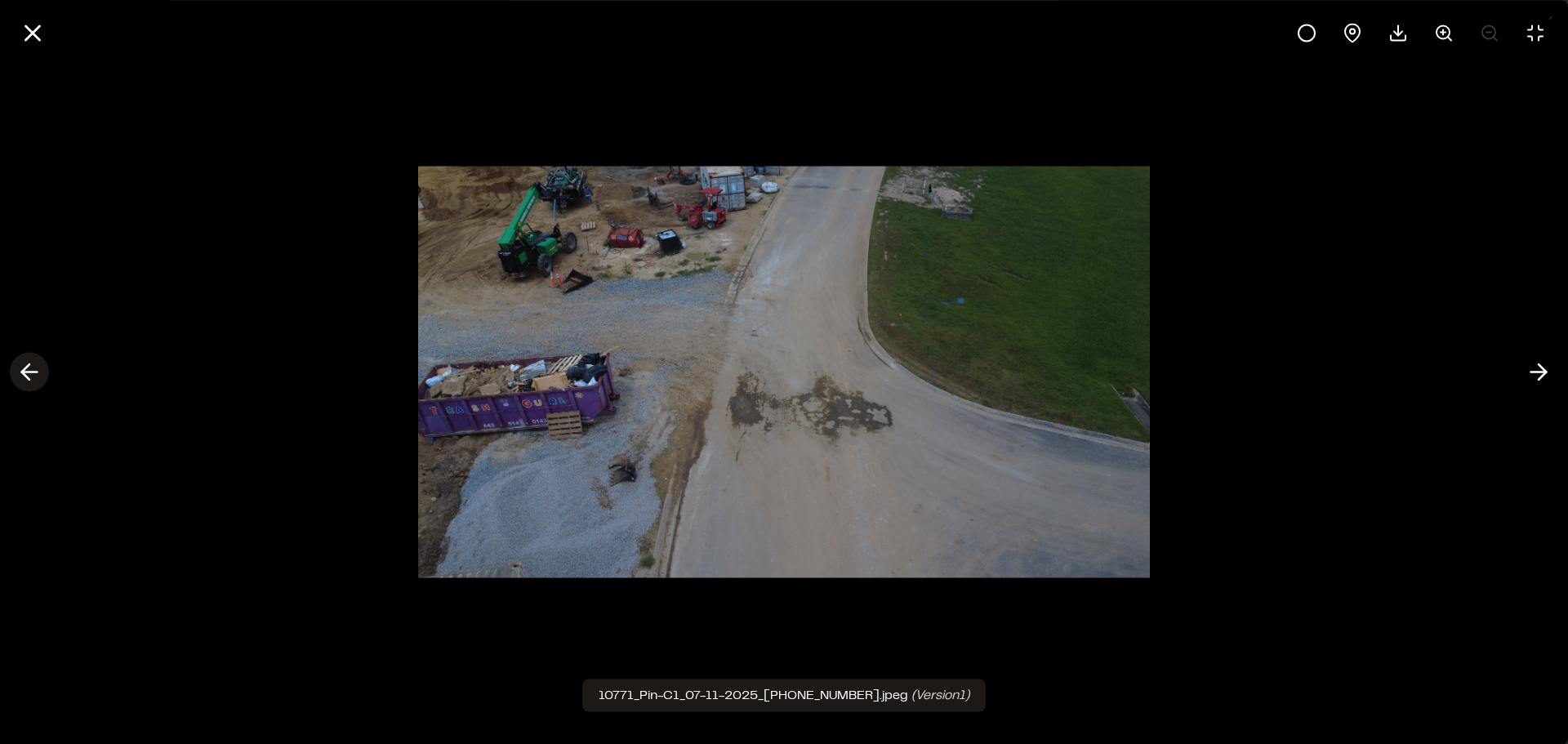
click at [26, 369] on polyline at bounding box center [26, 372] width 7 height 16
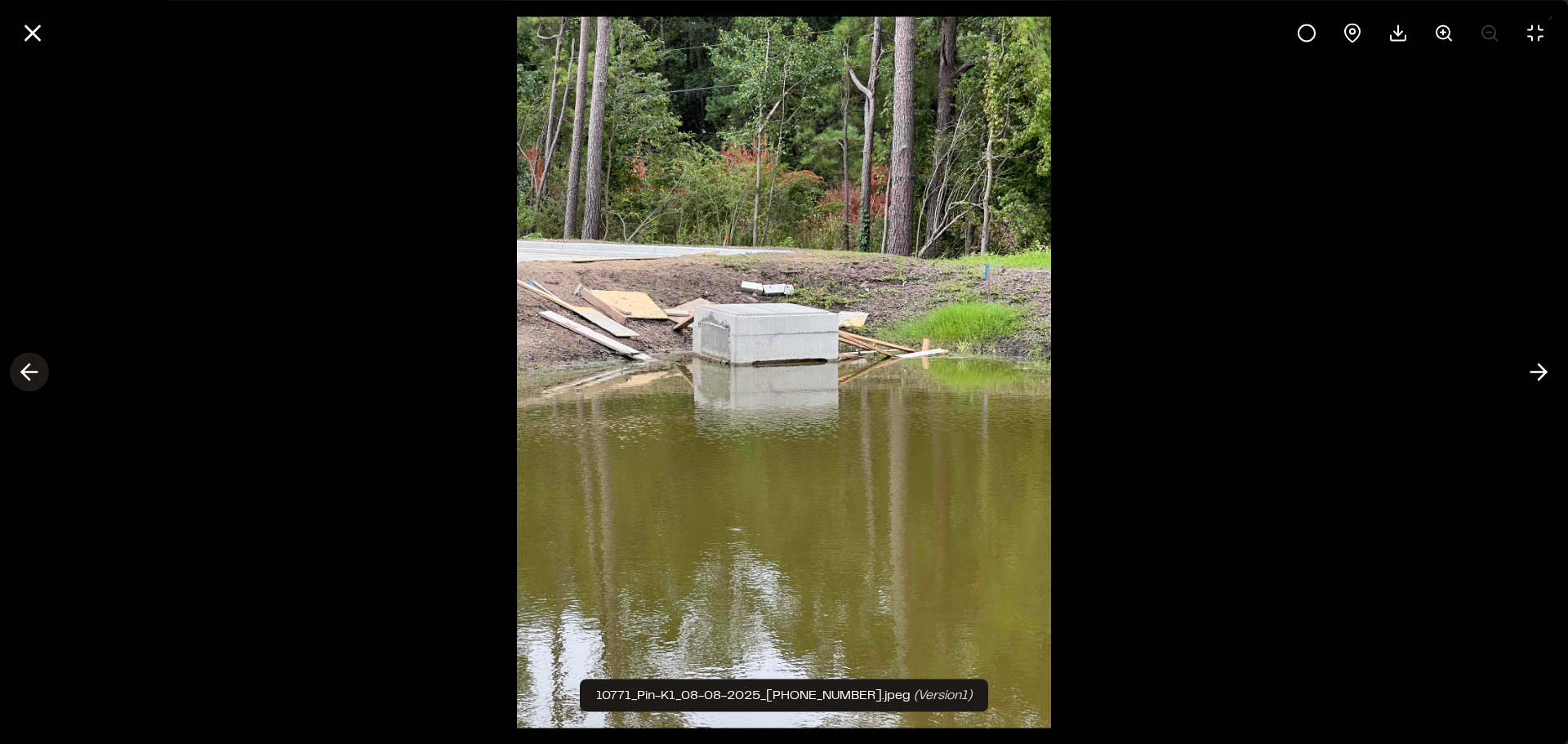
click at [26, 369] on polyline at bounding box center [26, 372] width 7 height 16
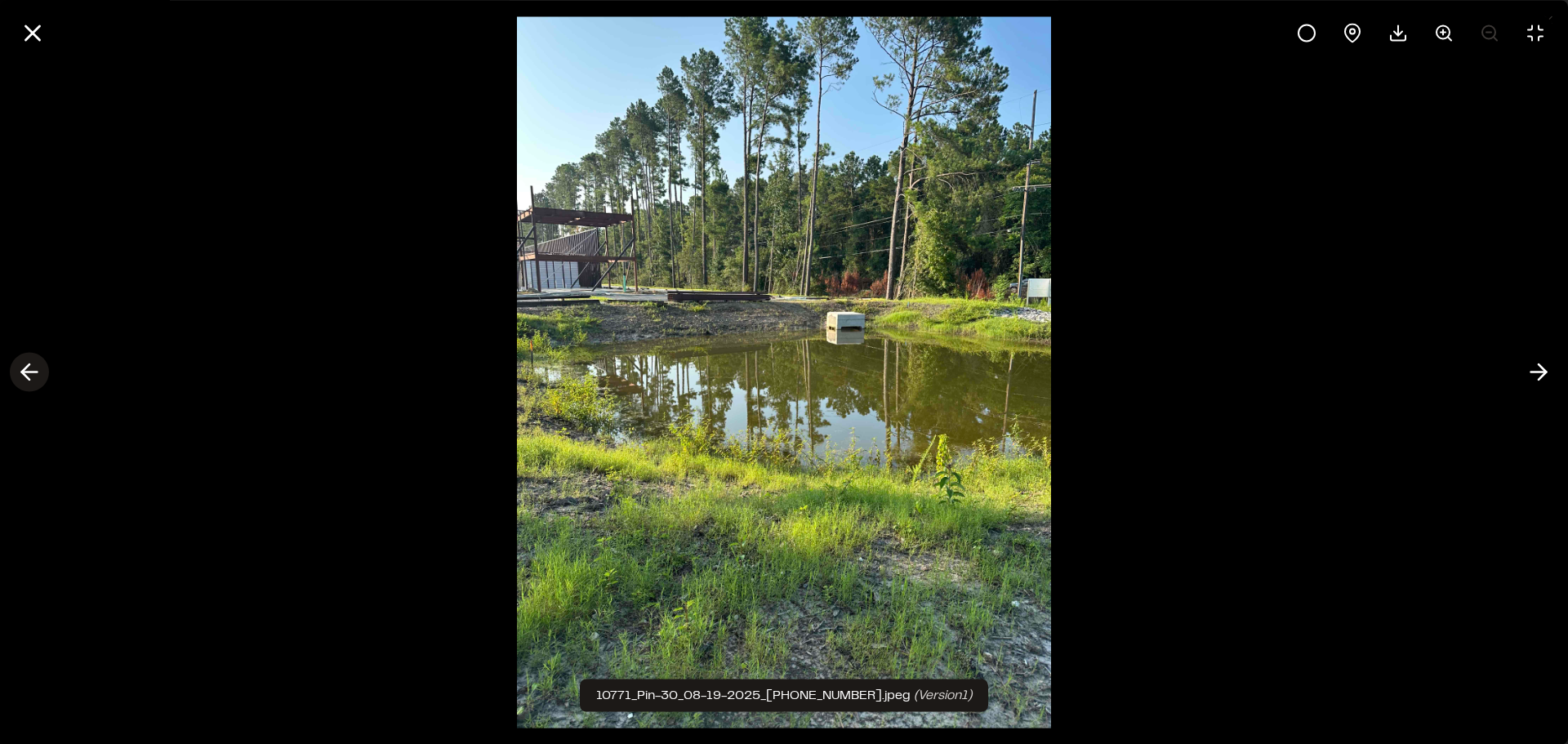
click at [29, 362] on icon at bounding box center [29, 372] width 26 height 28
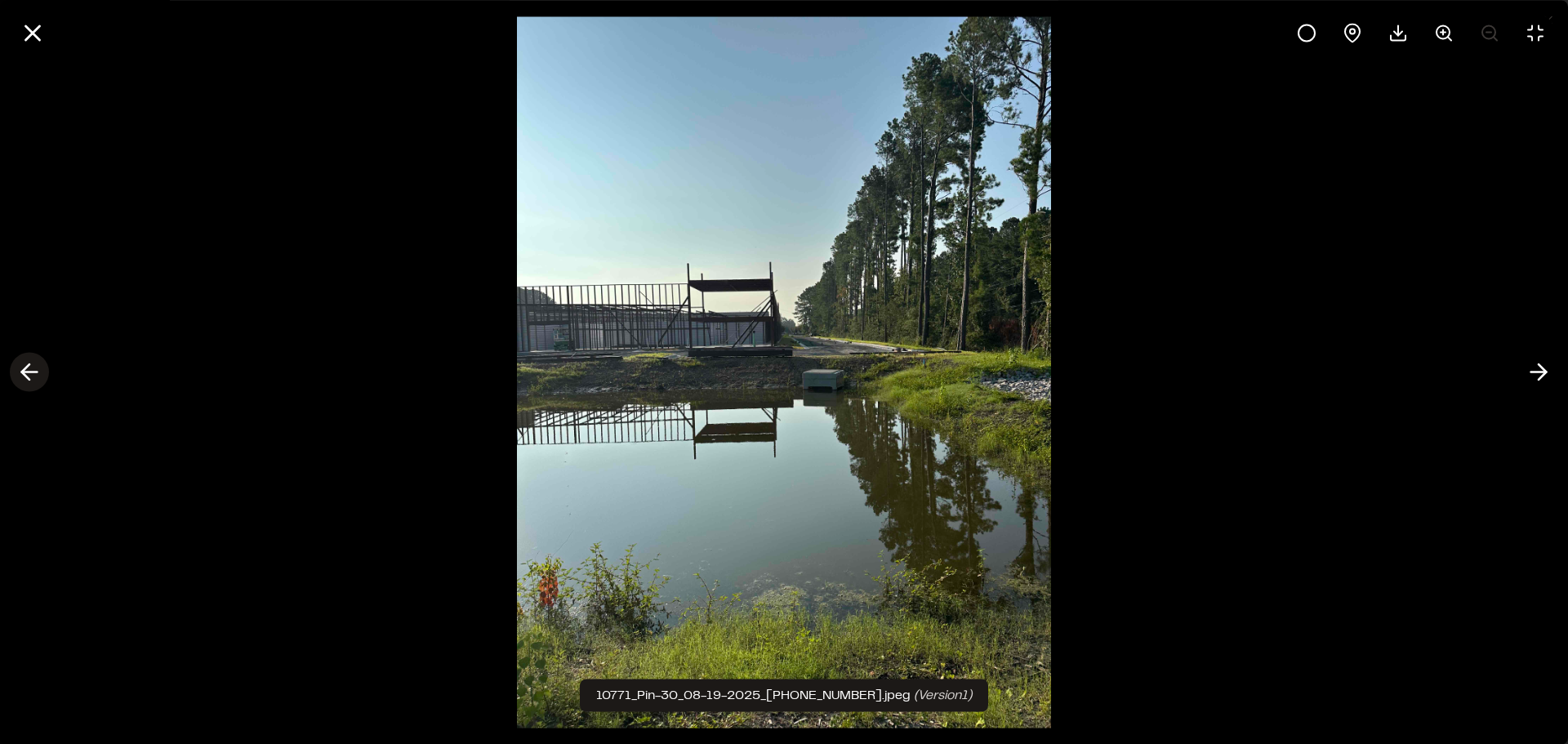
click at [29, 362] on icon at bounding box center [29, 372] width 26 height 28
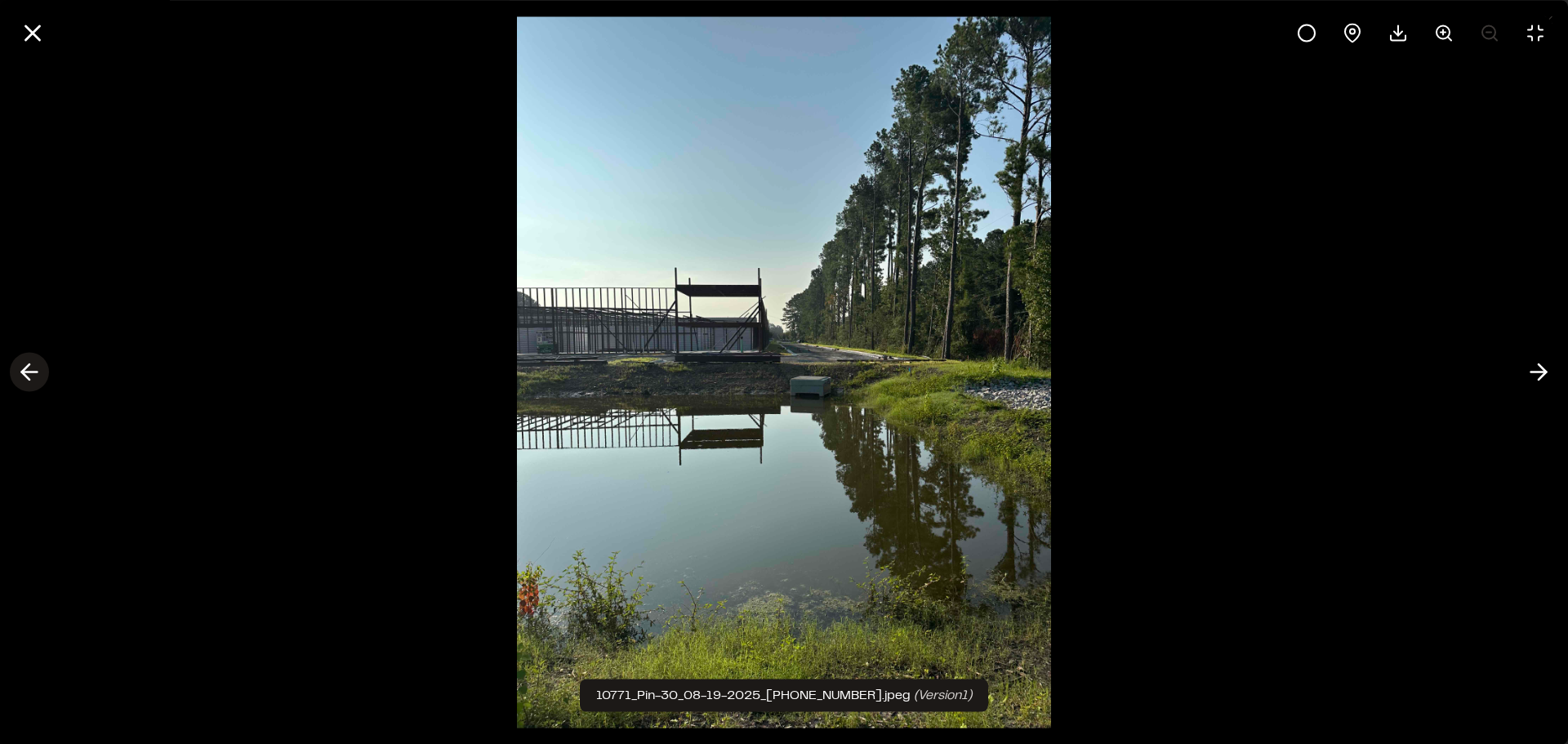
click at [29, 362] on icon at bounding box center [29, 372] width 26 height 28
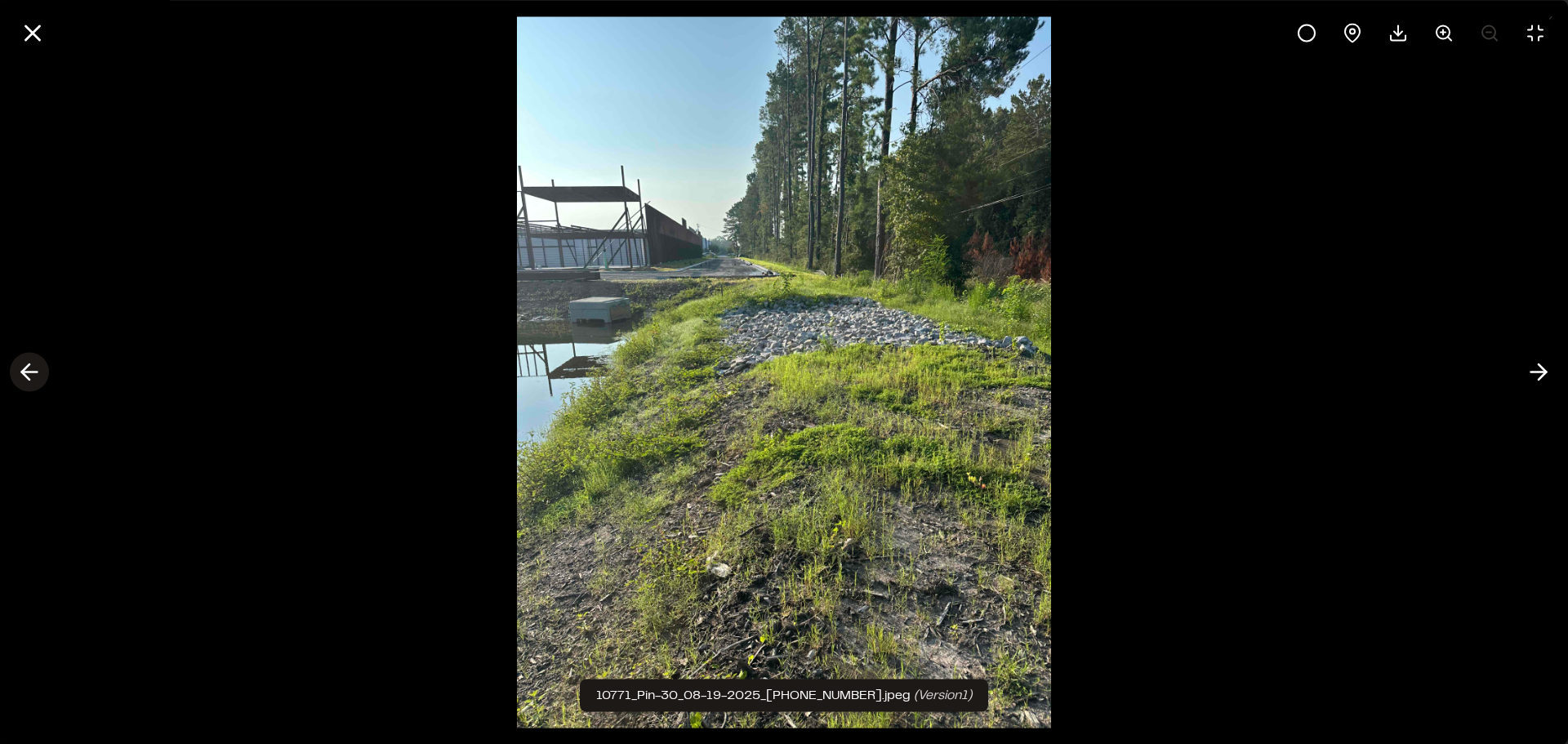
click at [29, 362] on icon at bounding box center [29, 372] width 26 height 28
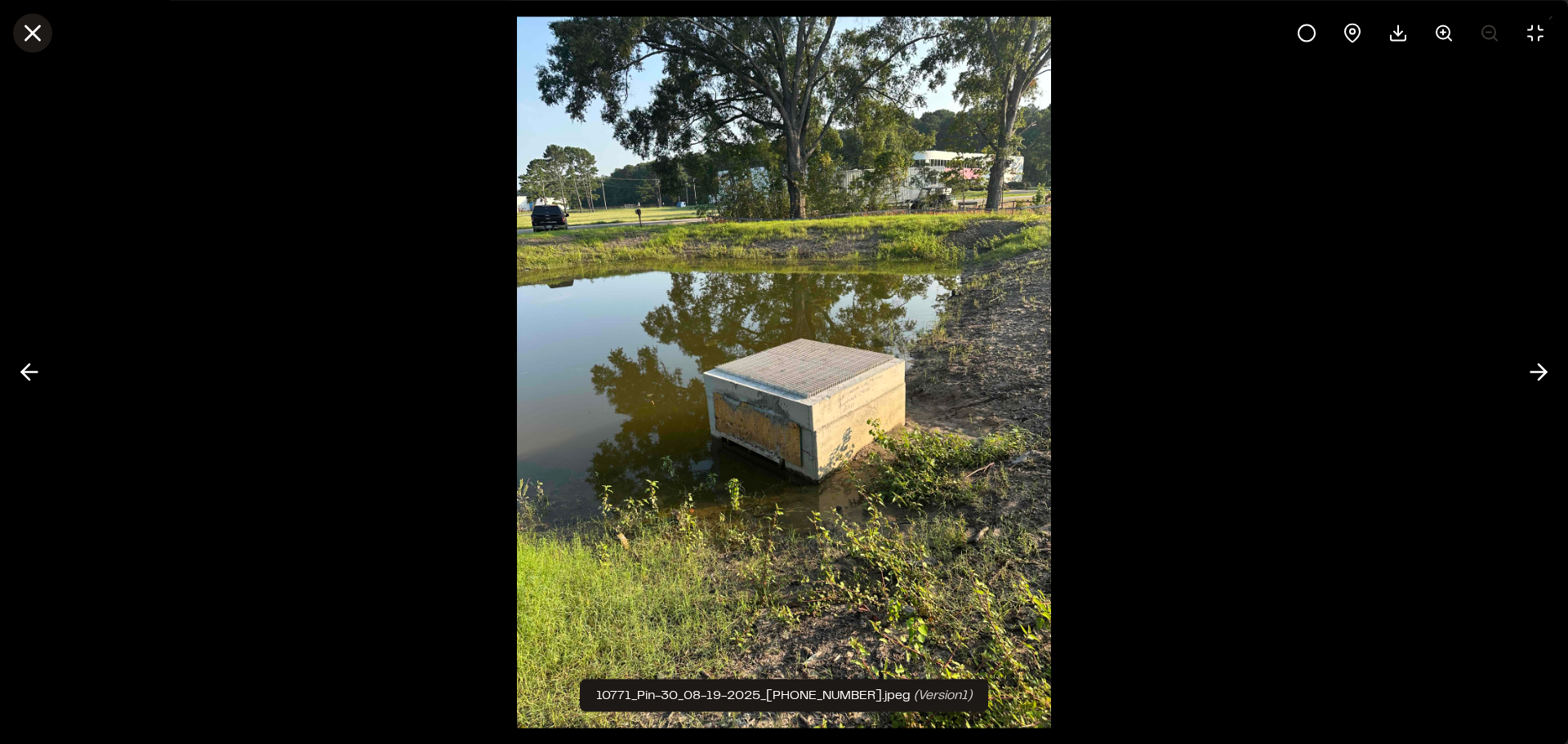
click at [27, 33] on icon at bounding box center [32, 32] width 28 height 28
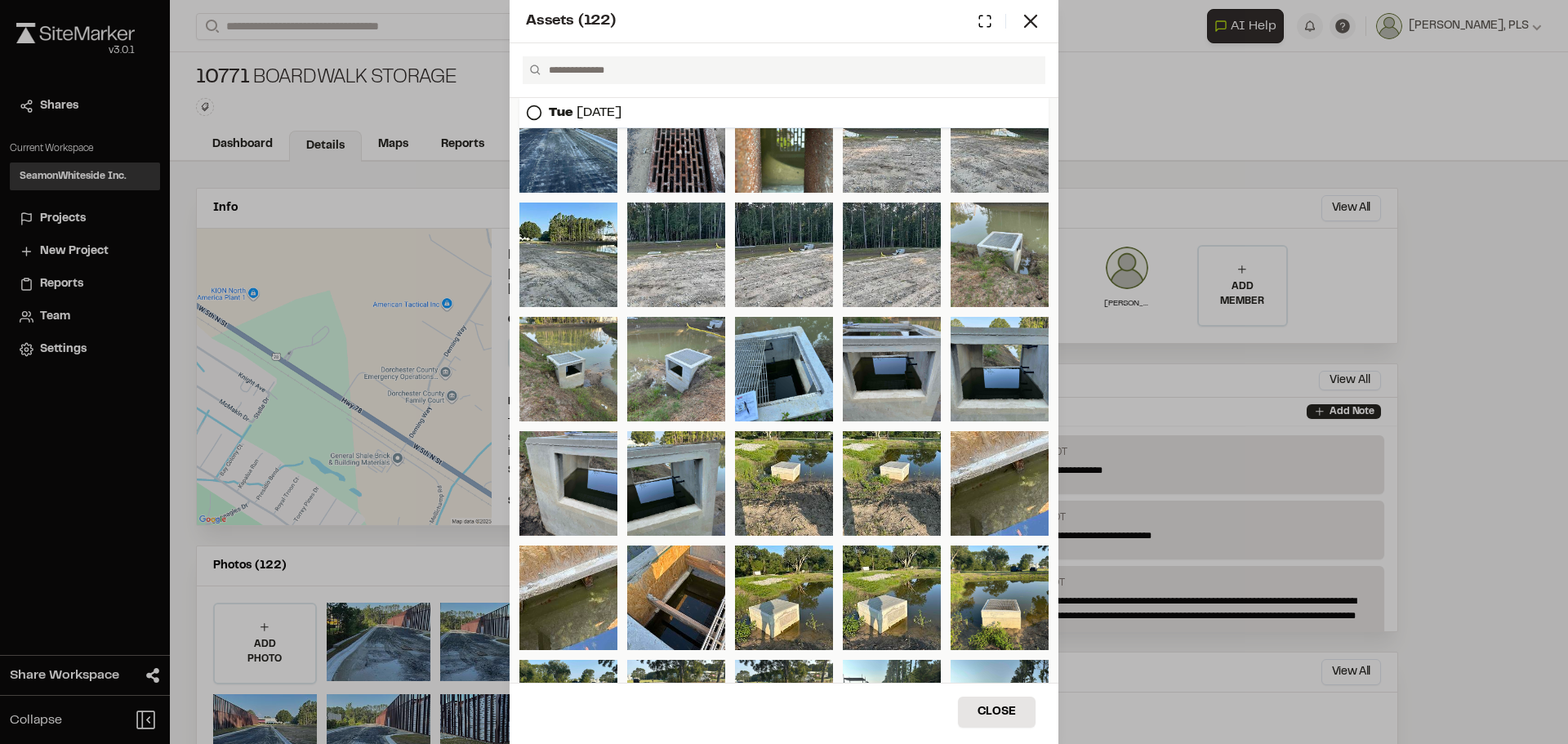
scroll to position [0, 0]
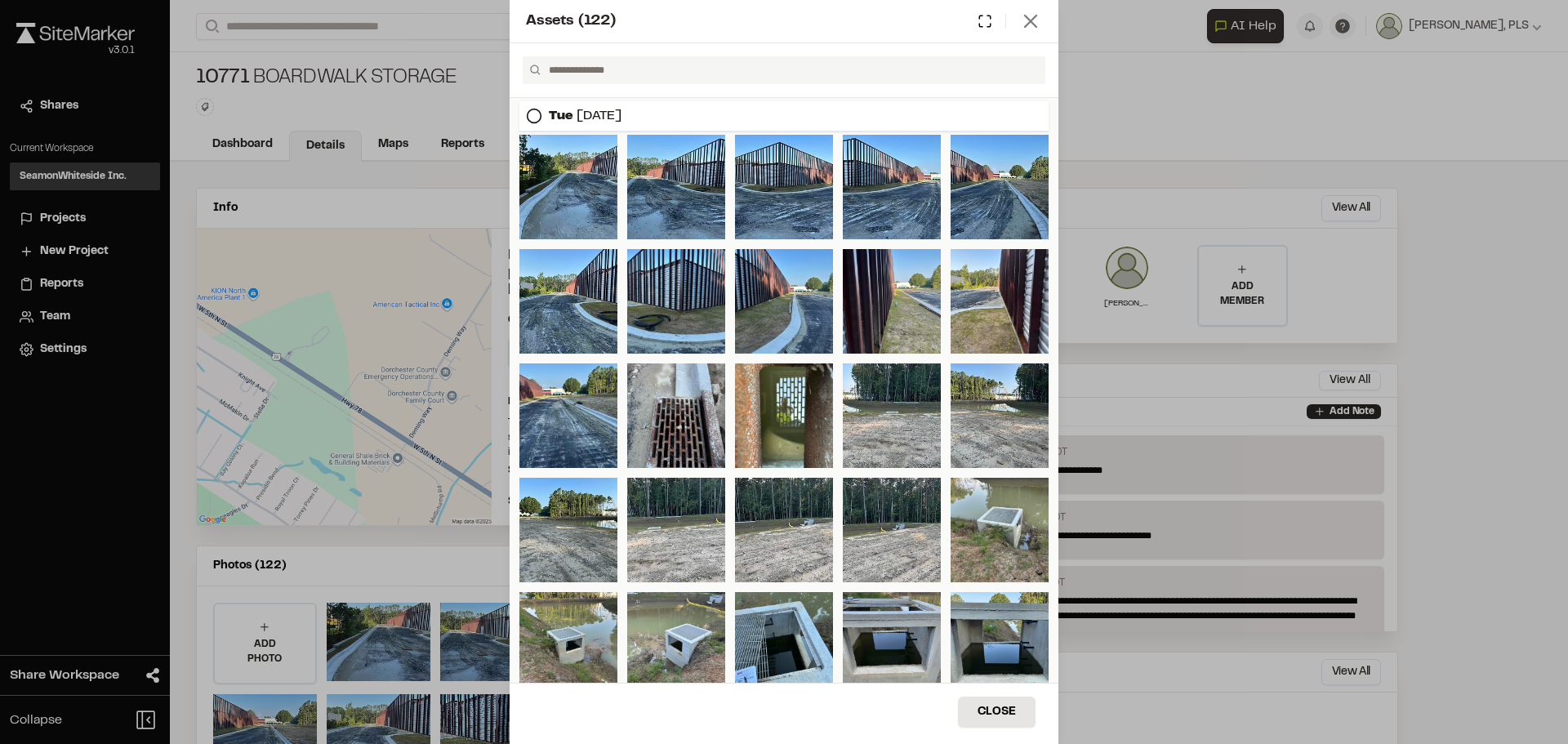
click at [1032, 20] on line at bounding box center [1030, 21] width 11 height 11
